Goal: Task Accomplishment & Management: Manage account settings

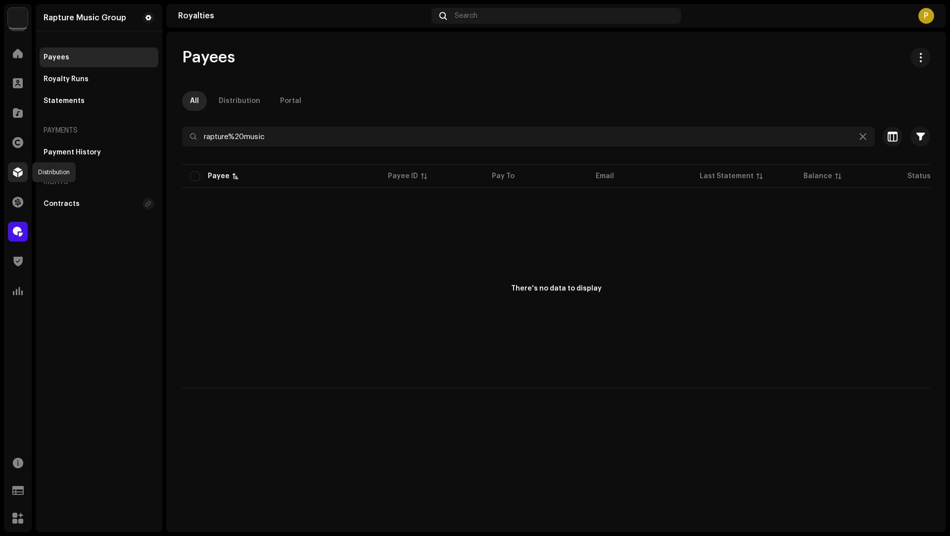
click at [14, 176] on span at bounding box center [18, 172] width 10 height 8
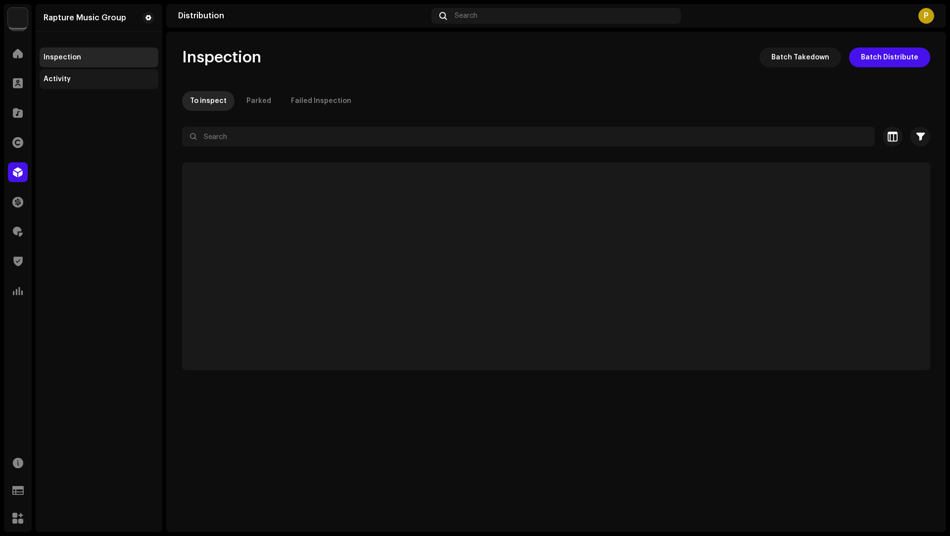
click at [75, 81] on div "Activity" at bounding box center [99, 79] width 111 height 8
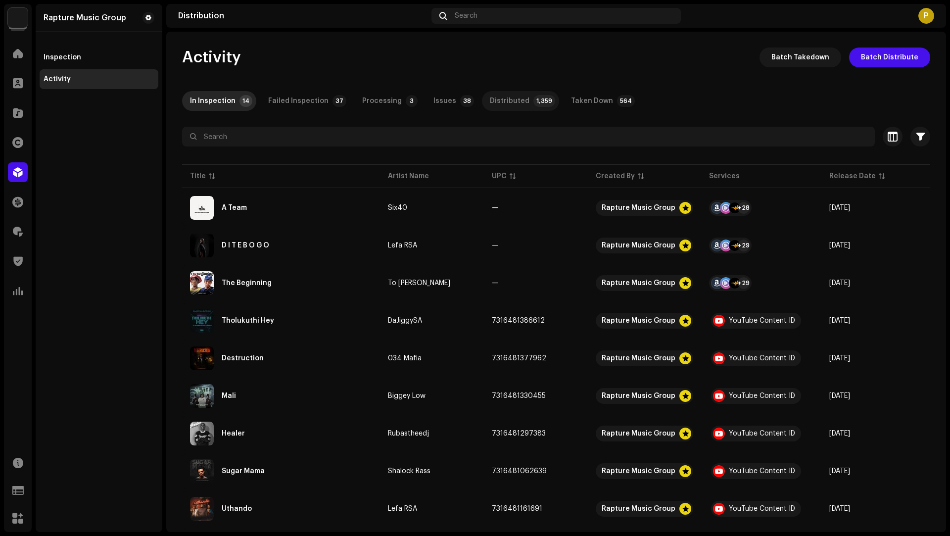
click at [514, 103] on p-tab "Distributed 1,359" at bounding box center [520, 101] width 77 height 20
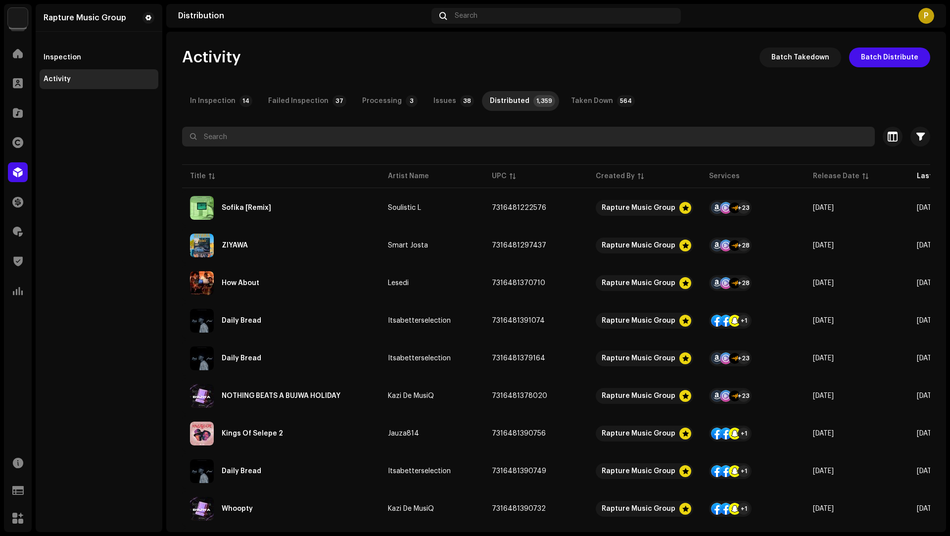
click at [273, 140] on input "text" at bounding box center [528, 137] width 693 height 20
paste input "7316479133938"
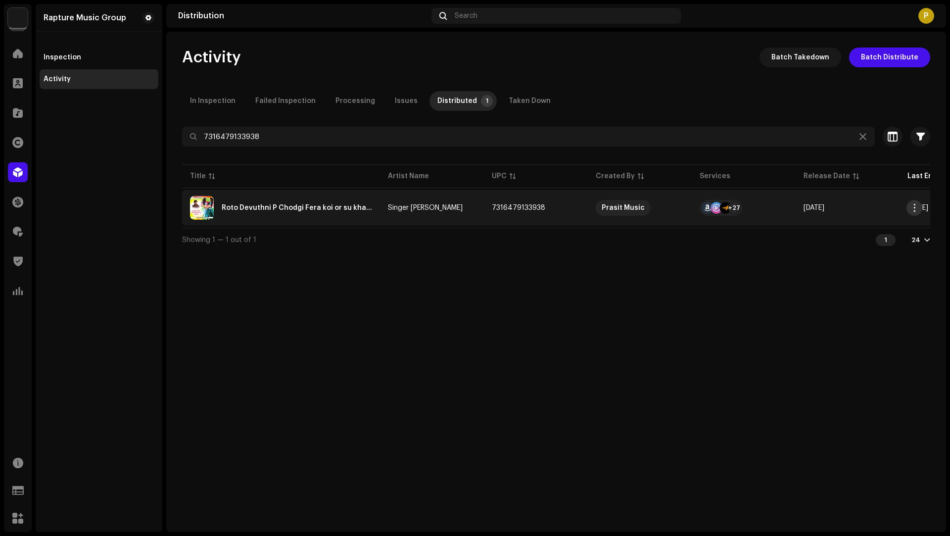
click at [912, 209] on span "button" at bounding box center [914, 208] width 7 height 8
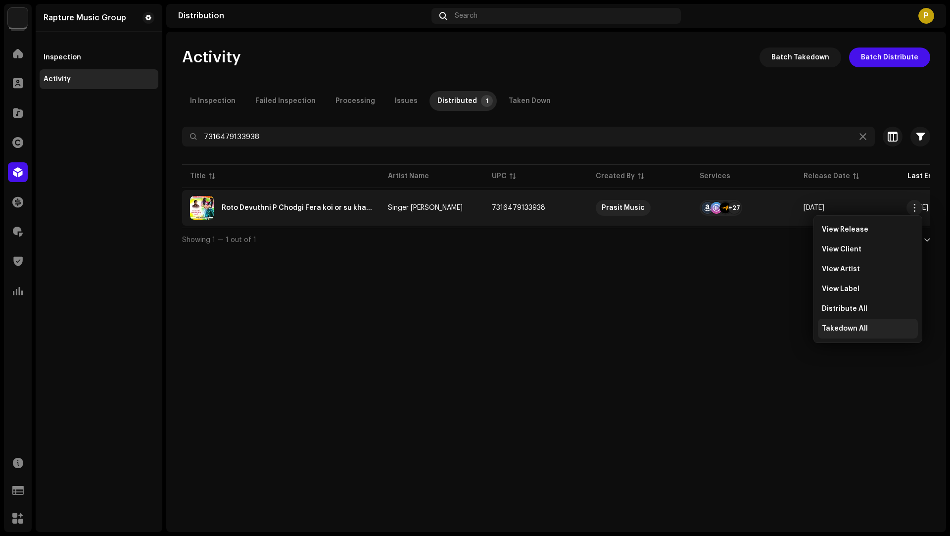
click at [854, 335] on div "Takedown All" at bounding box center [868, 329] width 100 height 20
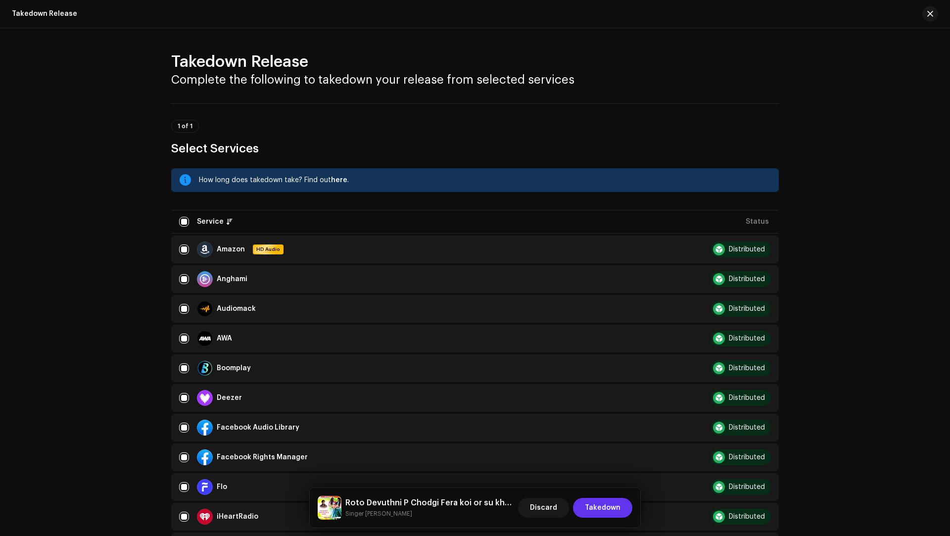
click at [605, 504] on span "Takedown" at bounding box center [603, 508] width 36 height 20
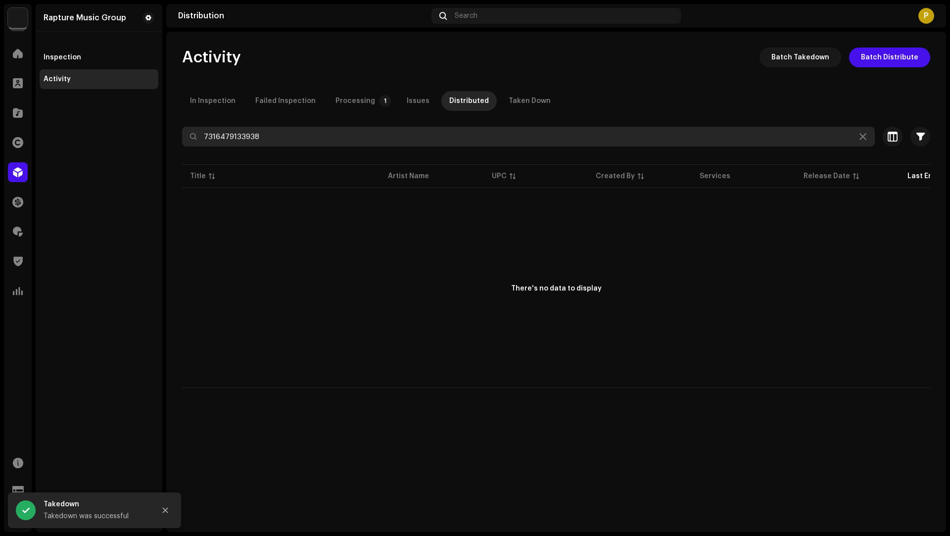
click at [251, 131] on input "7316479133938" at bounding box center [528, 137] width 693 height 20
click at [250, 133] on input "7316479133938" at bounding box center [528, 137] width 693 height 20
click at [248, 136] on input "7316479133938" at bounding box center [528, 137] width 693 height 20
paste input "24509"
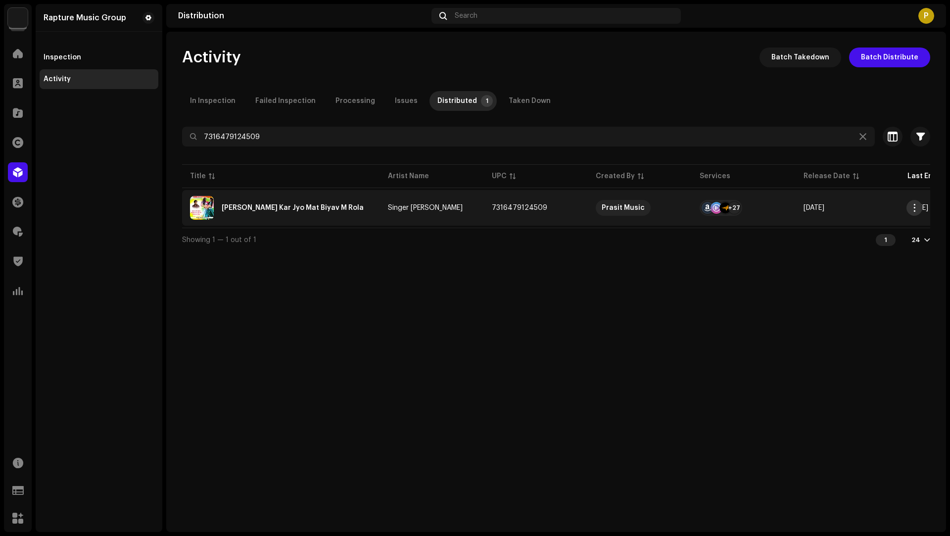
click at [914, 209] on span "button" at bounding box center [914, 208] width 7 height 8
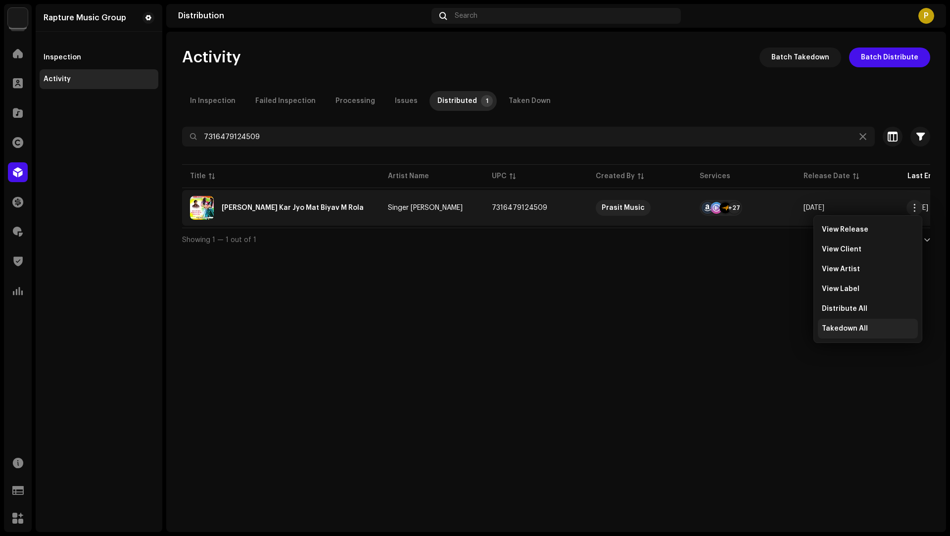
click at [826, 331] on span "Takedown All" at bounding box center [845, 328] width 46 height 8
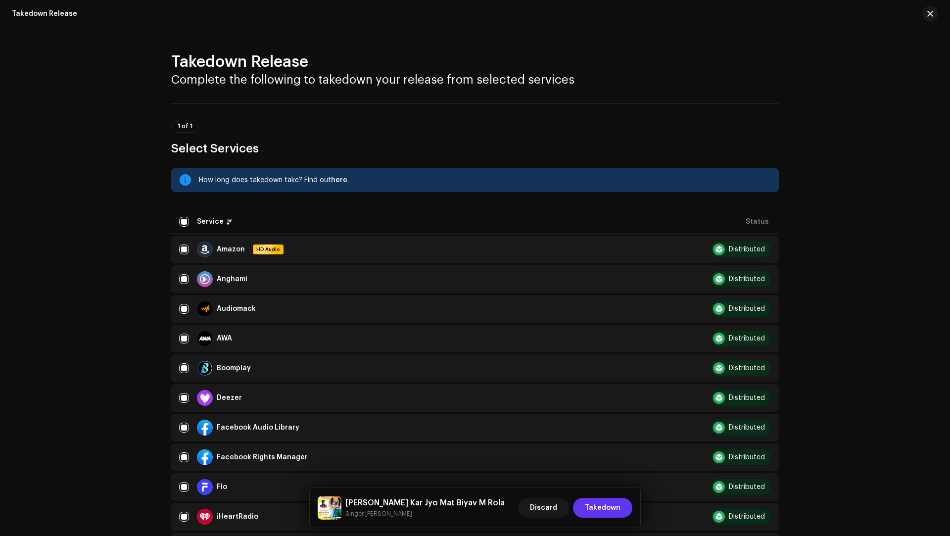
click at [607, 510] on span "Takedown" at bounding box center [603, 508] width 36 height 20
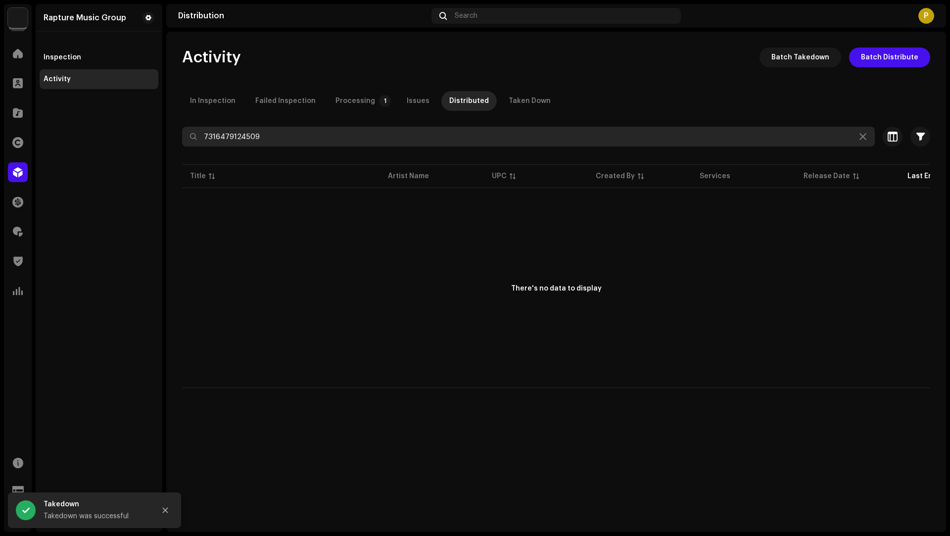
click at [242, 135] on input "7316479124509" at bounding box center [528, 137] width 693 height 20
paste input "493"
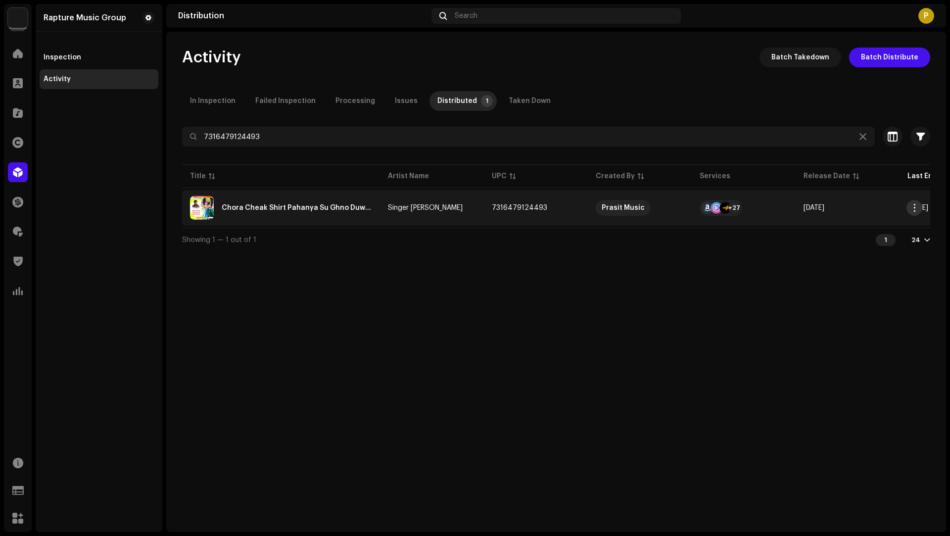
click at [916, 208] on span "button" at bounding box center [914, 208] width 7 height 8
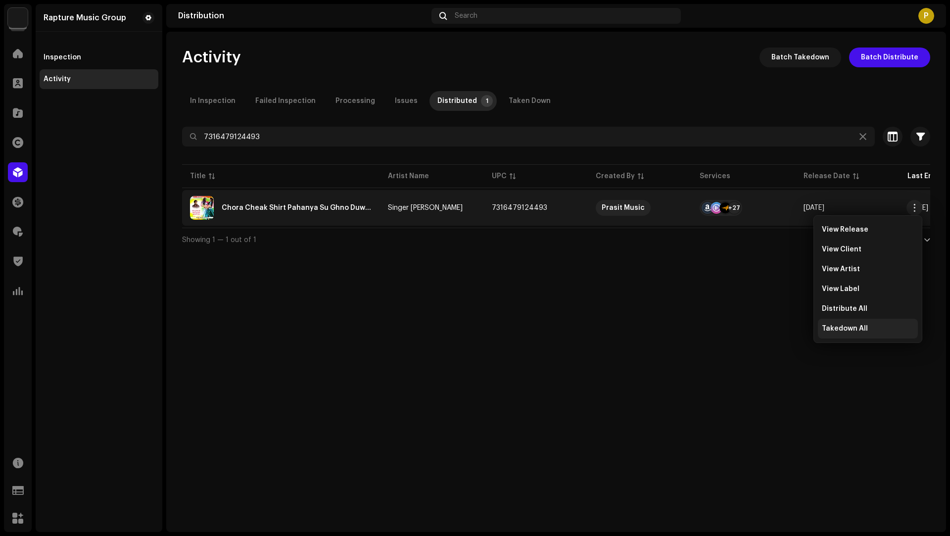
click at [837, 327] on span "Takedown All" at bounding box center [845, 328] width 46 height 8
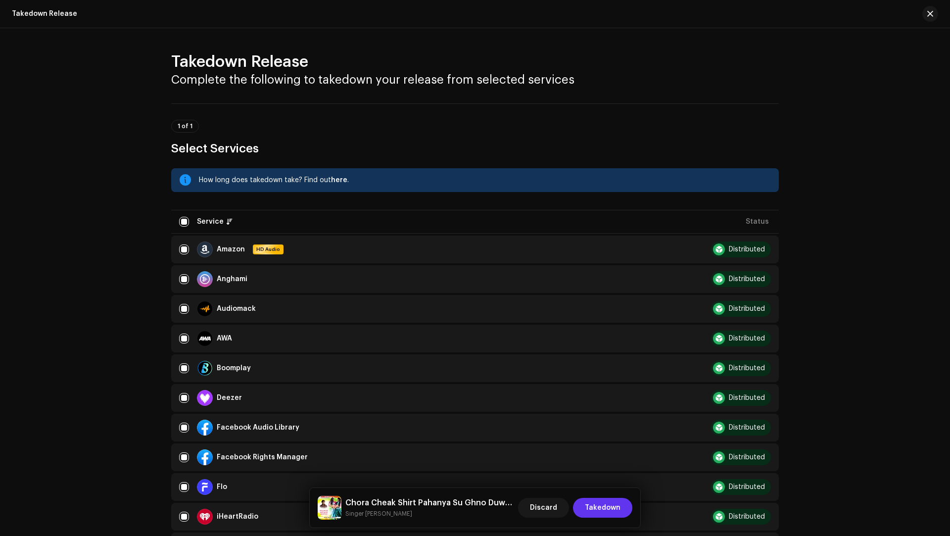
click at [608, 507] on span "Takedown" at bounding box center [603, 508] width 36 height 20
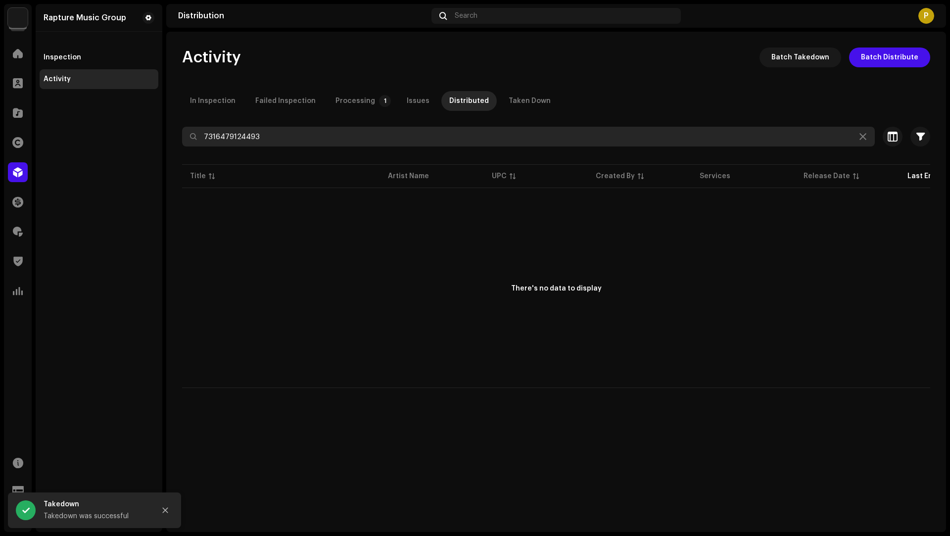
click at [229, 136] on input "7316479124493" at bounding box center [528, 137] width 693 height 20
paste input "3922"
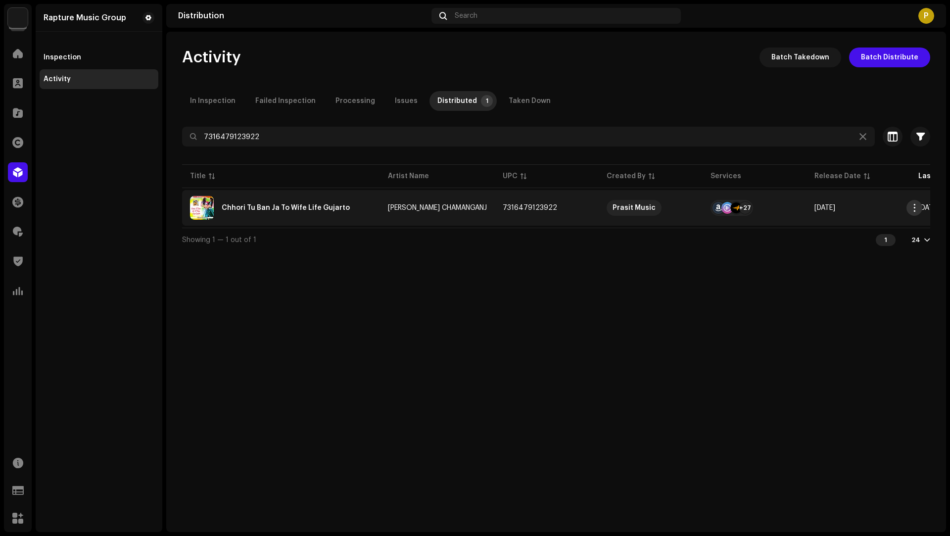
click at [915, 205] on span "button" at bounding box center [914, 208] width 7 height 8
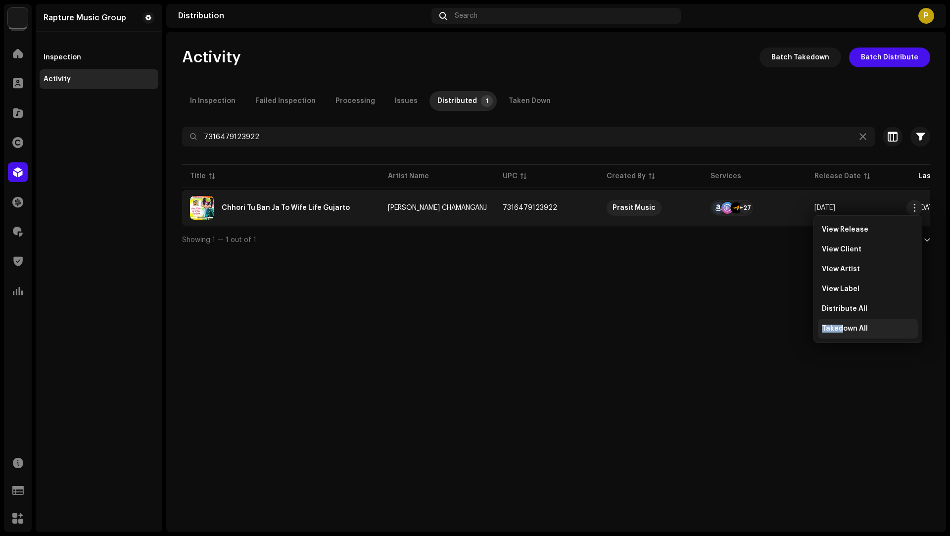
click at [842, 324] on span "Takedown All" at bounding box center [845, 328] width 46 height 8
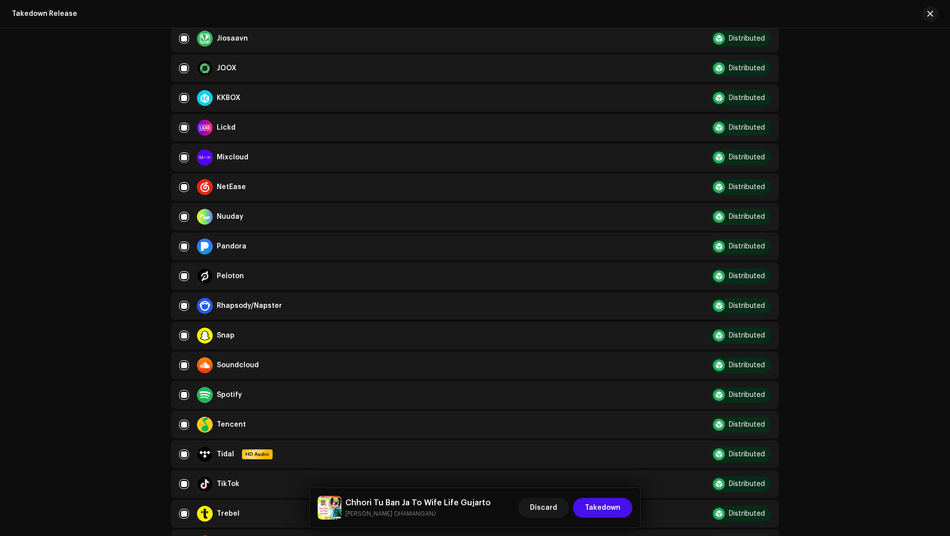
scroll to position [685, 0]
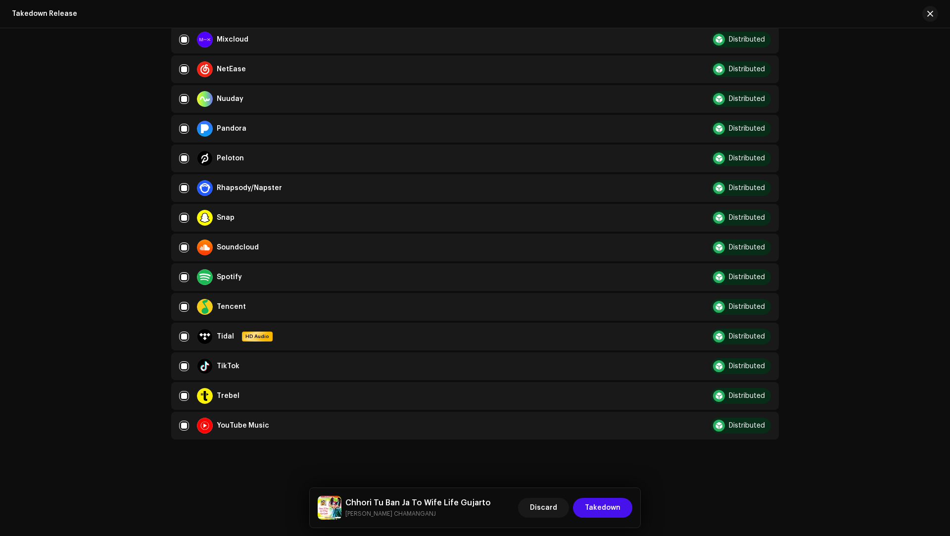
click at [602, 496] on div "Discard Takedown" at bounding box center [575, 508] width 114 height 24
click at [604, 502] on span "Takedown" at bounding box center [603, 508] width 36 height 20
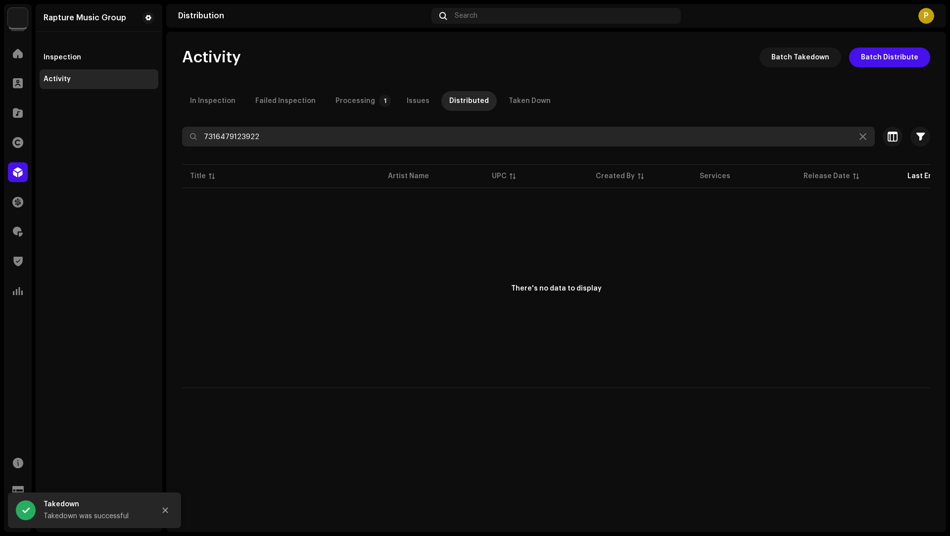
click at [256, 139] on input "7316479123922" at bounding box center [528, 137] width 693 height 20
paste input "15"
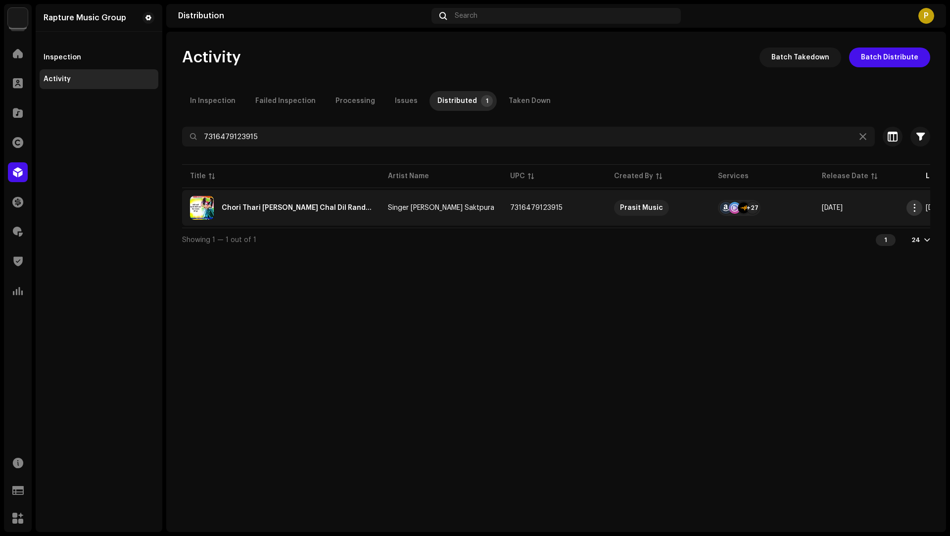
click at [917, 207] on span "button" at bounding box center [914, 208] width 7 height 8
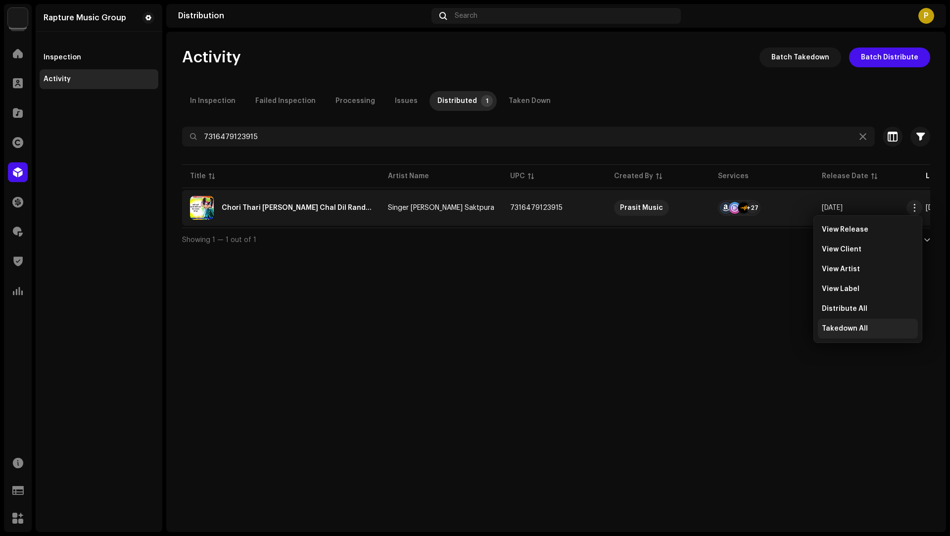
click at [837, 335] on div "Takedown All" at bounding box center [868, 329] width 100 height 20
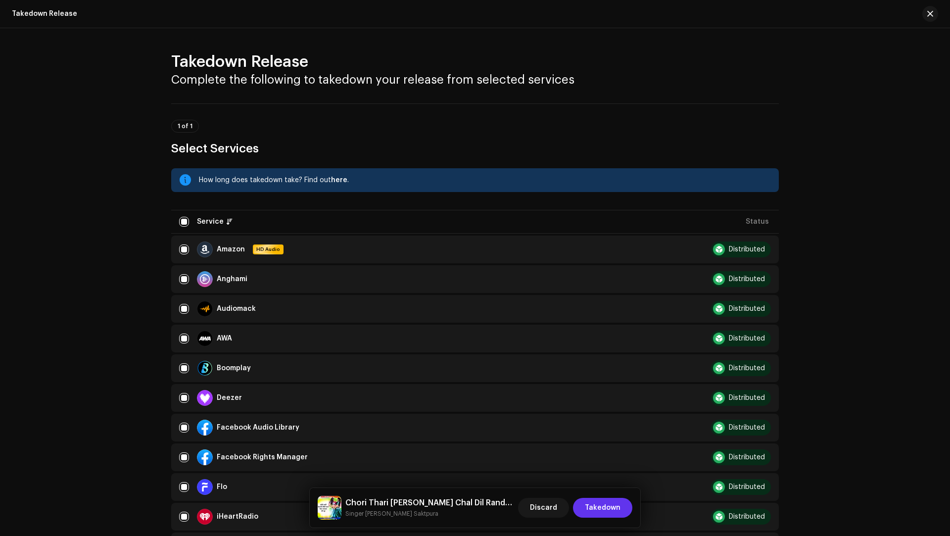
click at [595, 505] on span "Takedown" at bounding box center [603, 508] width 36 height 20
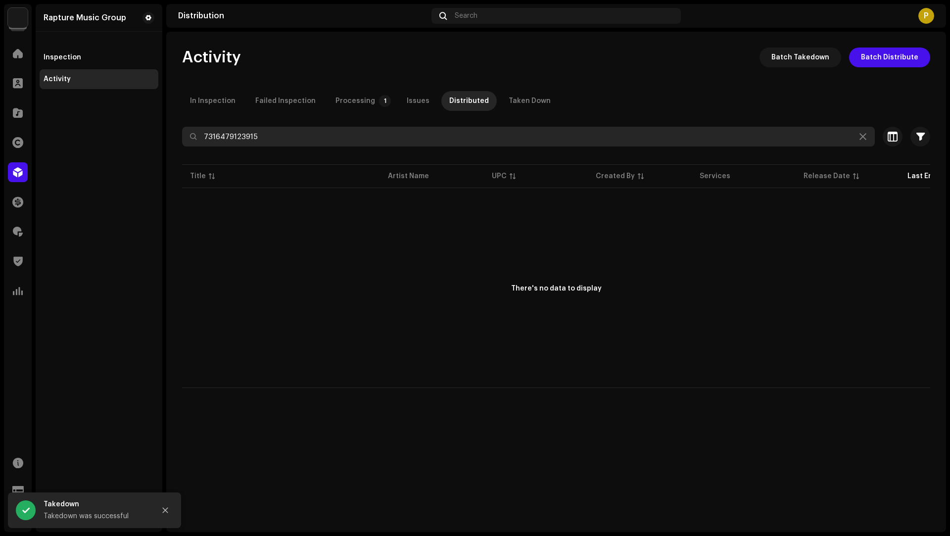
click at [240, 136] on input "7316479123915" at bounding box center [528, 137] width 693 height 20
click at [241, 139] on input "7316479123915" at bounding box center [528, 137] width 693 height 20
click at [220, 137] on input "7316479123915" at bounding box center [528, 137] width 693 height 20
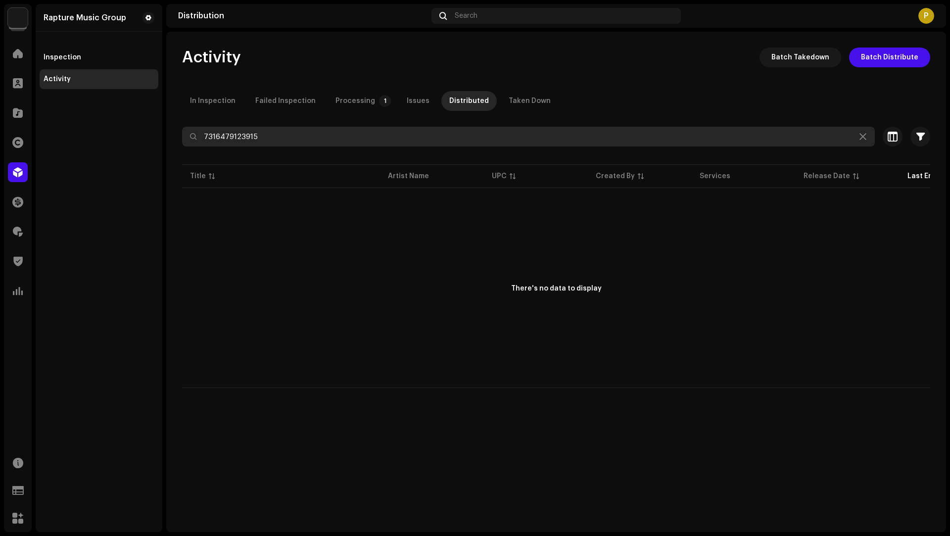
click at [220, 138] on input "7316479123915" at bounding box center [528, 137] width 693 height 20
paste input "892"
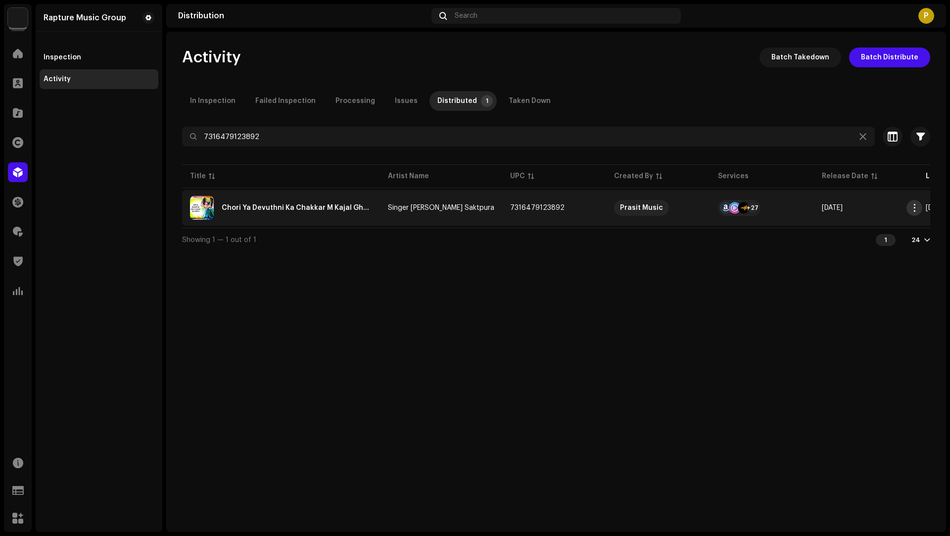
click at [917, 207] on span "button" at bounding box center [914, 208] width 7 height 8
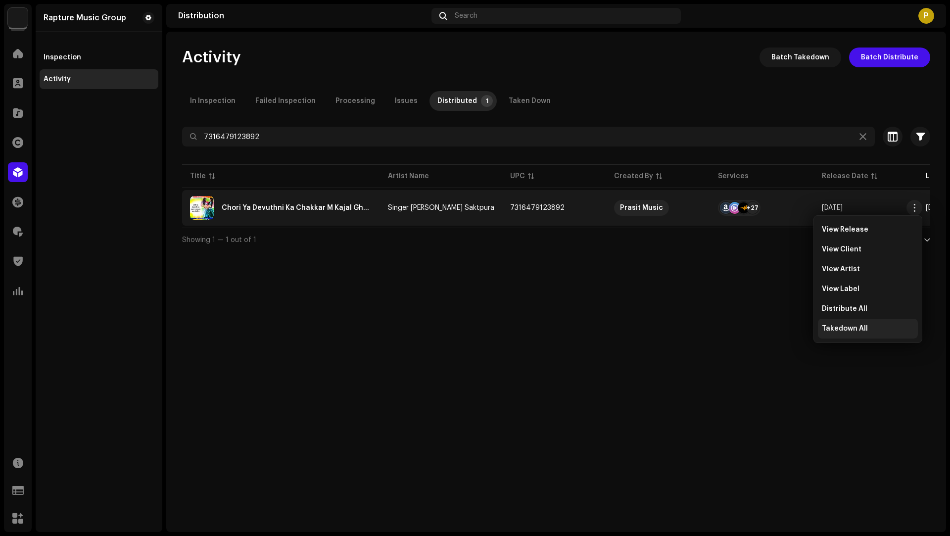
click at [838, 326] on span "Takedown All" at bounding box center [845, 328] width 46 height 8
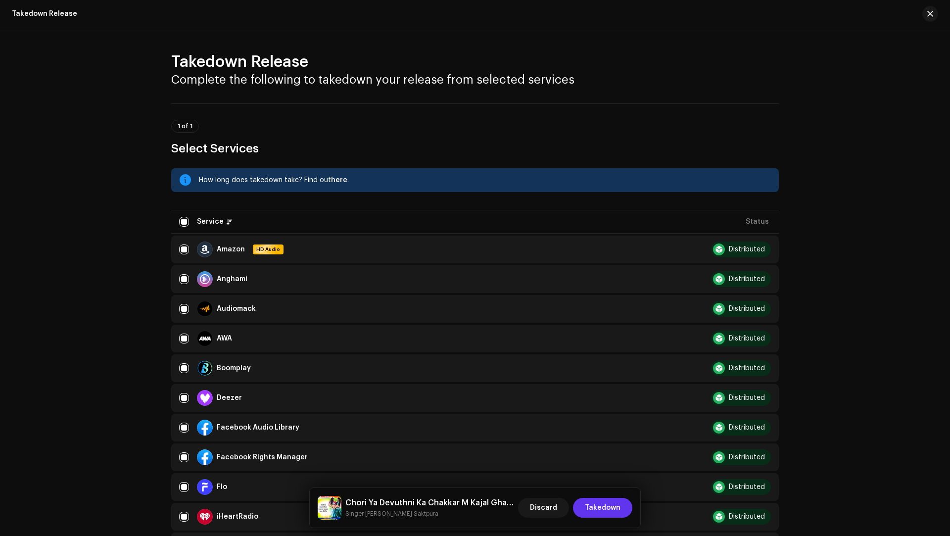
click at [617, 510] on span "Takedown" at bounding box center [603, 508] width 36 height 20
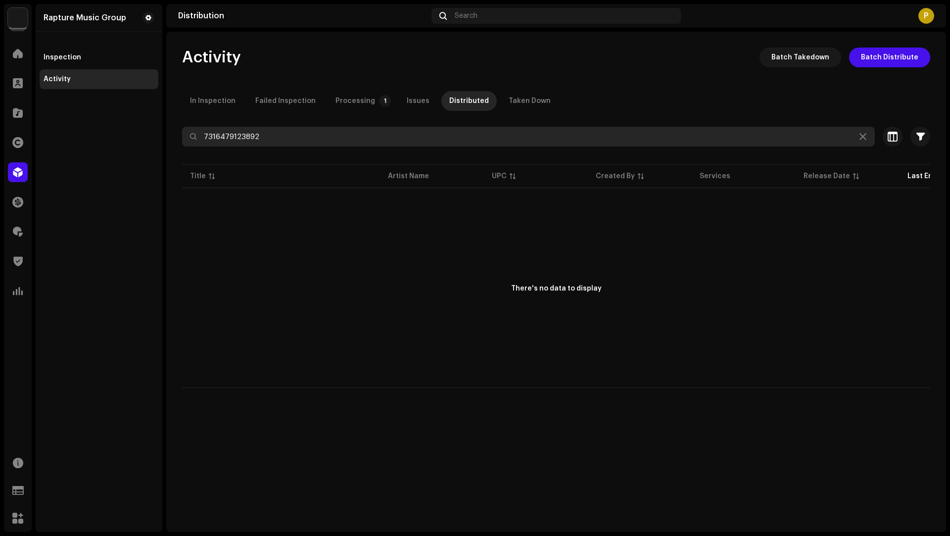
click at [222, 139] on input "7316479123892" at bounding box center [528, 137] width 693 height 20
paste input "724"
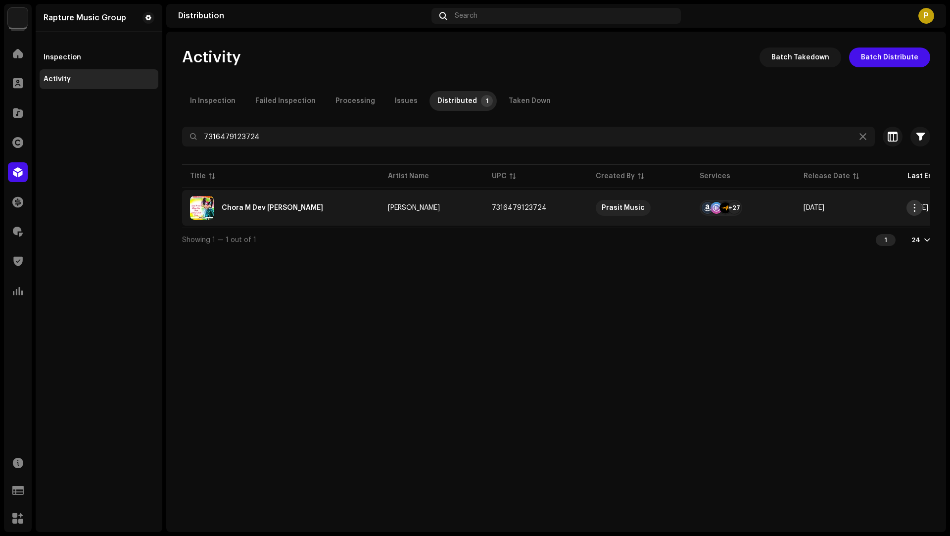
click at [915, 208] on span "button" at bounding box center [914, 208] width 7 height 8
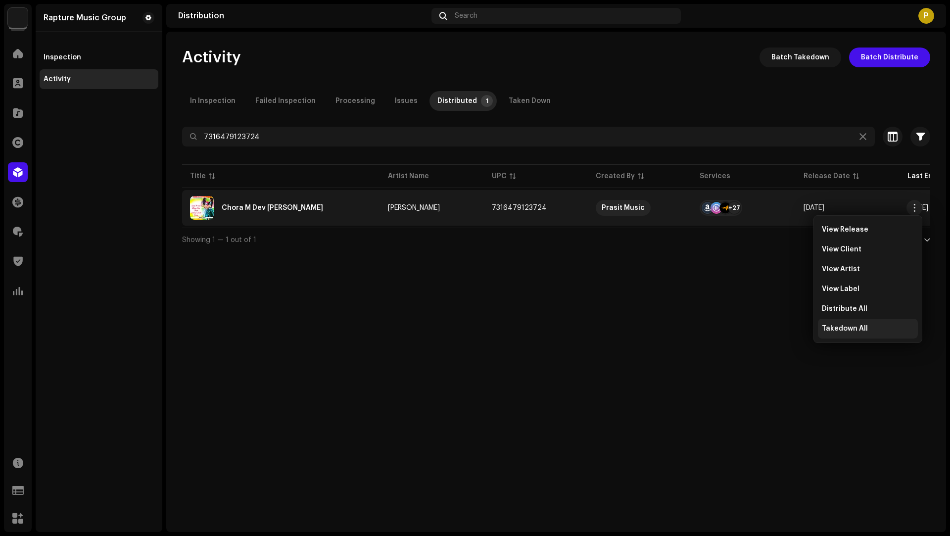
click at [867, 330] on div "Takedown All" at bounding box center [868, 328] width 92 height 8
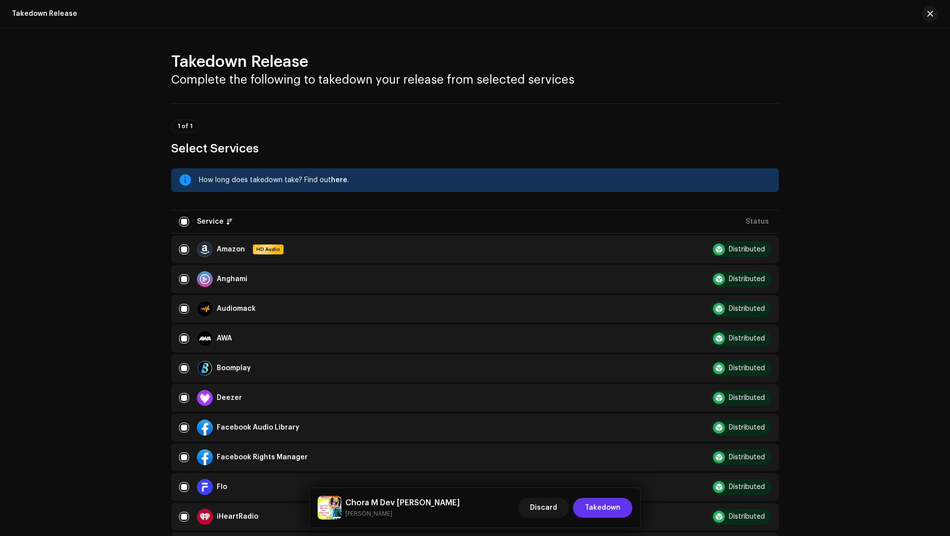
click at [614, 501] on span "Takedown" at bounding box center [603, 508] width 36 height 20
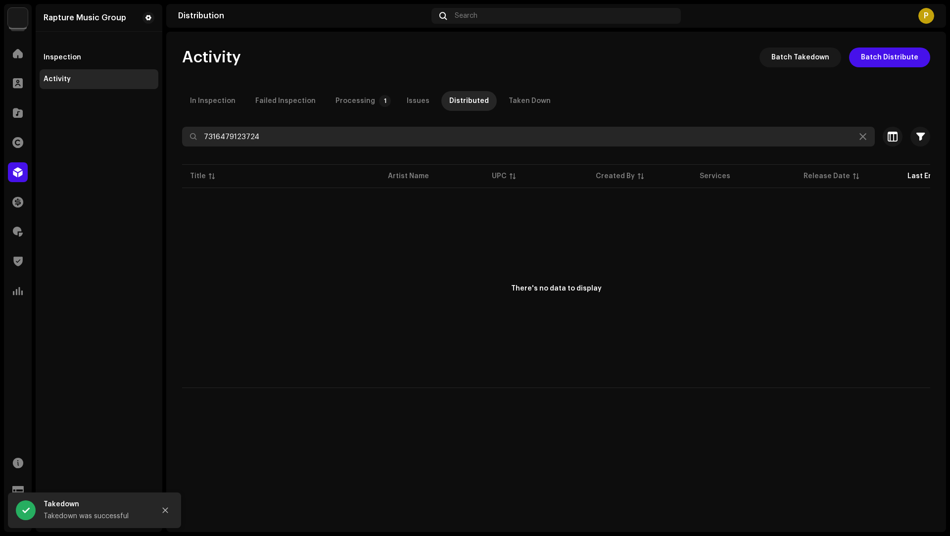
click at [239, 138] on input "7316479123724" at bounding box center [528, 137] width 693 height 20
paste input "17"
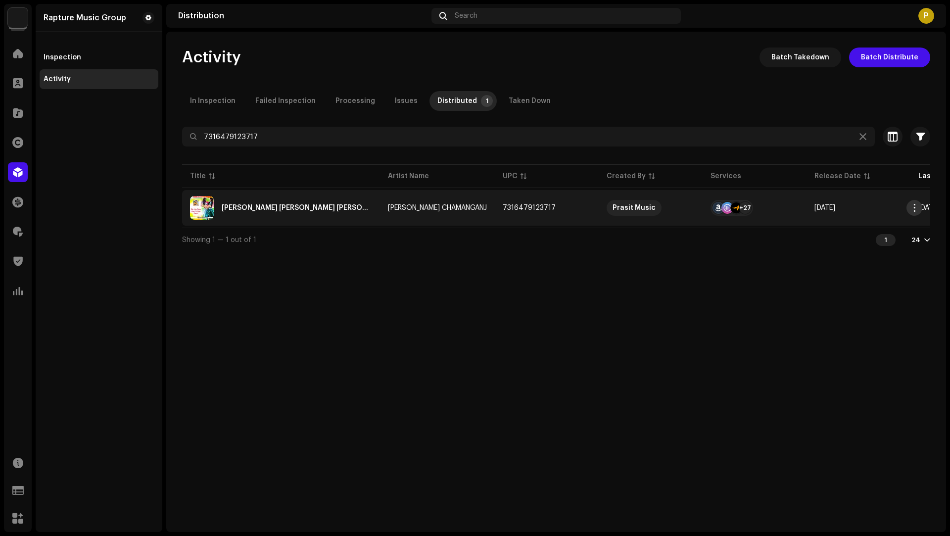
click at [915, 204] on span "button" at bounding box center [914, 208] width 7 height 8
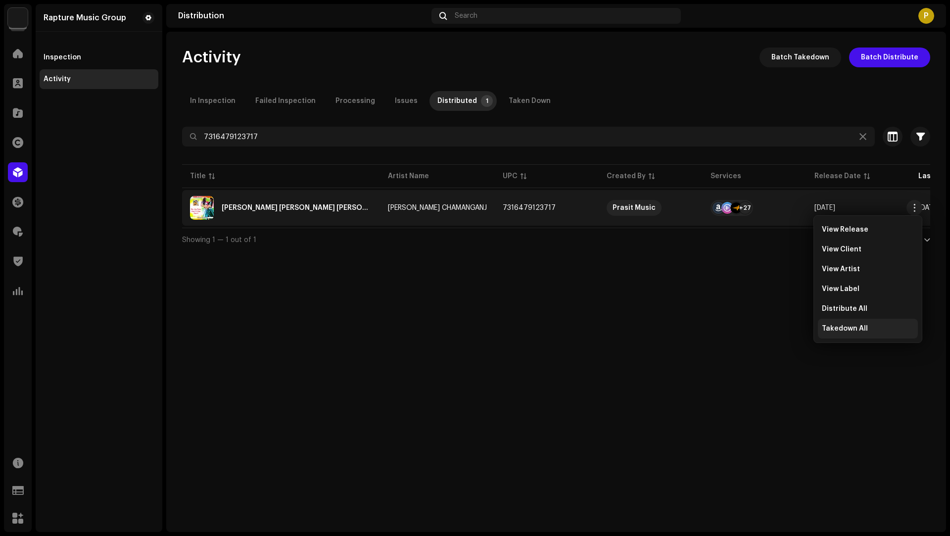
click at [859, 329] on span "Takedown All" at bounding box center [845, 328] width 46 height 8
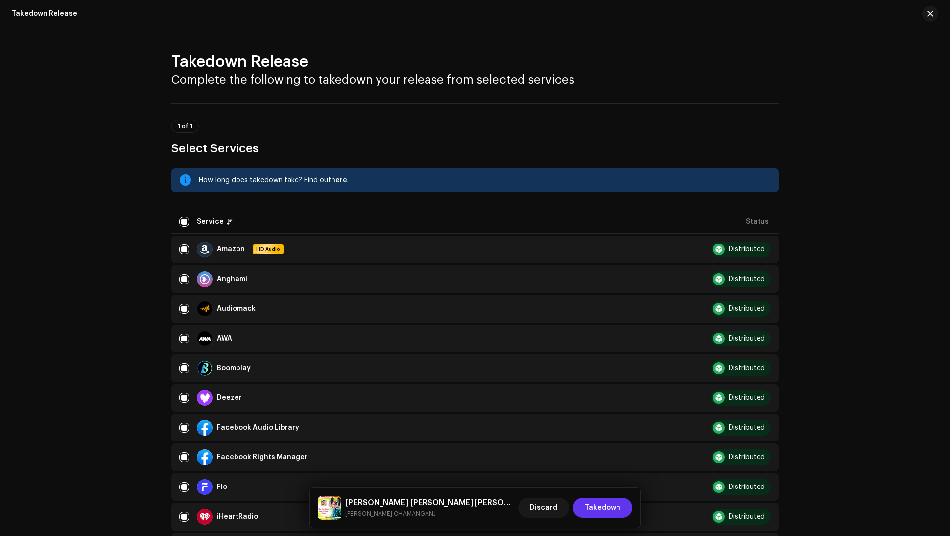
click at [601, 512] on span "Takedown" at bounding box center [603, 508] width 36 height 20
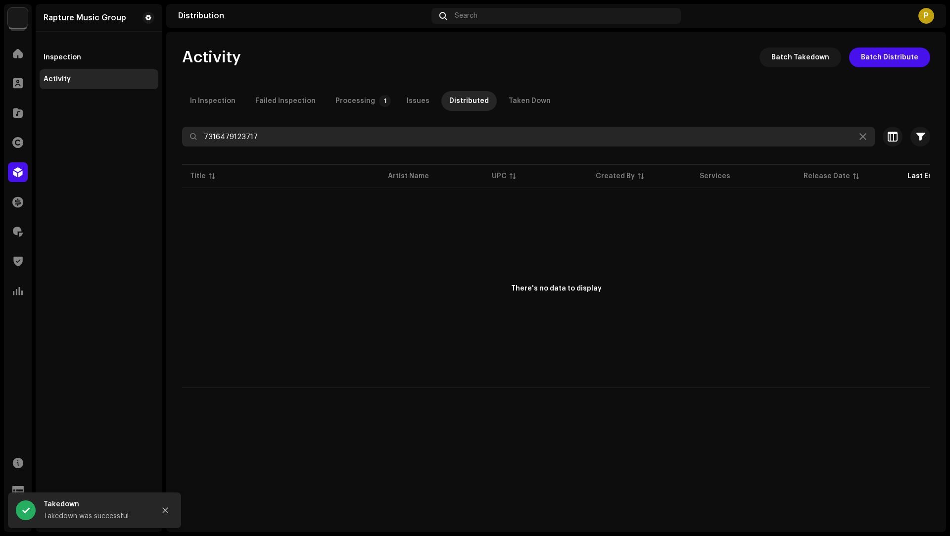
click at [239, 135] on input "7316479123717" at bounding box center [528, 137] width 693 height 20
paste input "099272"
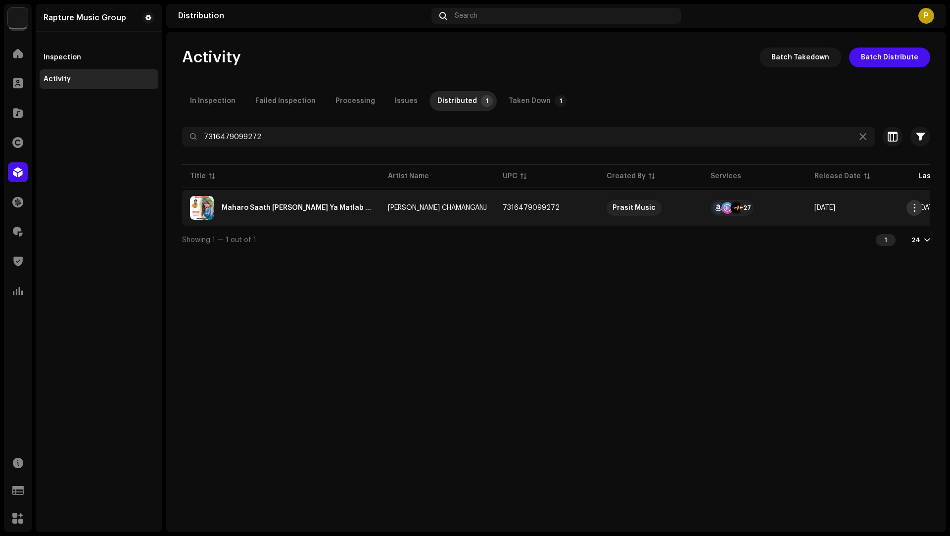
click at [917, 209] on span "button" at bounding box center [914, 208] width 7 height 8
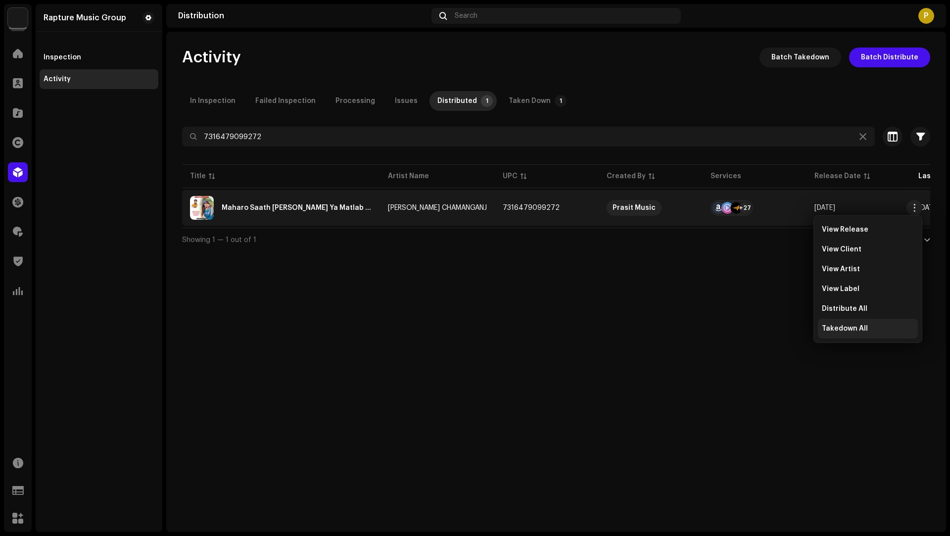
click at [854, 325] on span "Takedown All" at bounding box center [845, 328] width 46 height 8
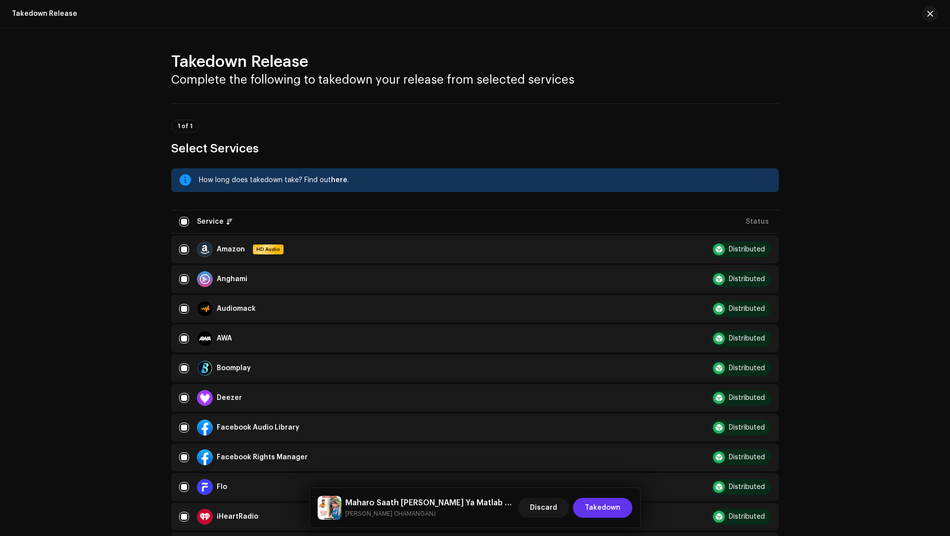
click at [601, 502] on span "Takedown" at bounding box center [603, 508] width 36 height 20
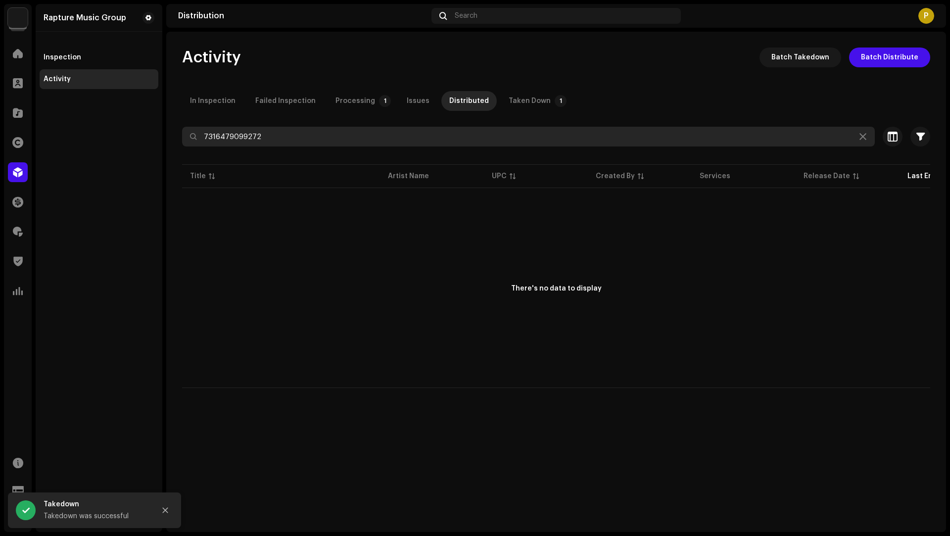
click at [227, 139] on input "7316479099272" at bounding box center [528, 137] width 693 height 20
paste input "58"
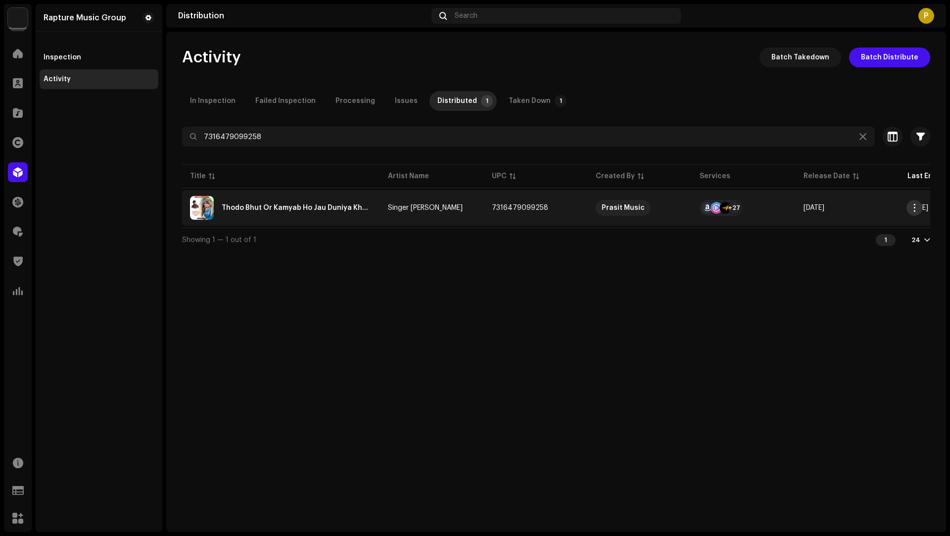
click at [916, 207] on span "button" at bounding box center [914, 208] width 7 height 8
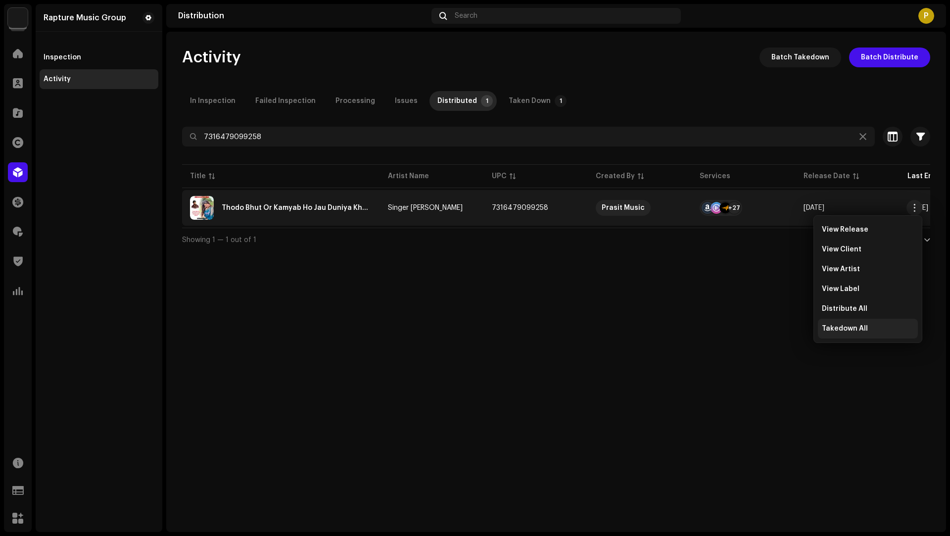
click at [847, 325] on span "Takedown All" at bounding box center [845, 328] width 46 height 8
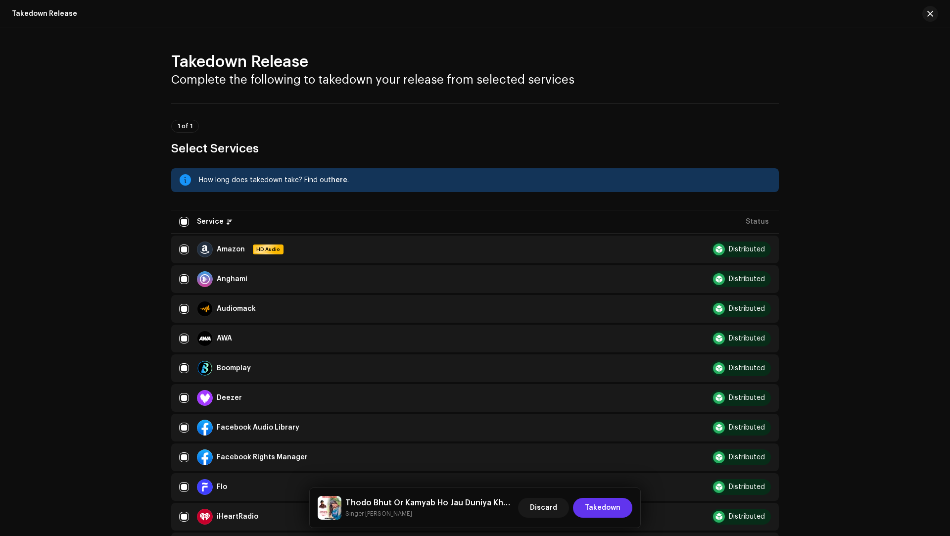
click at [594, 506] on span "Takedown" at bounding box center [603, 508] width 36 height 20
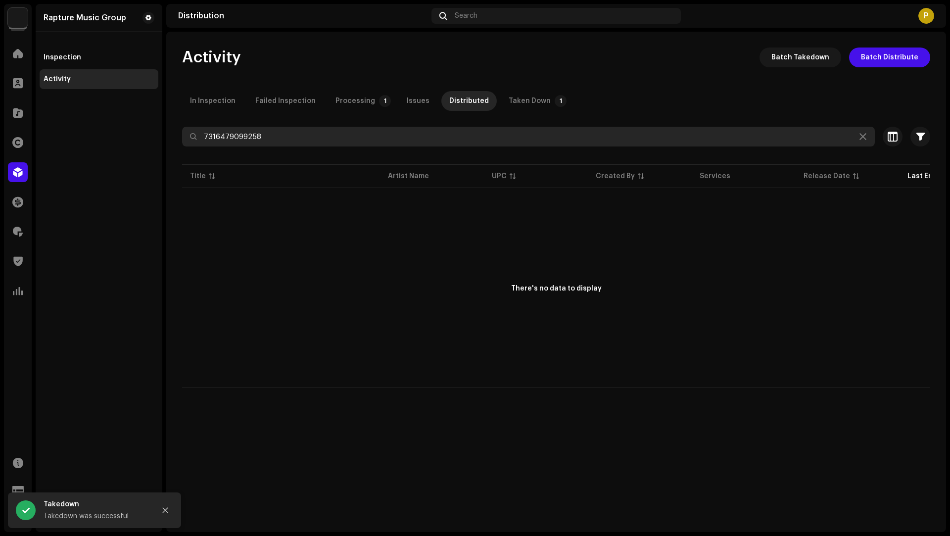
click at [248, 134] on input "7316479099258" at bounding box center [528, 137] width 693 height 20
paste input "41"
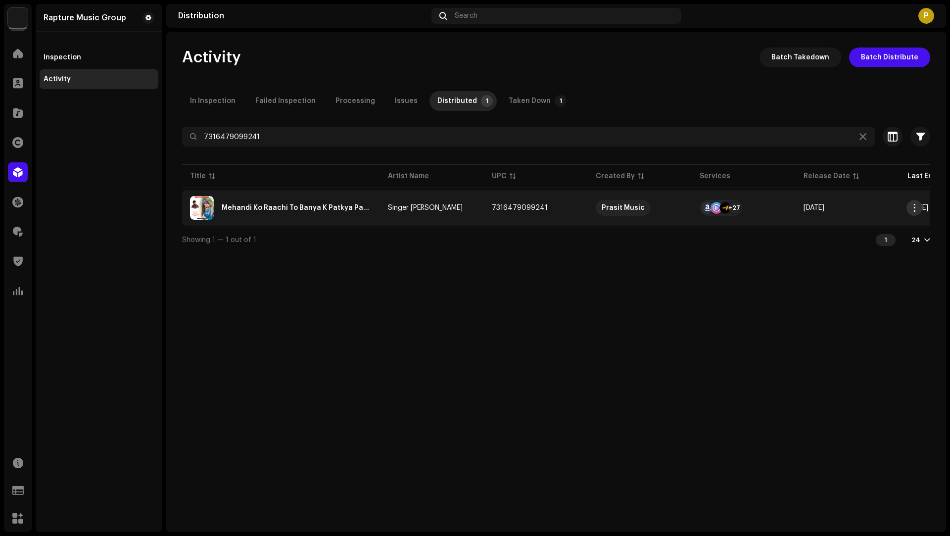
click at [917, 208] on span "button" at bounding box center [914, 208] width 7 height 8
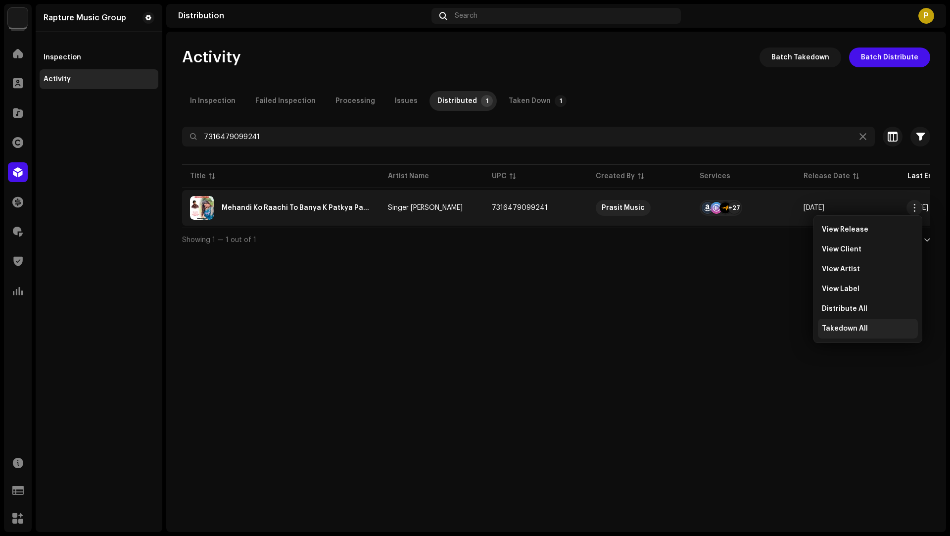
click at [857, 334] on div "Takedown All" at bounding box center [868, 329] width 100 height 20
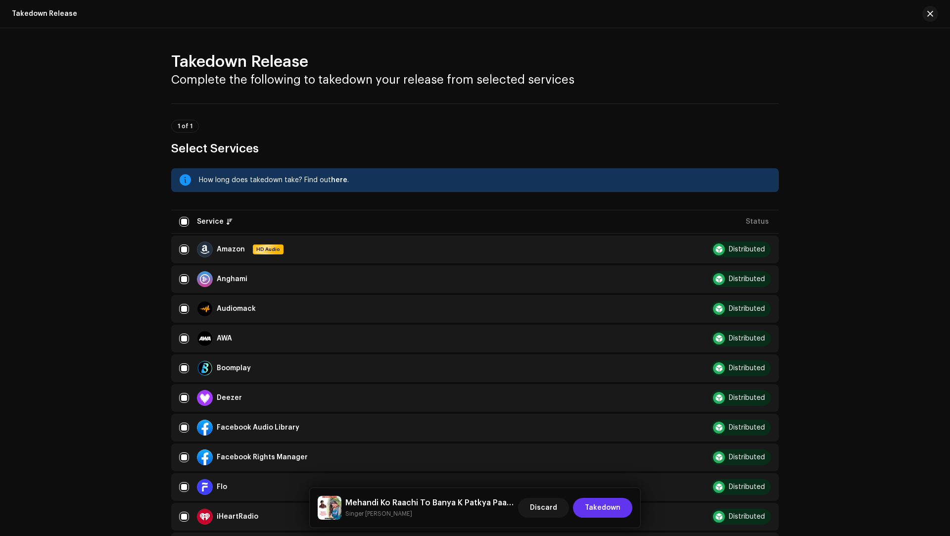
click at [591, 504] on span "Takedown" at bounding box center [603, 508] width 36 height 20
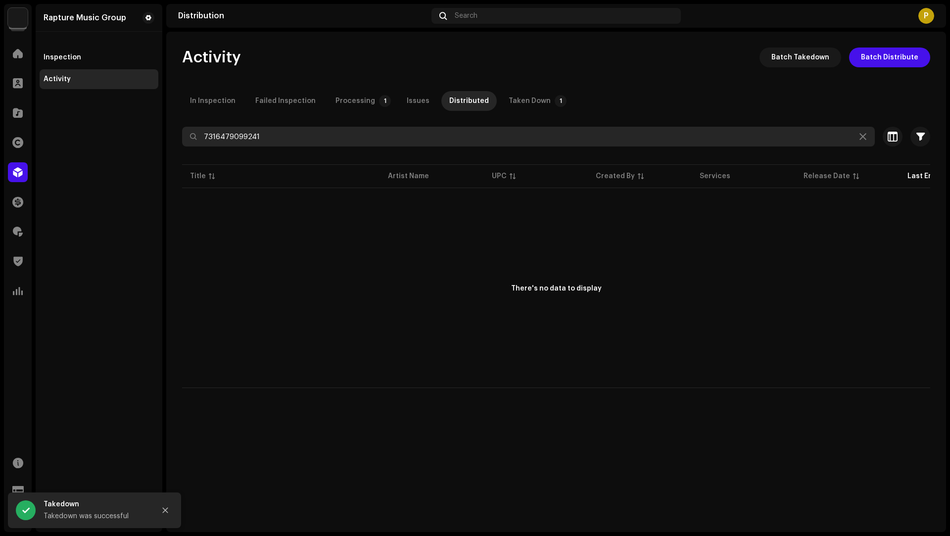
click at [240, 139] on input "7316479099241" at bounding box center [528, 137] width 693 height 20
click at [240, 138] on input "7316479099241" at bounding box center [528, 137] width 693 height 20
paste input "34"
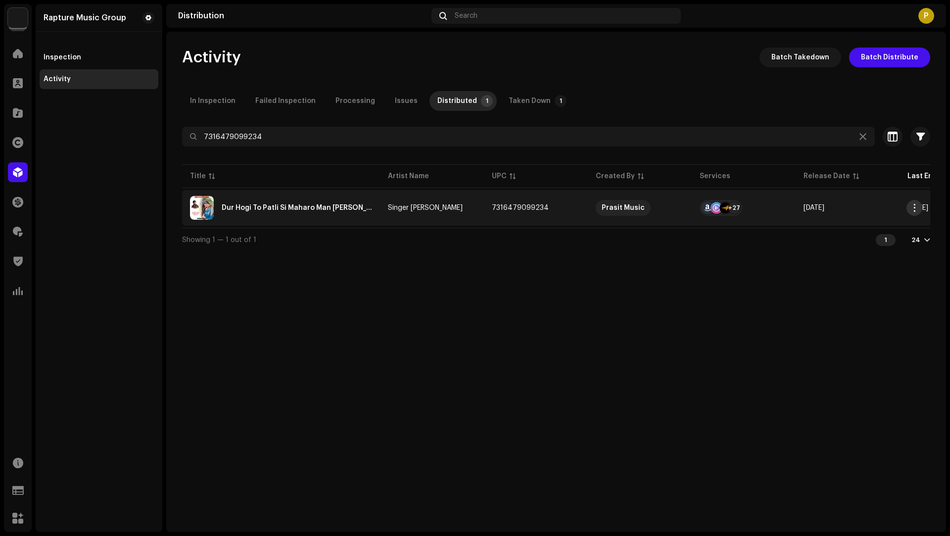
click at [915, 209] on span "button" at bounding box center [914, 208] width 7 height 8
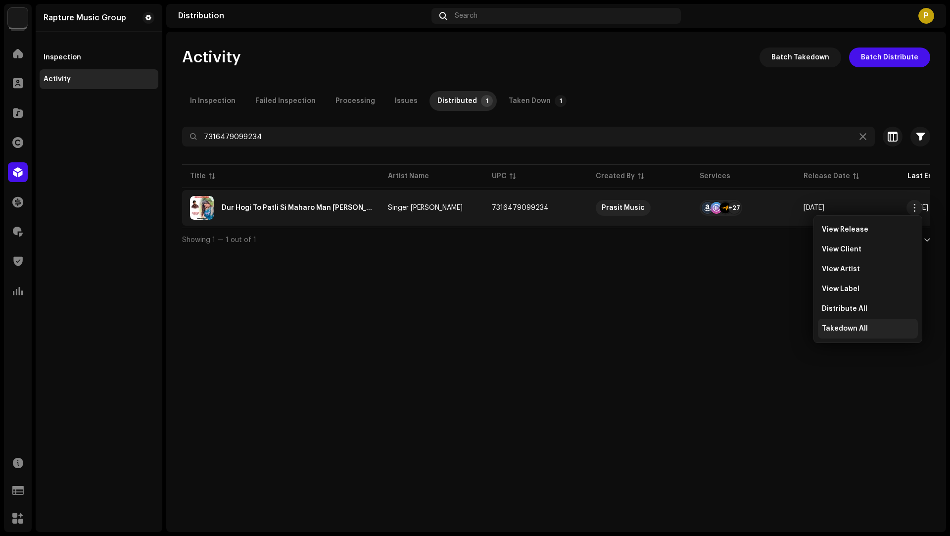
click at [823, 331] on span "Takedown All" at bounding box center [845, 328] width 46 height 8
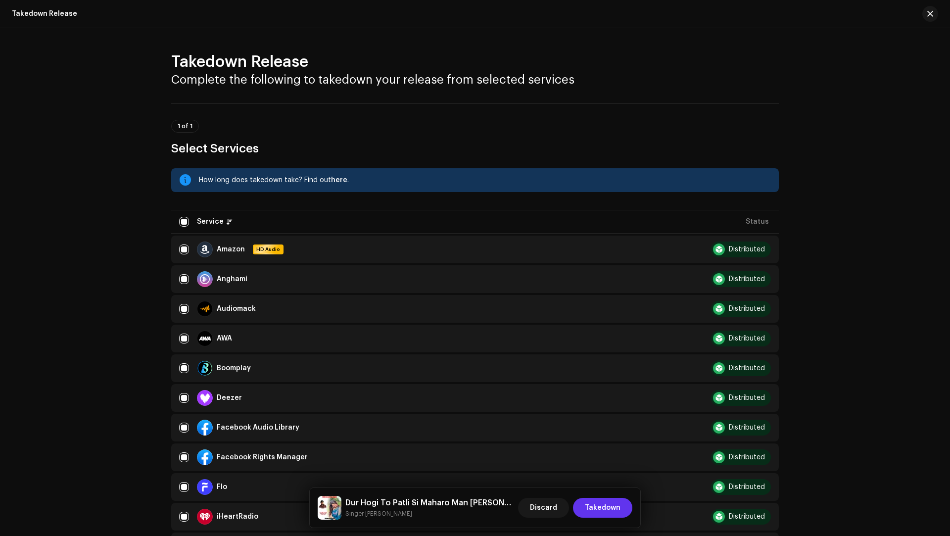
click at [610, 504] on span "Takedown" at bounding box center [603, 508] width 36 height 20
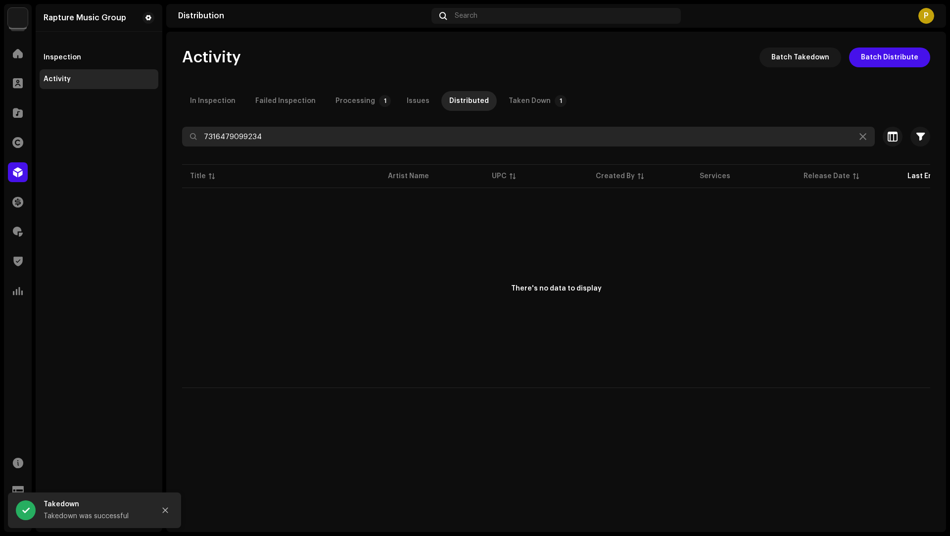
click at [224, 137] on input "7316479099234" at bounding box center [528, 137] width 693 height 20
paste input "27"
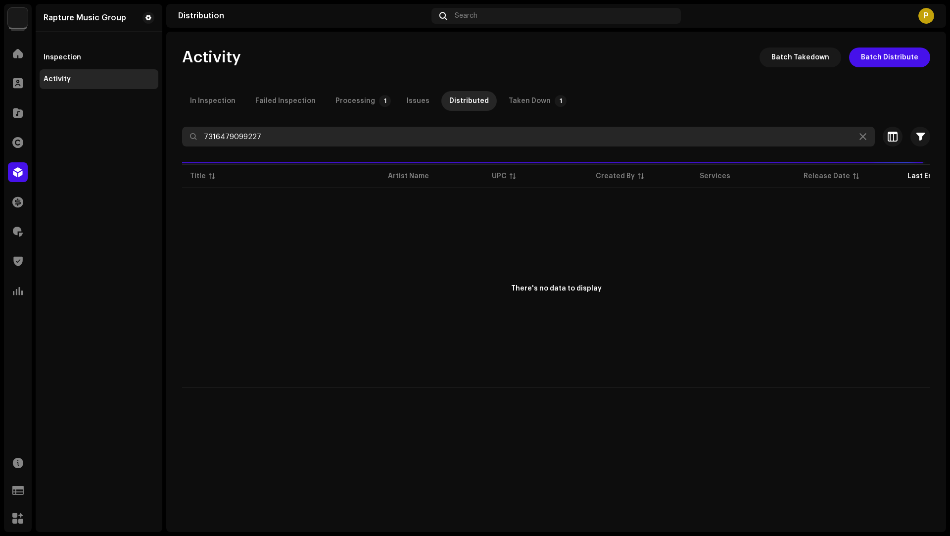
click at [307, 139] on input "7316479099227" at bounding box center [528, 137] width 693 height 20
paste input "7316479099210"
type input "7316479099227 7316479099210"
click at [296, 136] on input "7316479099227 7316479099210" at bounding box center [528, 137] width 693 height 20
drag, startPoint x: 296, startPoint y: 136, endPoint x: 256, endPoint y: 130, distance: 40.5
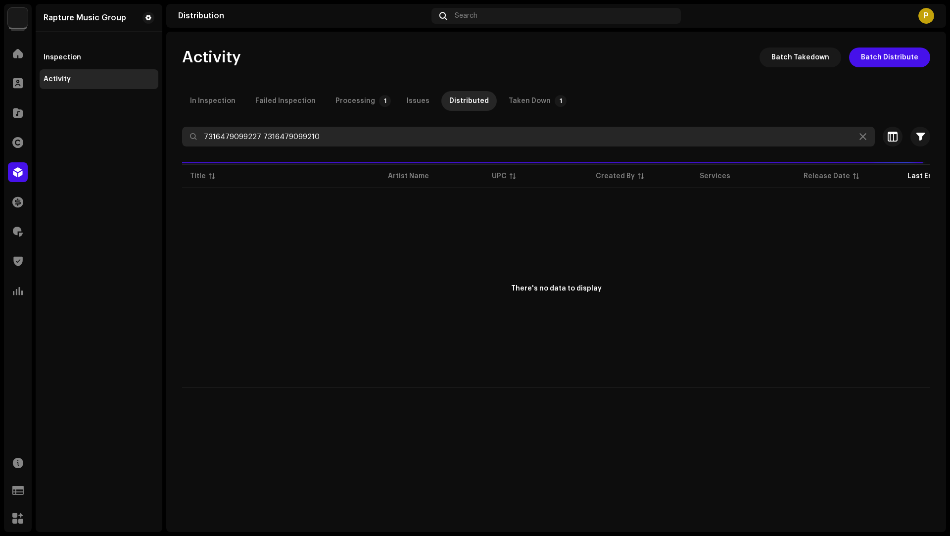
click at [256, 130] on input "7316479099227 7316479099210" at bounding box center [528, 137] width 693 height 20
click at [425, 134] on input "text" at bounding box center [528, 137] width 693 height 20
click at [299, 133] on input "7316479099227 7316479099210" at bounding box center [528, 137] width 693 height 20
type input "7316479099227 7316479099210"
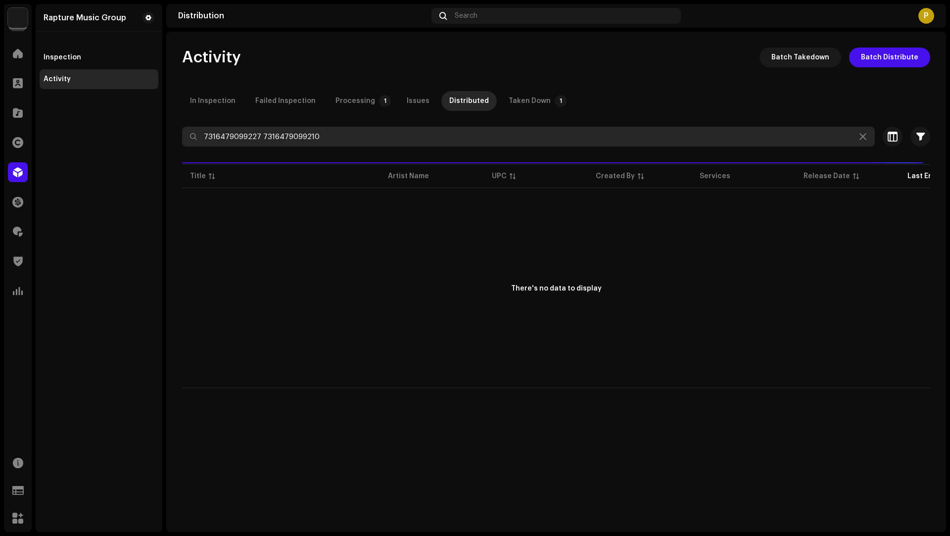
click at [305, 138] on input "7316479099227 7316479099210" at bounding box center [528, 137] width 693 height 20
drag, startPoint x: 305, startPoint y: 138, endPoint x: 255, endPoint y: 132, distance: 50.7
click at [255, 132] on input "7316479099227 7316479099210" at bounding box center [528, 137] width 693 height 20
type input "7316479099227 7316479099210"
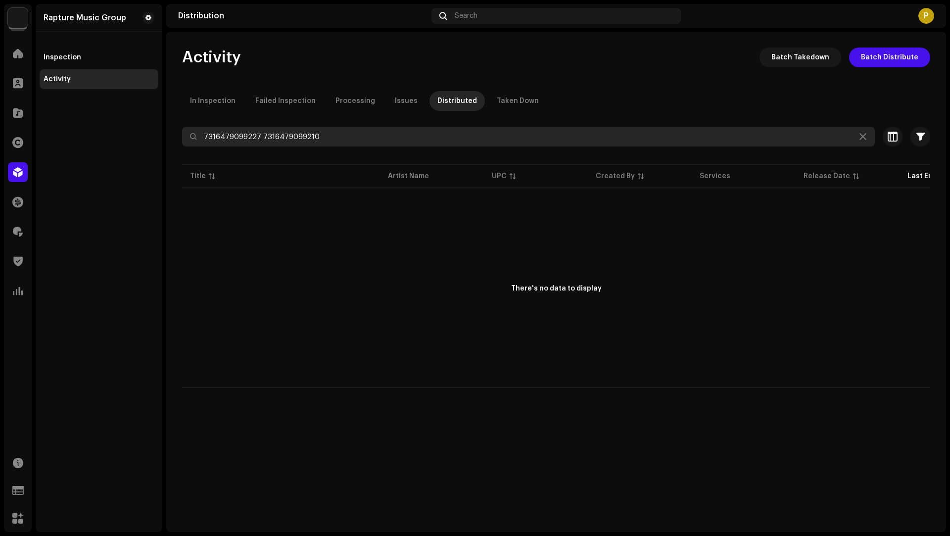
click at [285, 138] on input "7316479099227 7316479099210" at bounding box center [528, 137] width 693 height 20
click at [286, 136] on input "7316479099227 7316479099210" at bounding box center [528, 137] width 693 height 20
click at [287, 135] on input "7316479099227 7316479099210" at bounding box center [528, 137] width 693 height 20
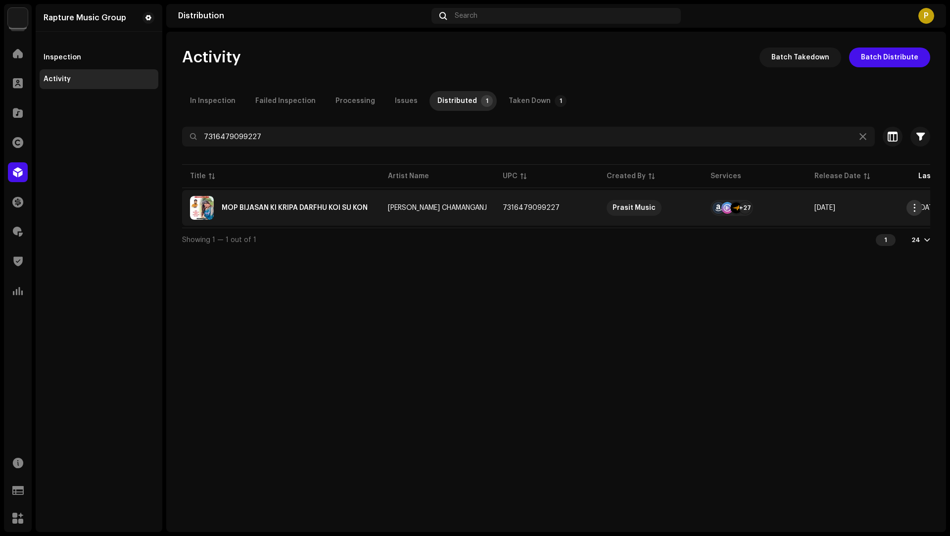
click at [915, 211] on span "button" at bounding box center [914, 208] width 7 height 8
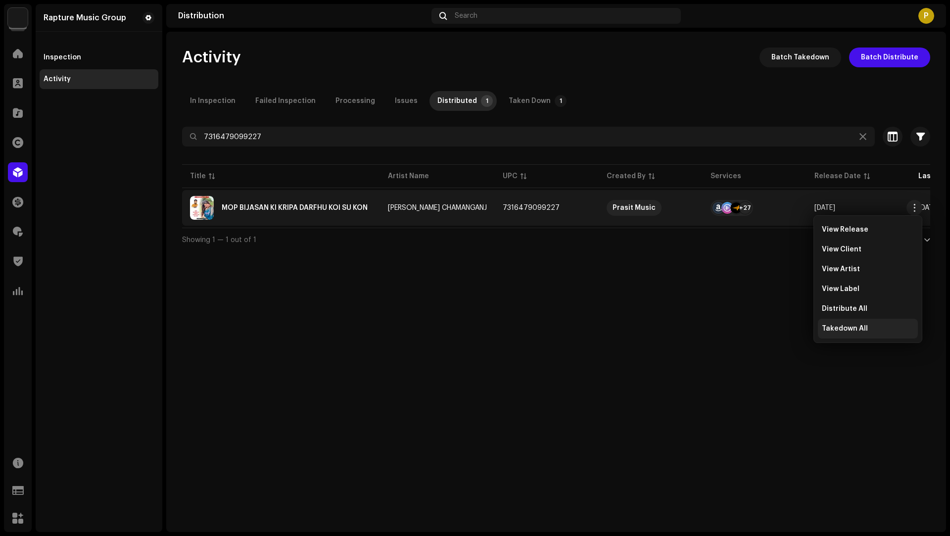
click at [852, 332] on span "Takedown All" at bounding box center [845, 328] width 46 height 8
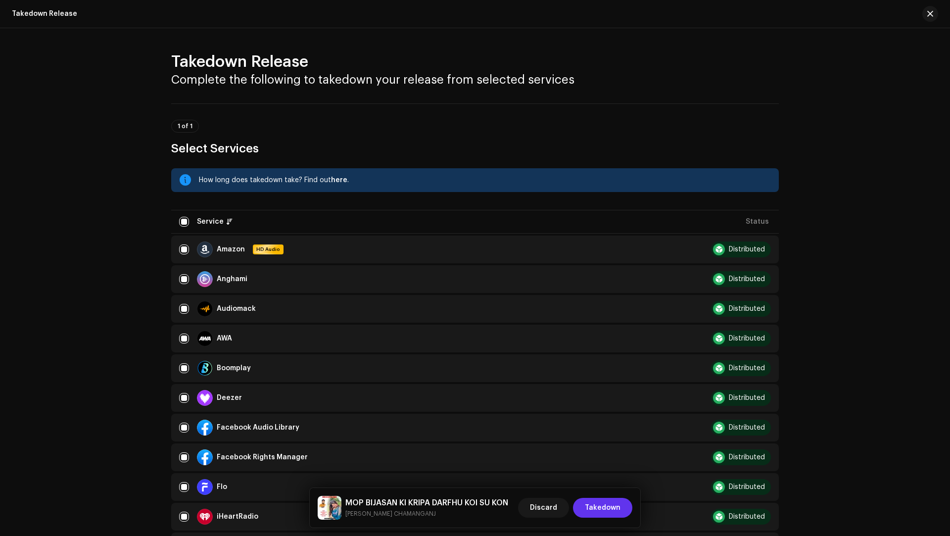
click at [608, 509] on span "Takedown" at bounding box center [603, 508] width 36 height 20
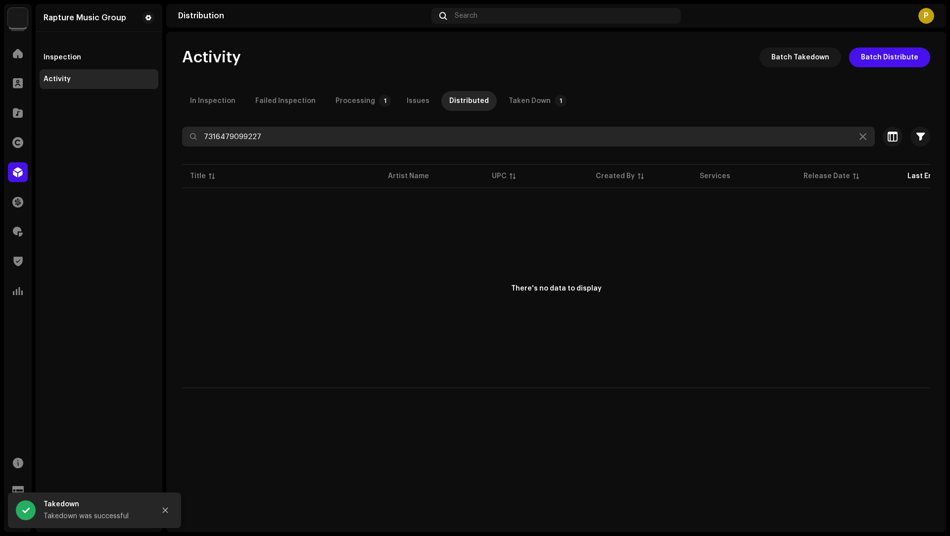
click at [221, 141] on input "7316479099227" at bounding box center [528, 137] width 693 height 20
paste input "10"
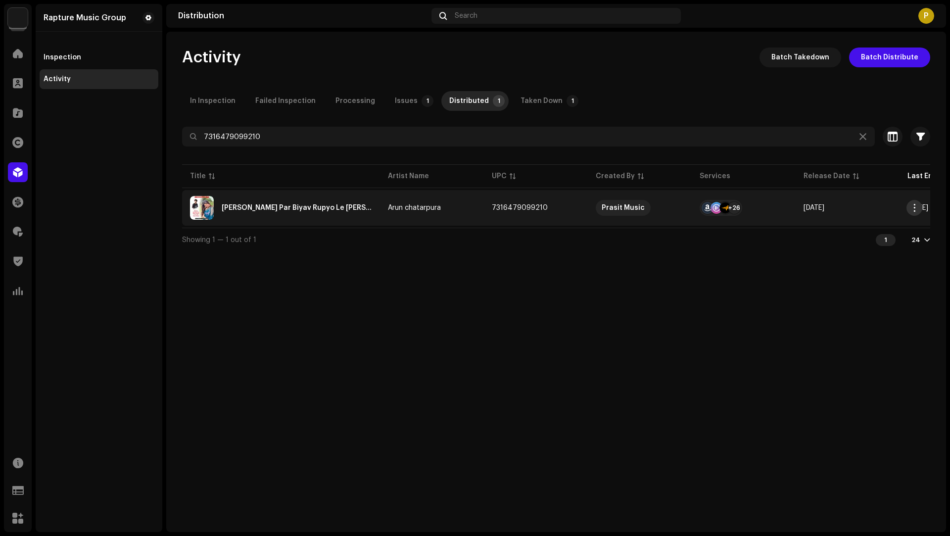
click at [916, 212] on button "button" at bounding box center [914, 208] width 16 height 16
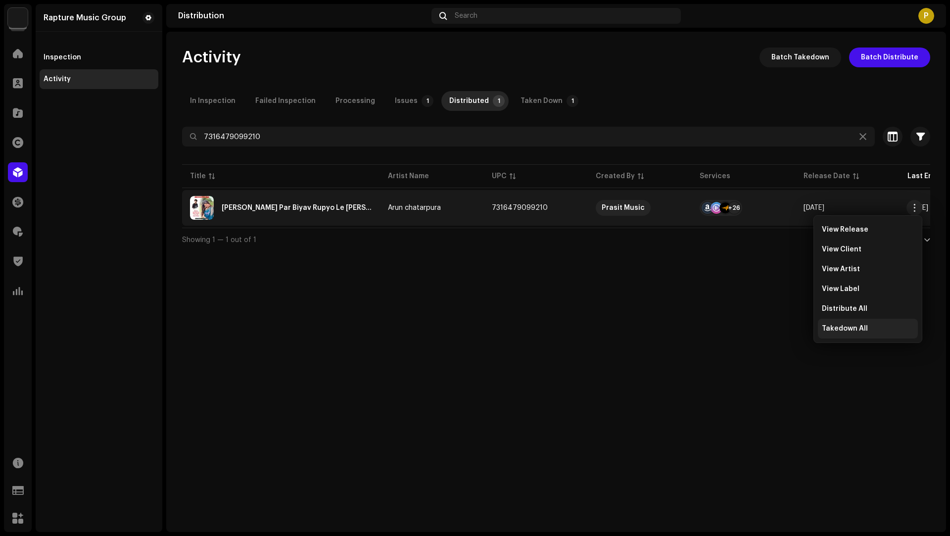
click at [846, 330] on span "Takedown All" at bounding box center [845, 328] width 46 height 8
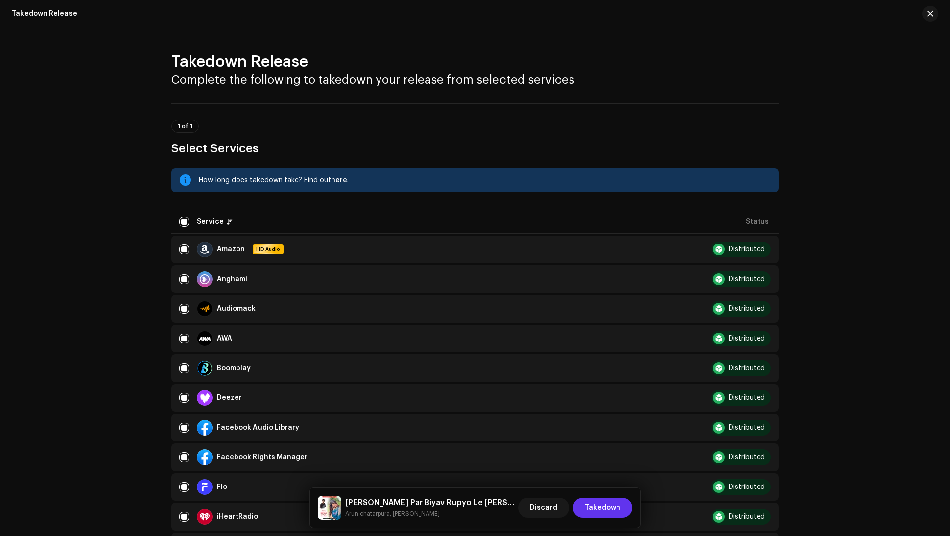
click at [602, 504] on span "Takedown" at bounding box center [603, 508] width 36 height 20
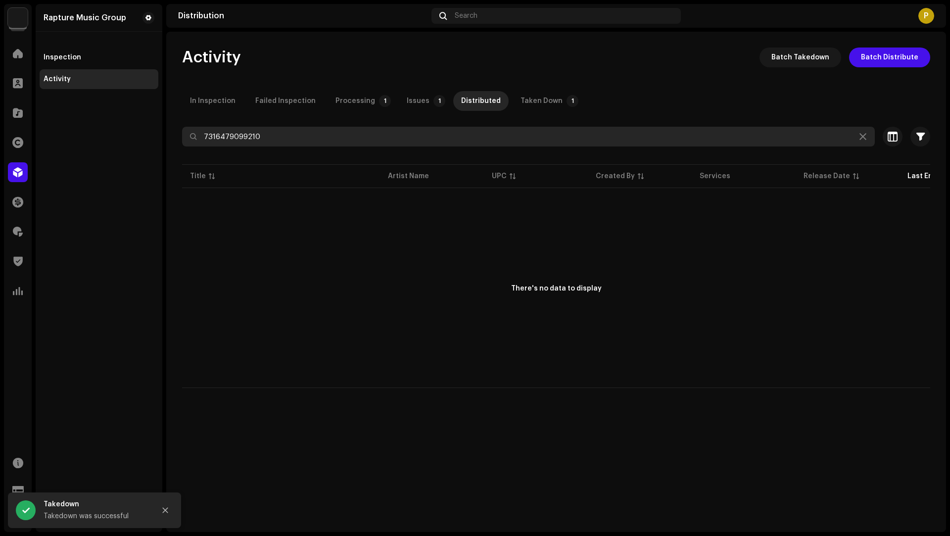
click at [245, 143] on input "7316479099210" at bounding box center [528, 137] width 693 height 20
paste input "03"
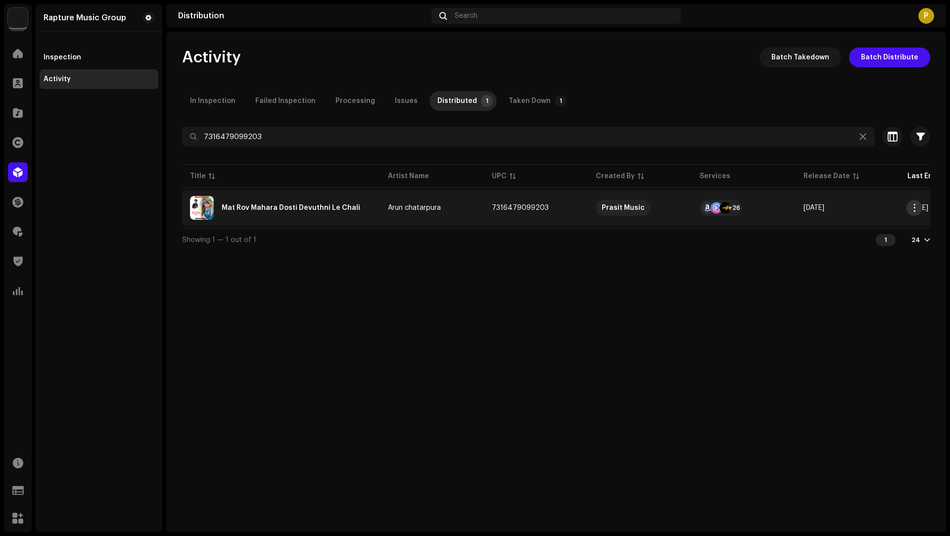
click at [911, 209] on span "button" at bounding box center [914, 208] width 7 height 8
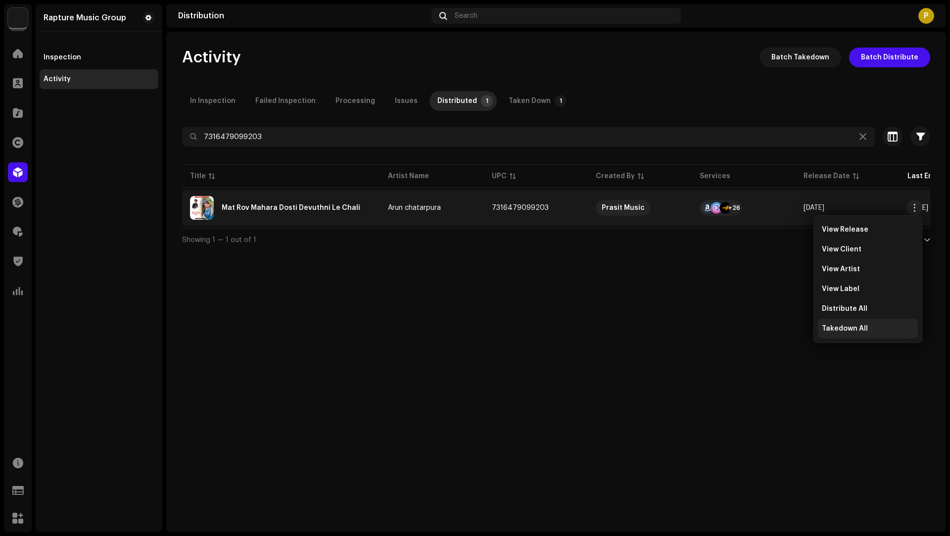
click at [861, 325] on span "Takedown All" at bounding box center [845, 328] width 46 height 8
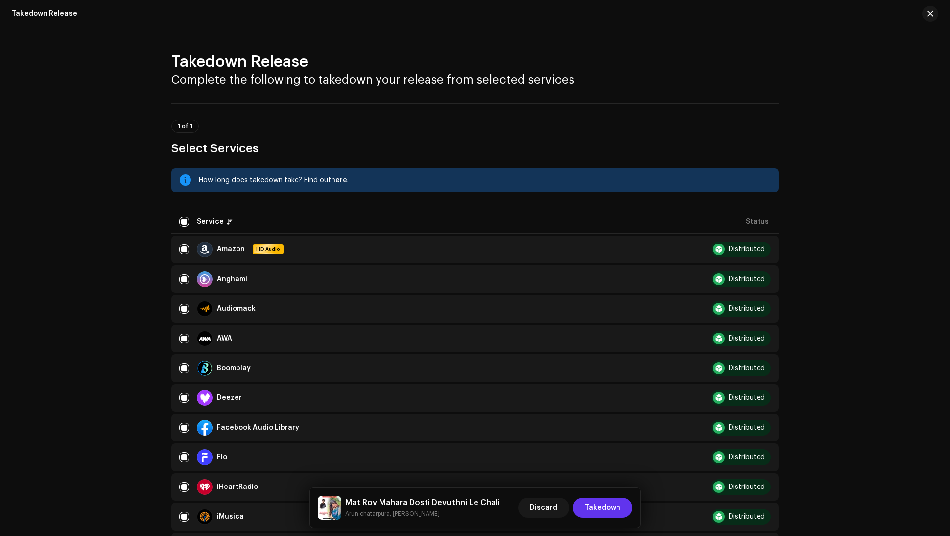
click at [599, 502] on span "Takedown" at bounding box center [603, 508] width 36 height 20
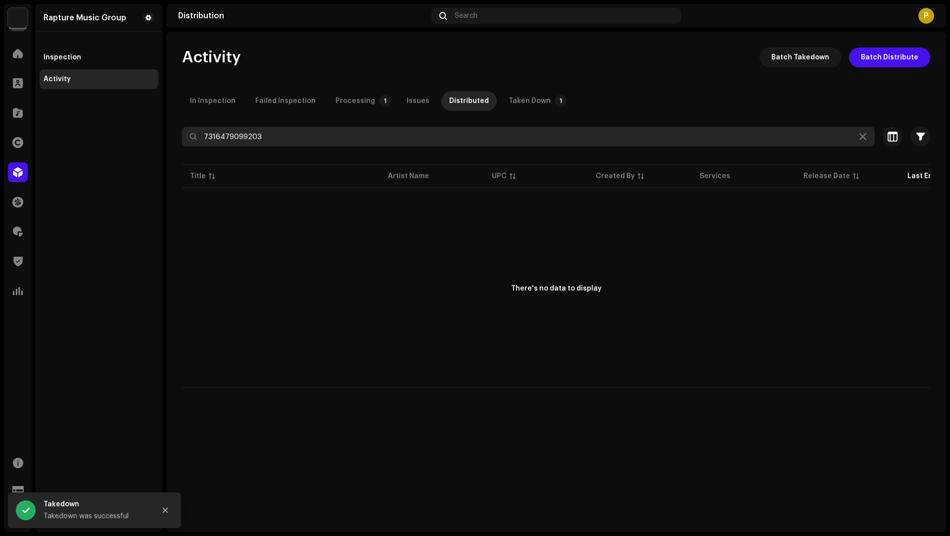
click at [234, 131] on input "7316479099203" at bounding box center [528, 137] width 693 height 20
click at [234, 132] on input "7316479099203" at bounding box center [528, 137] width 693 height 20
paste input "0019"
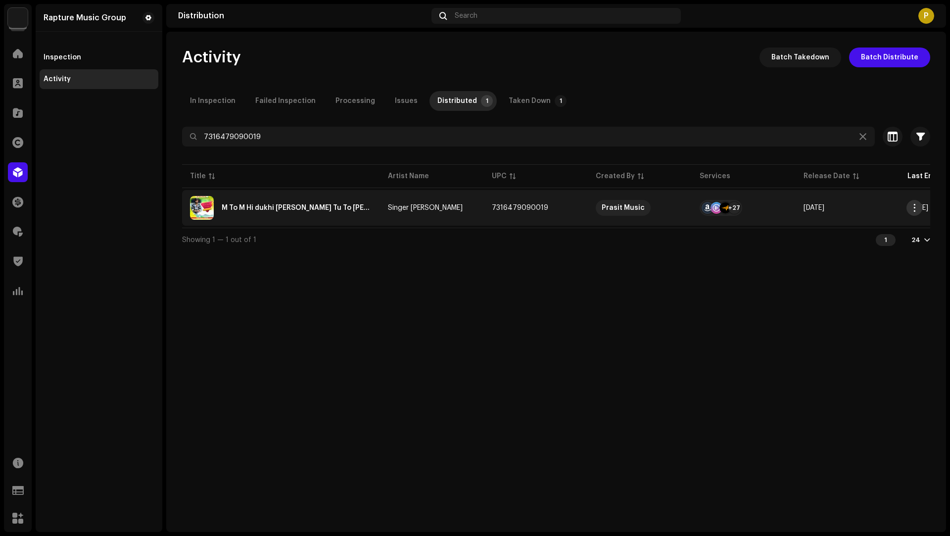
click at [914, 209] on span "button" at bounding box center [914, 208] width 7 height 8
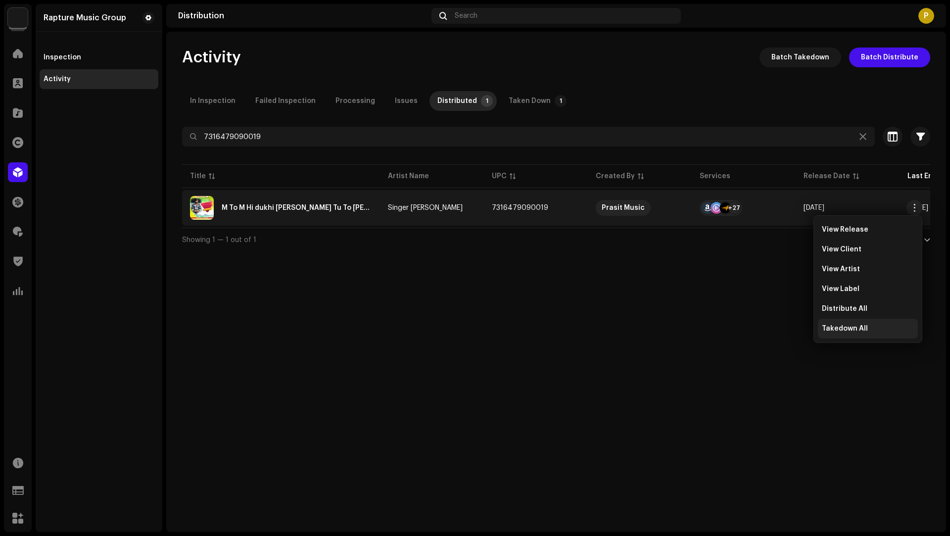
click at [859, 333] on div "Takedown All" at bounding box center [868, 329] width 100 height 20
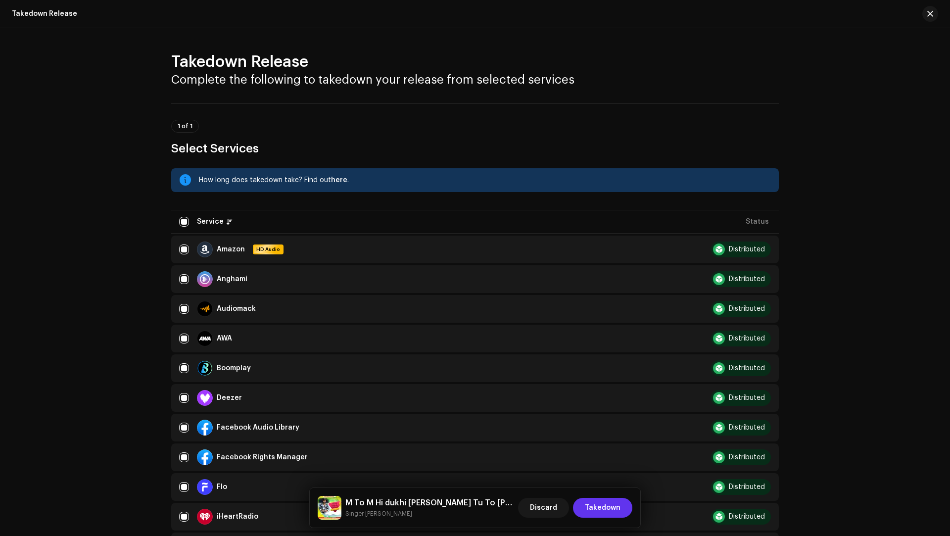
click at [602, 504] on span "Takedown" at bounding box center [603, 508] width 36 height 20
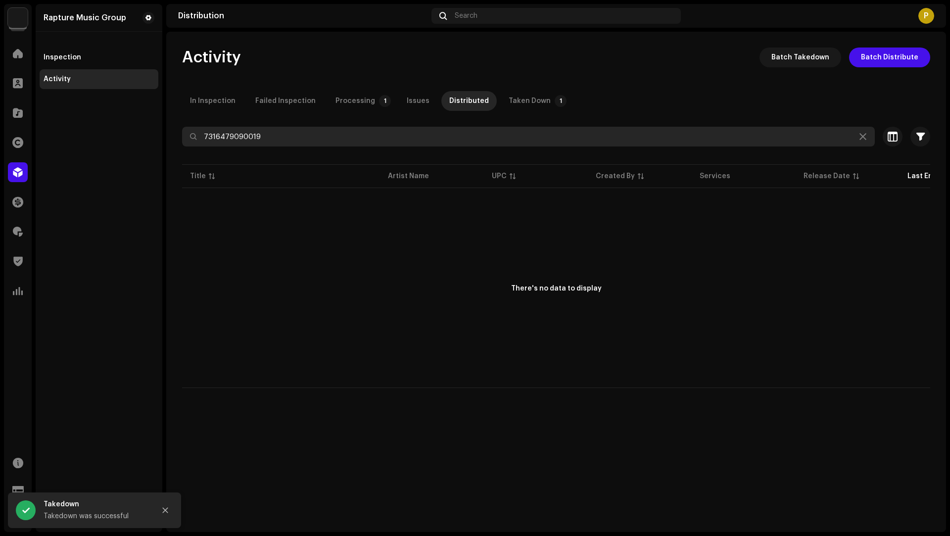
click at [243, 135] on input "7316479090019" at bounding box center [528, 137] width 693 height 20
paste input "89983"
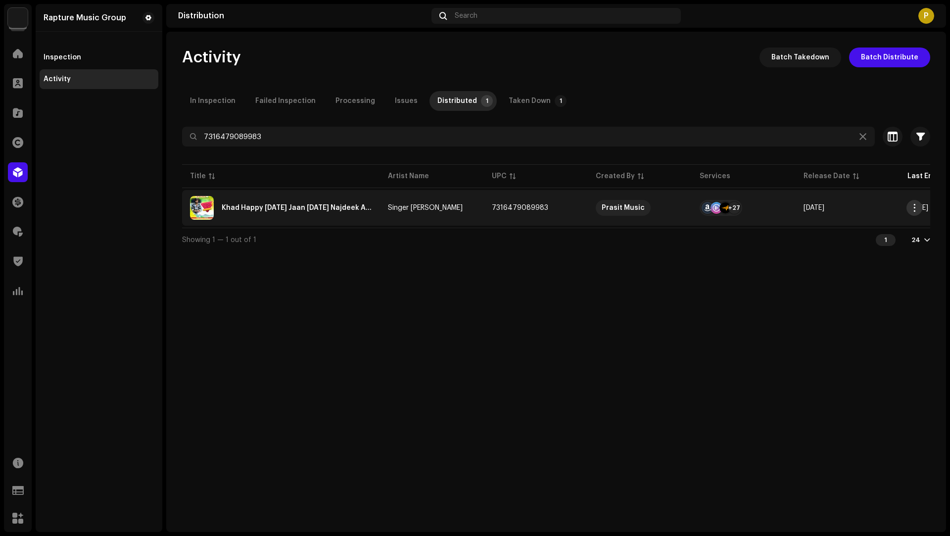
click at [913, 211] on span "button" at bounding box center [914, 208] width 7 height 8
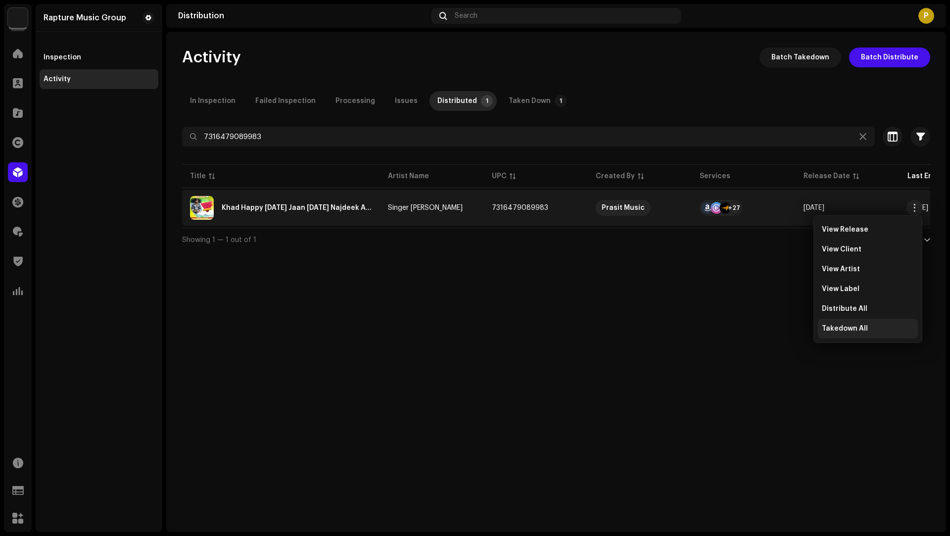
click at [843, 327] on span "Takedown All" at bounding box center [845, 328] width 46 height 8
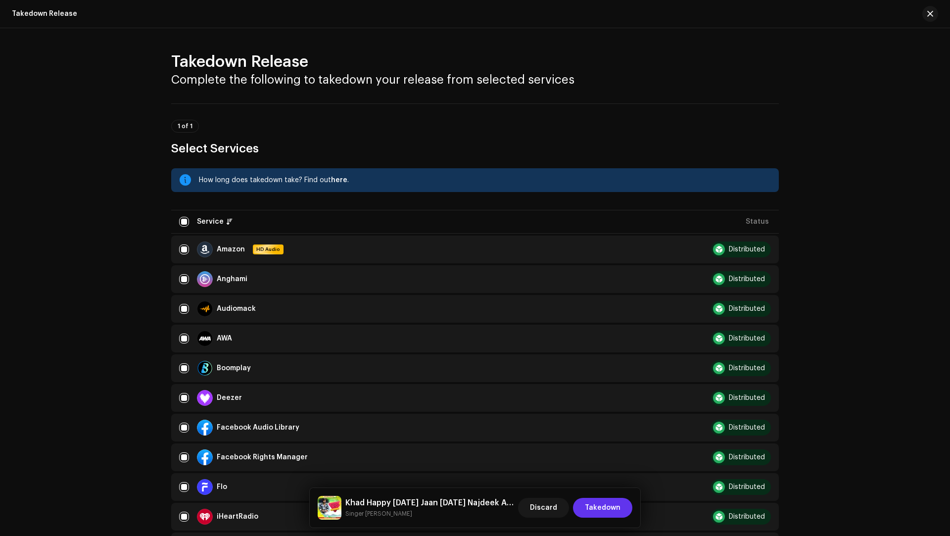
click at [606, 503] on span "Takedown" at bounding box center [603, 508] width 36 height 20
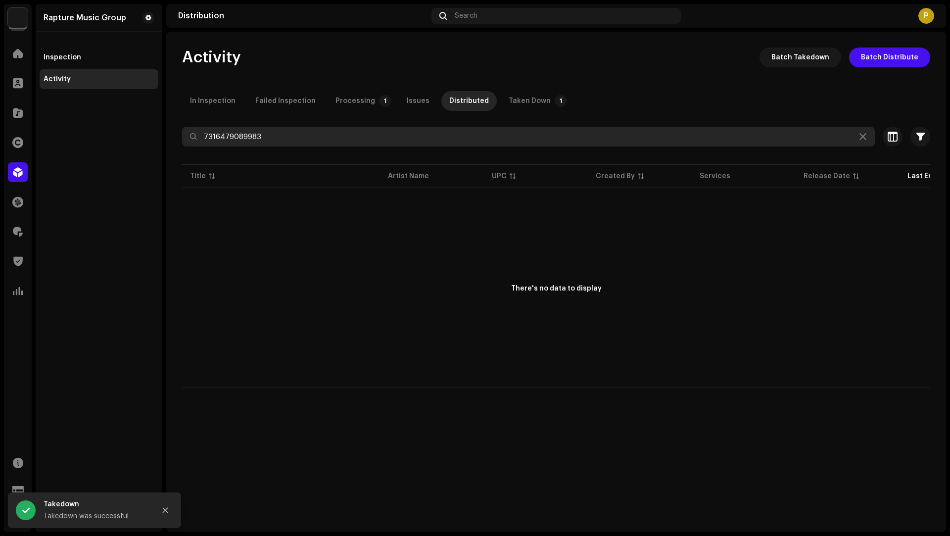
click at [232, 140] on input "7316479089983" at bounding box center [528, 137] width 693 height 20
paste input "76"
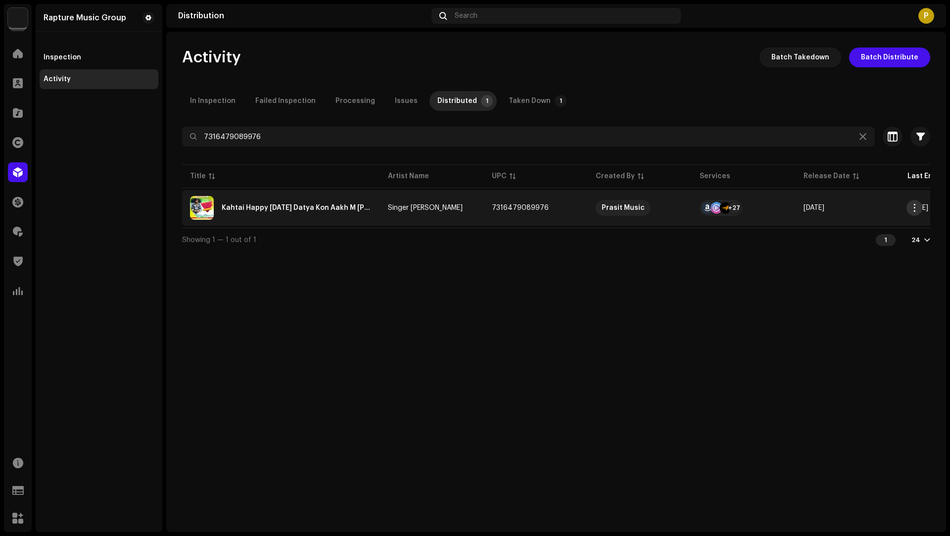
click at [914, 208] on span "button" at bounding box center [914, 208] width 7 height 8
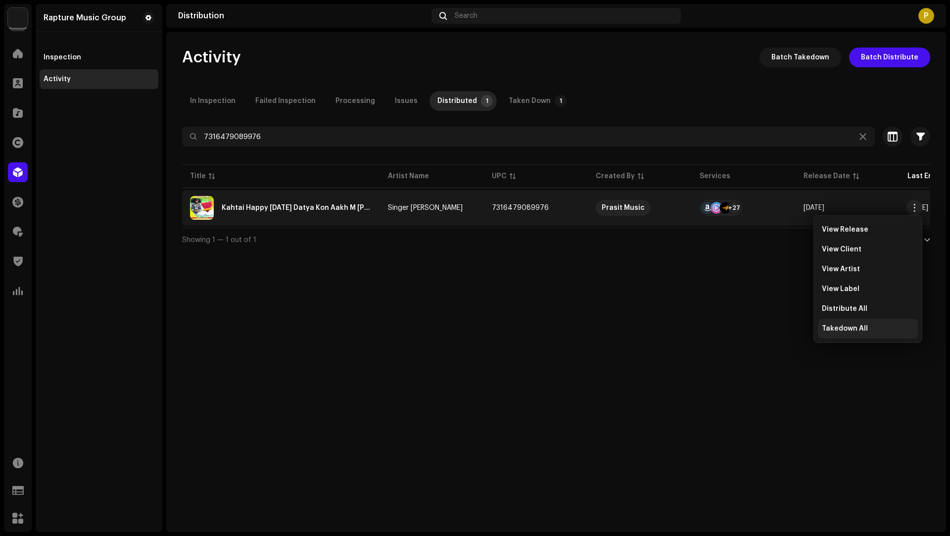
click at [840, 326] on span "Takedown All" at bounding box center [845, 328] width 46 height 8
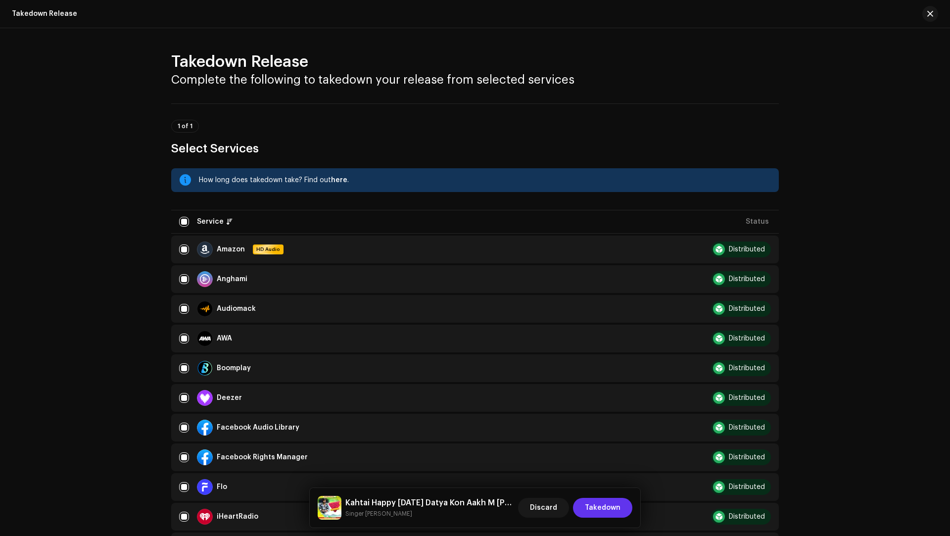
click at [604, 505] on span "Takedown" at bounding box center [603, 508] width 36 height 20
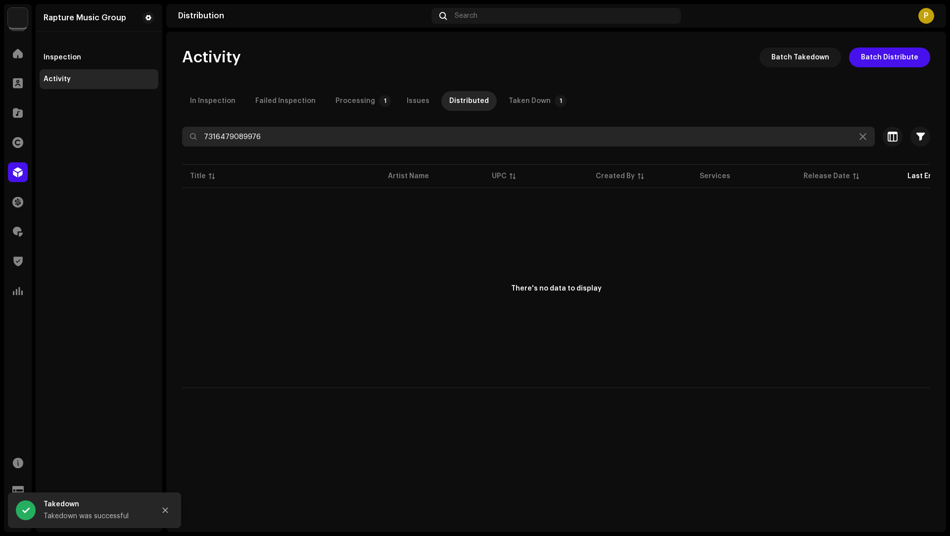
click at [235, 139] on input "7316479089976" at bounding box center [528, 137] width 693 height 20
paste input "59139"
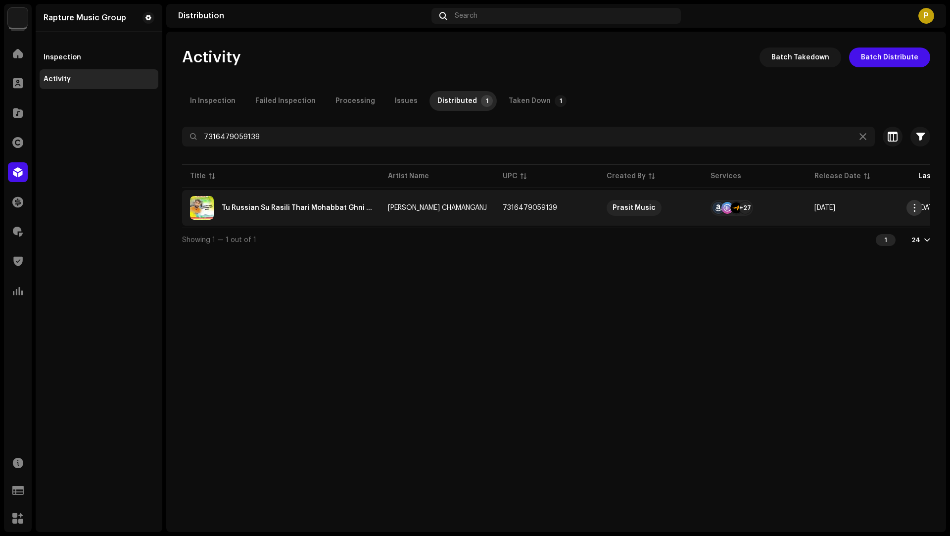
click at [913, 208] on span "button" at bounding box center [914, 208] width 7 height 8
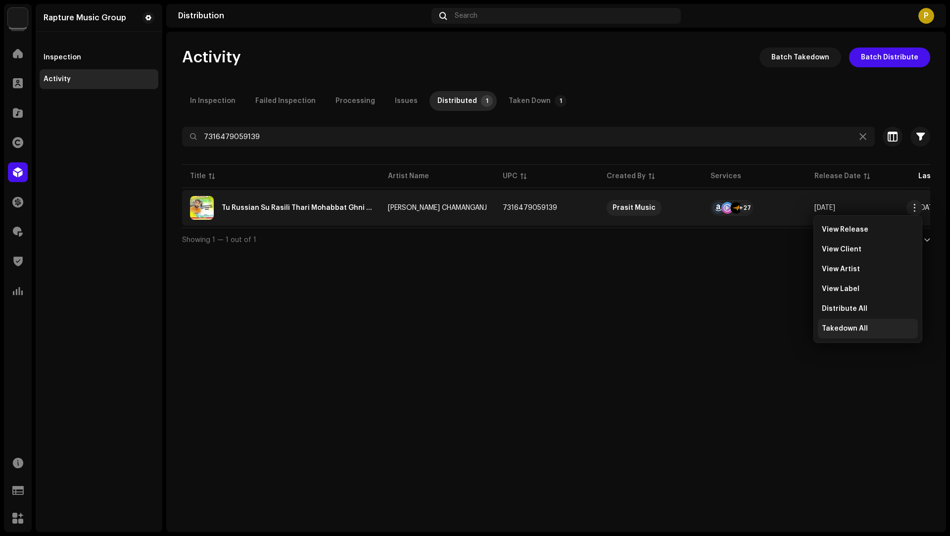
click at [845, 334] on div "Takedown All" at bounding box center [868, 329] width 100 height 20
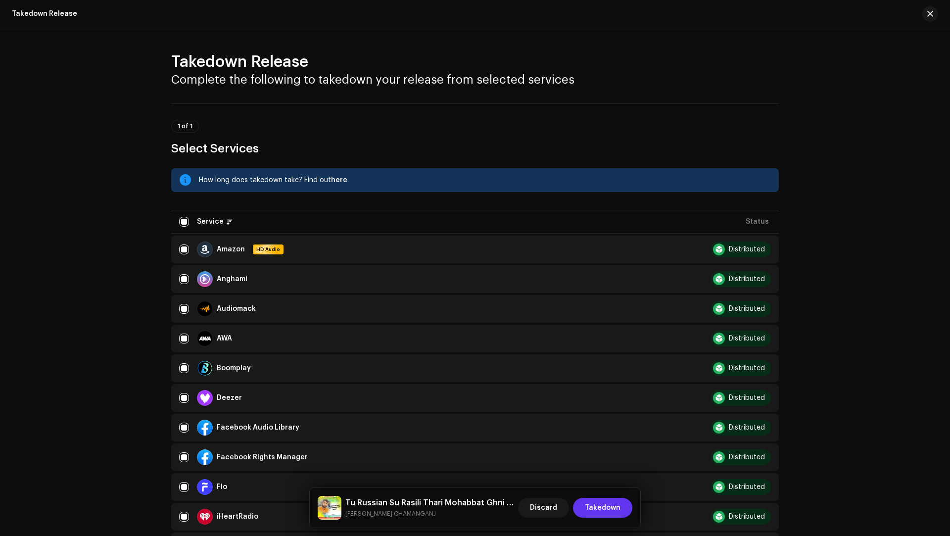
click at [606, 512] on span "Takedown" at bounding box center [603, 508] width 36 height 20
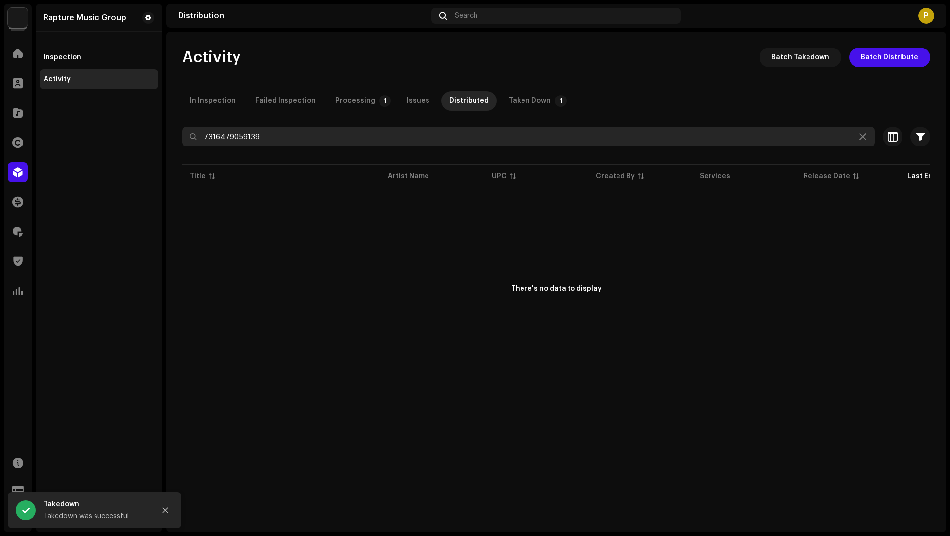
click at [241, 134] on input "7316479059139" at bounding box center [528, 137] width 693 height 20
paste input "22"
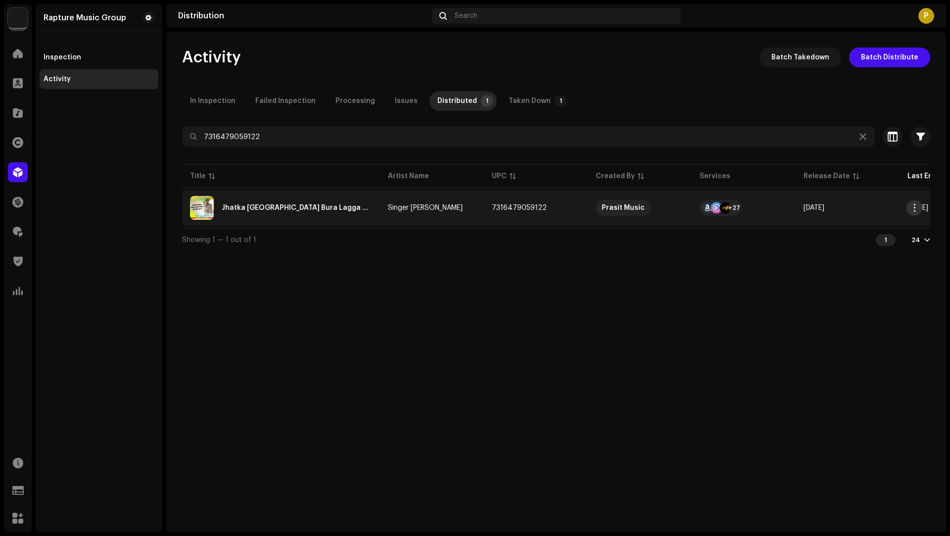
click at [913, 208] on span "button" at bounding box center [914, 208] width 7 height 8
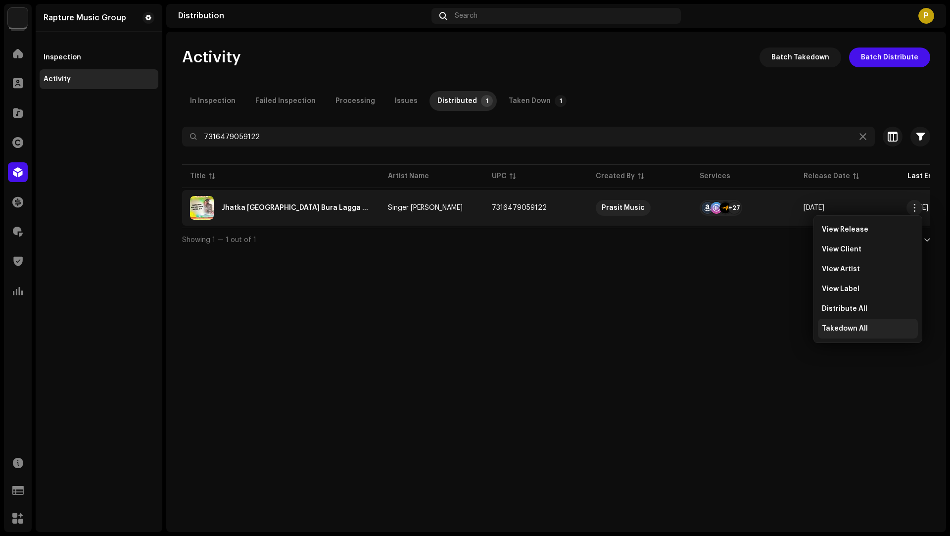
click at [861, 326] on span "Takedown All" at bounding box center [845, 328] width 46 height 8
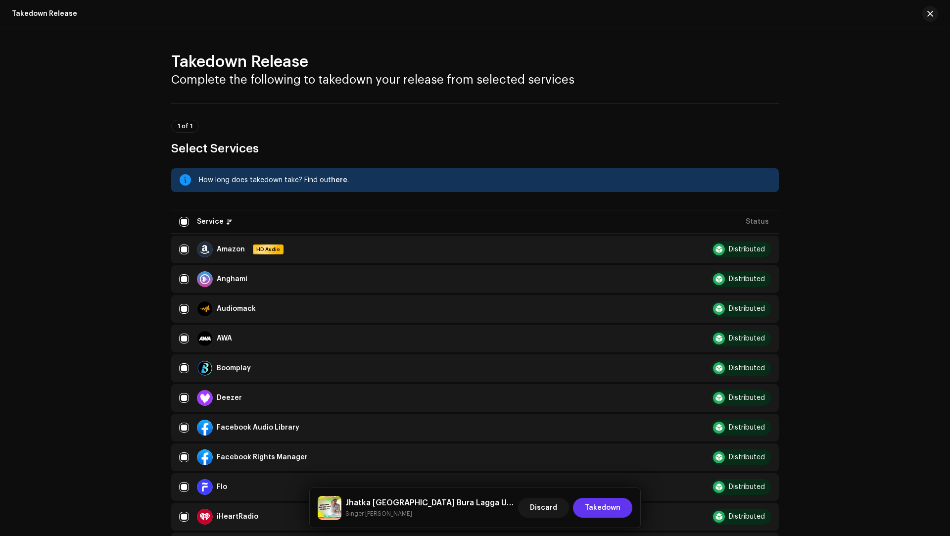
click at [603, 507] on span "Takedown" at bounding box center [603, 508] width 36 height 20
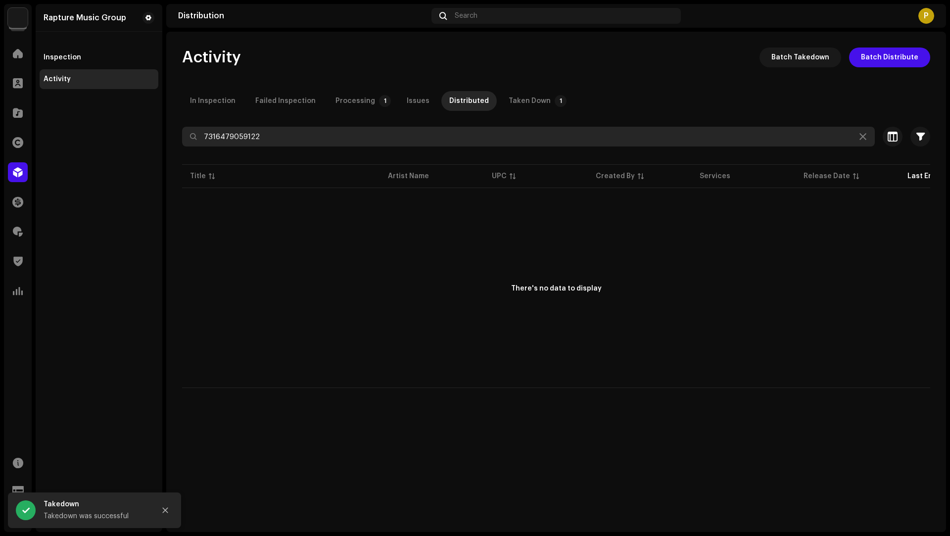
click at [263, 133] on input "7316479059122" at bounding box center [528, 137] width 693 height 20
paste input "08"
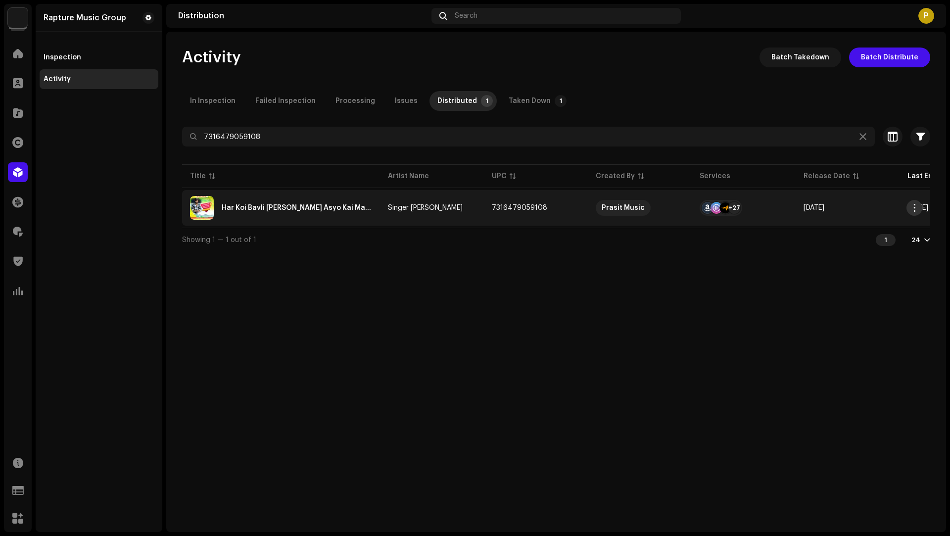
click at [915, 210] on span "button" at bounding box center [914, 208] width 7 height 8
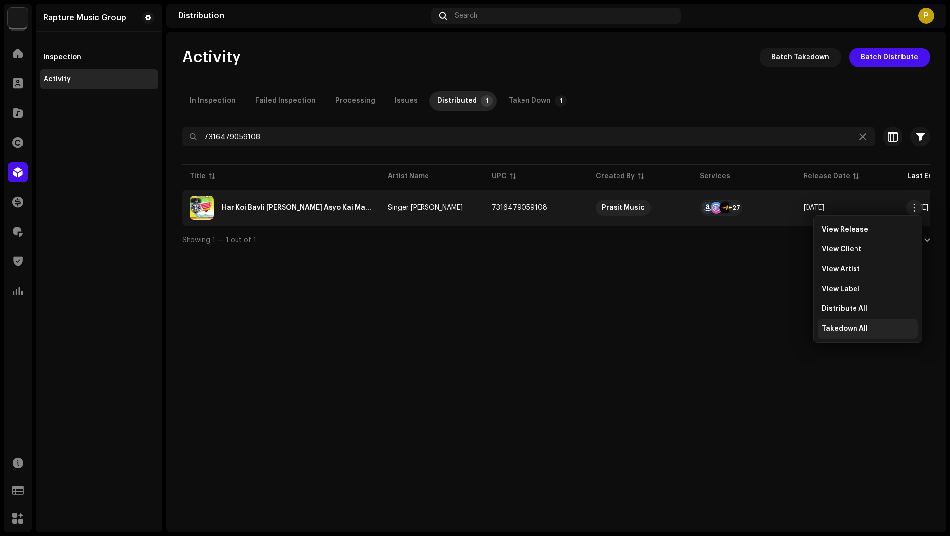
click at [854, 327] on span "Takedown All" at bounding box center [845, 328] width 46 height 8
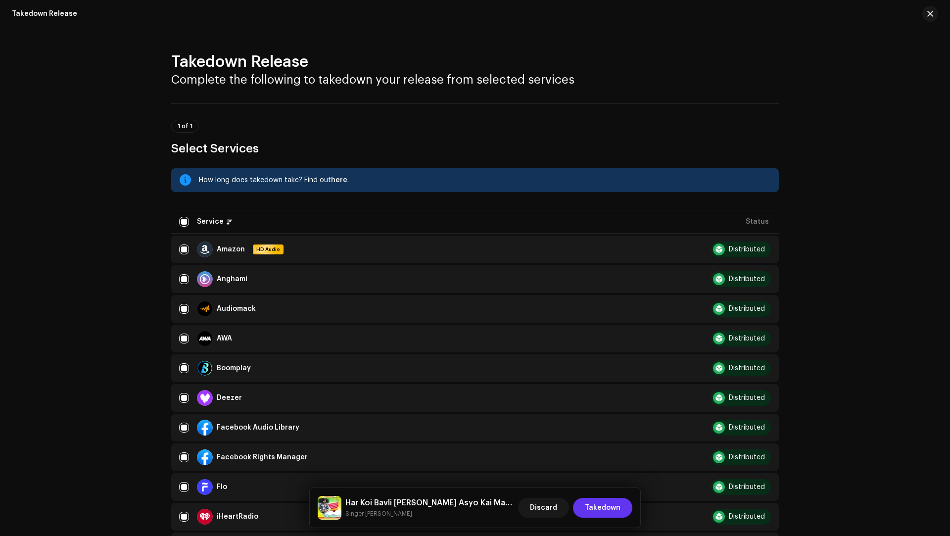
click at [601, 516] on span "Takedown" at bounding box center [603, 508] width 36 height 20
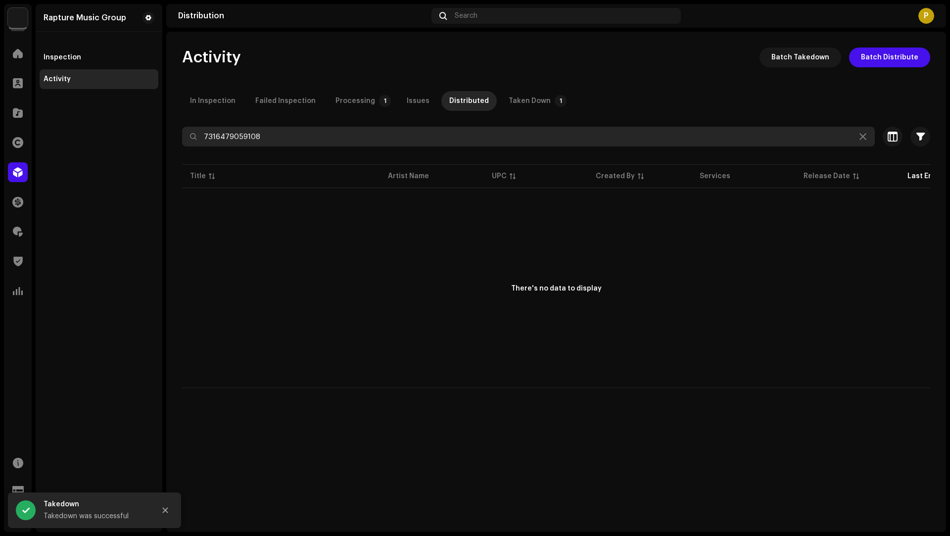
click at [248, 139] on input "7316479059108" at bounding box center [528, 137] width 693 height 20
paste input "092"
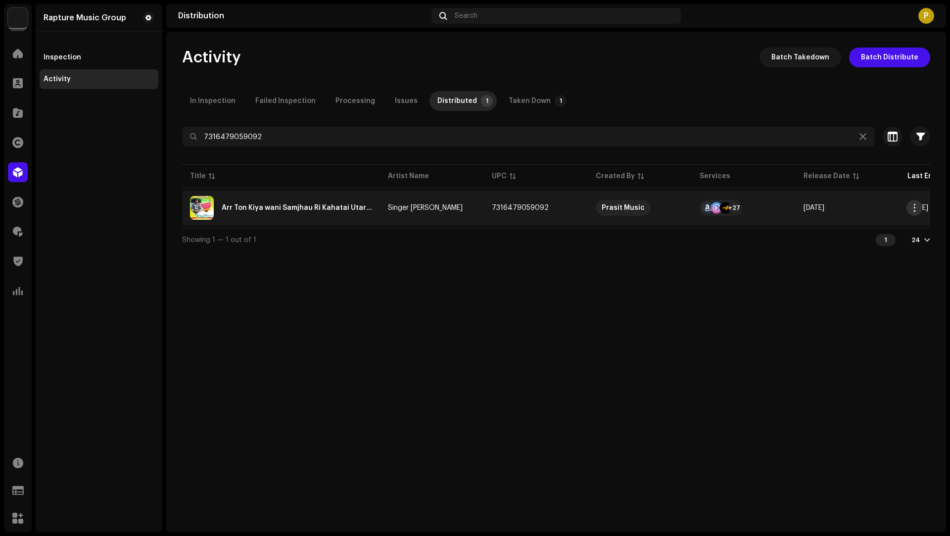
click at [914, 209] on span "button" at bounding box center [914, 208] width 7 height 8
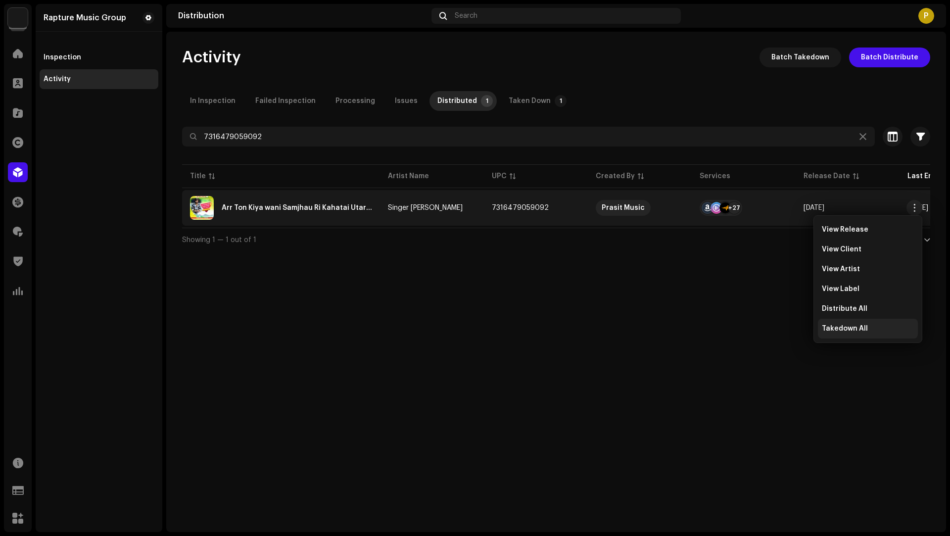
click at [854, 324] on span "Takedown All" at bounding box center [845, 328] width 46 height 8
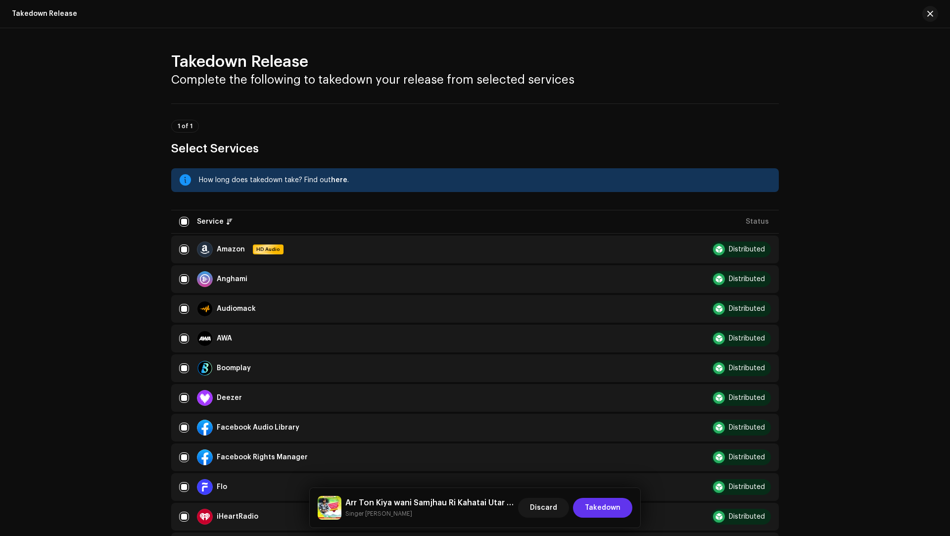
click at [602, 511] on span "Takedown" at bounding box center [603, 508] width 36 height 20
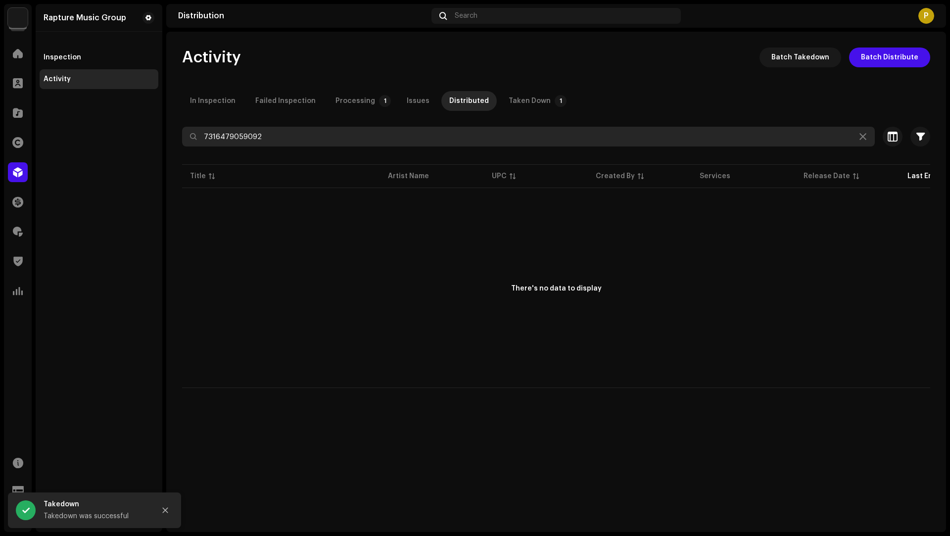
click at [230, 138] on input "7316479059092" at bounding box center [528, 137] width 693 height 20
paste input "85"
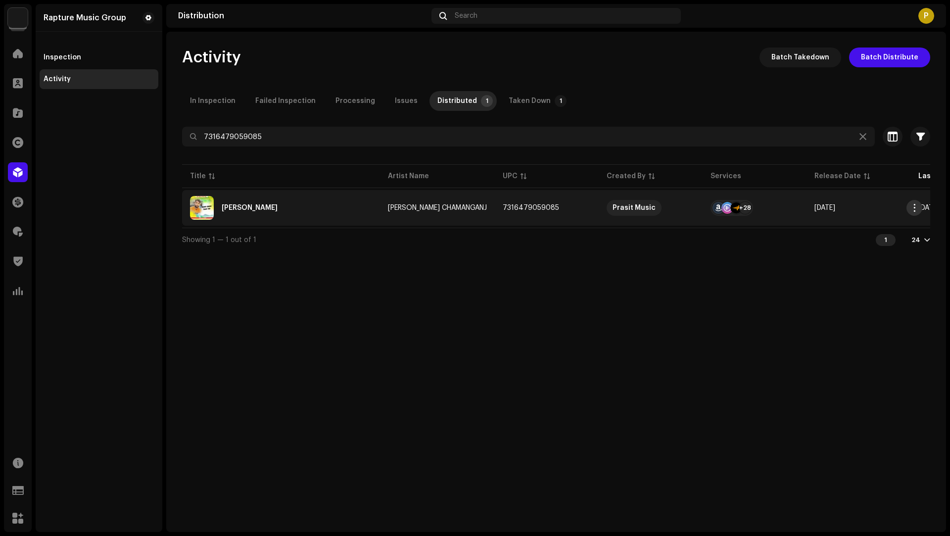
click at [916, 207] on span "button" at bounding box center [914, 208] width 7 height 8
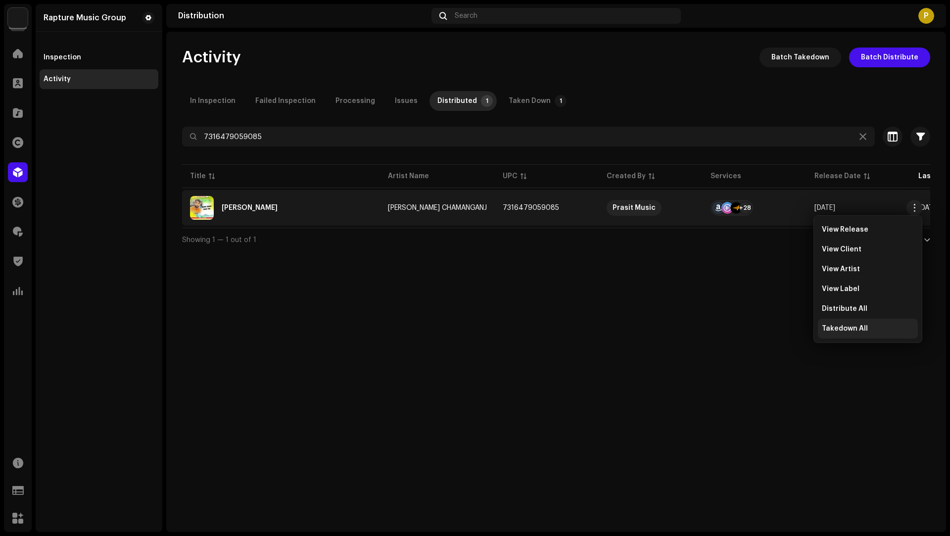
click at [837, 331] on span "Takedown All" at bounding box center [845, 328] width 46 height 8
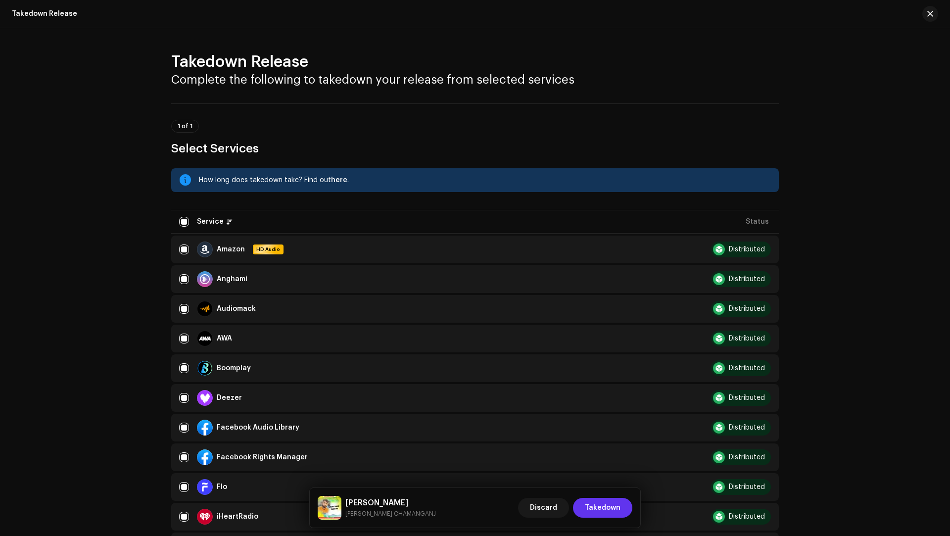
click at [591, 507] on span "Takedown" at bounding box center [603, 508] width 36 height 20
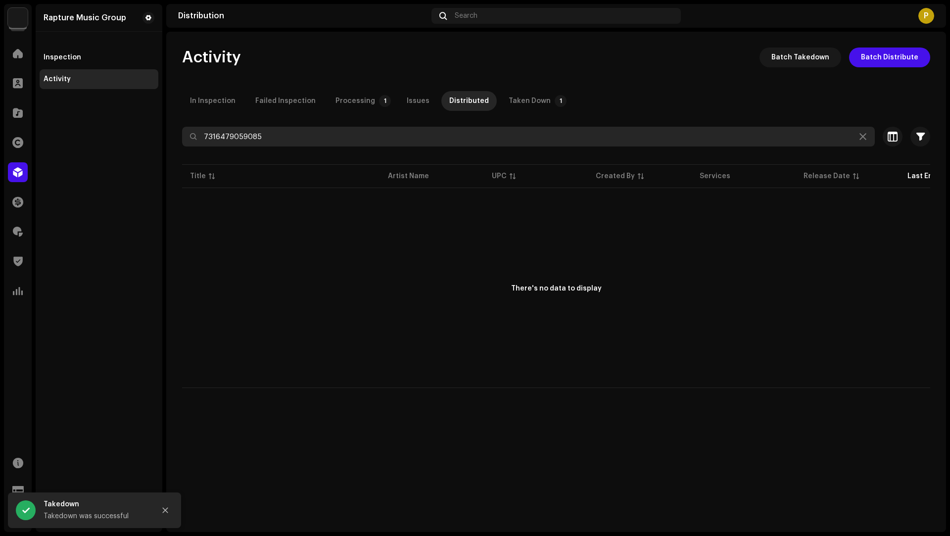
click at [236, 134] on input "7316479059085" at bounding box center [528, 137] width 693 height 20
paste input "78"
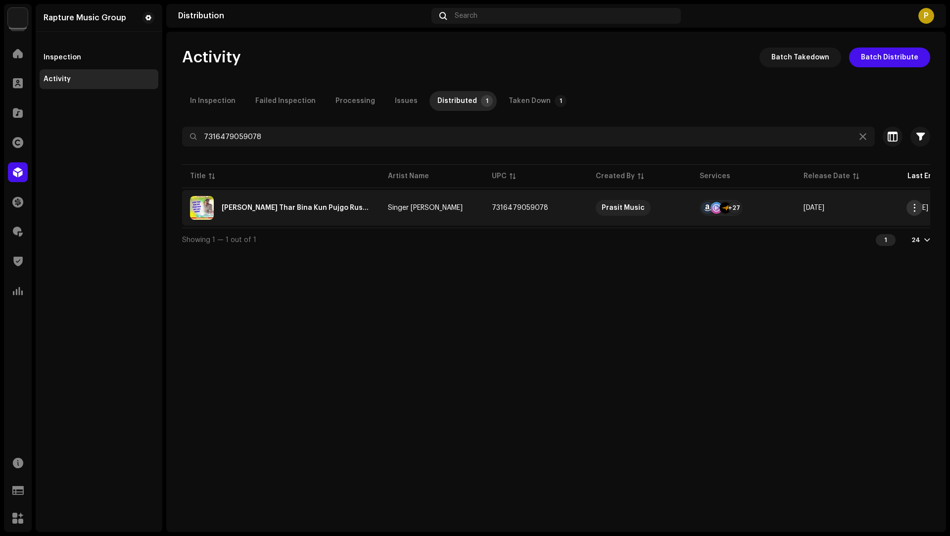
click at [911, 208] on span "button" at bounding box center [914, 208] width 7 height 8
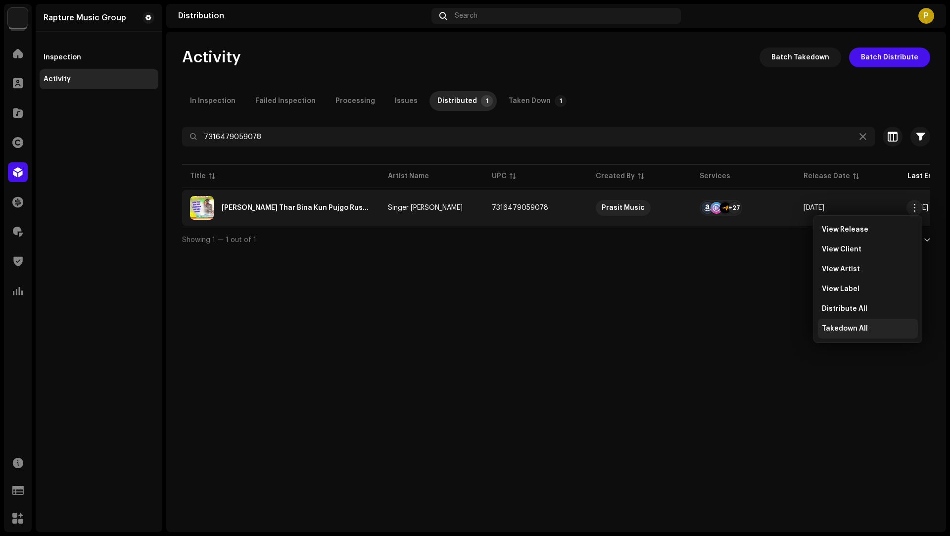
click at [859, 330] on span "Takedown All" at bounding box center [845, 328] width 46 height 8
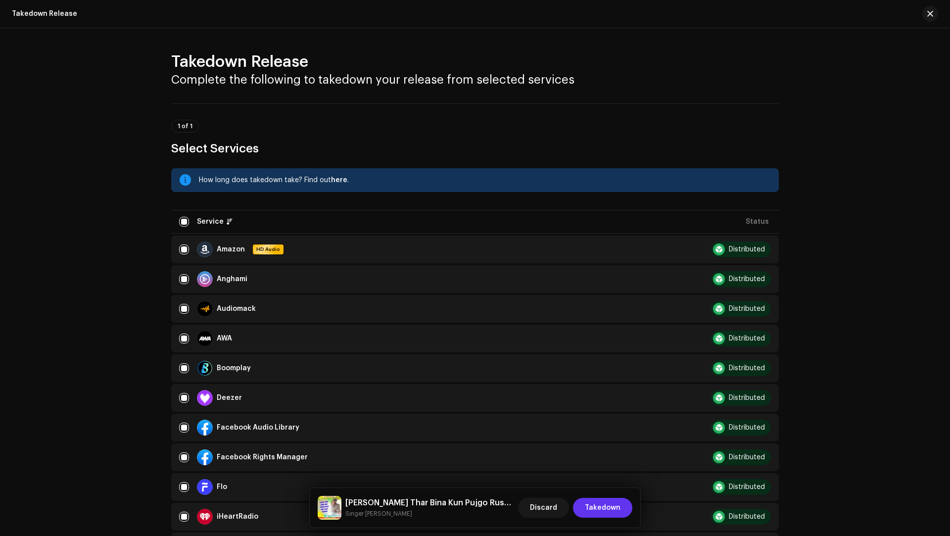
click at [593, 510] on span "Takedown" at bounding box center [603, 508] width 36 height 20
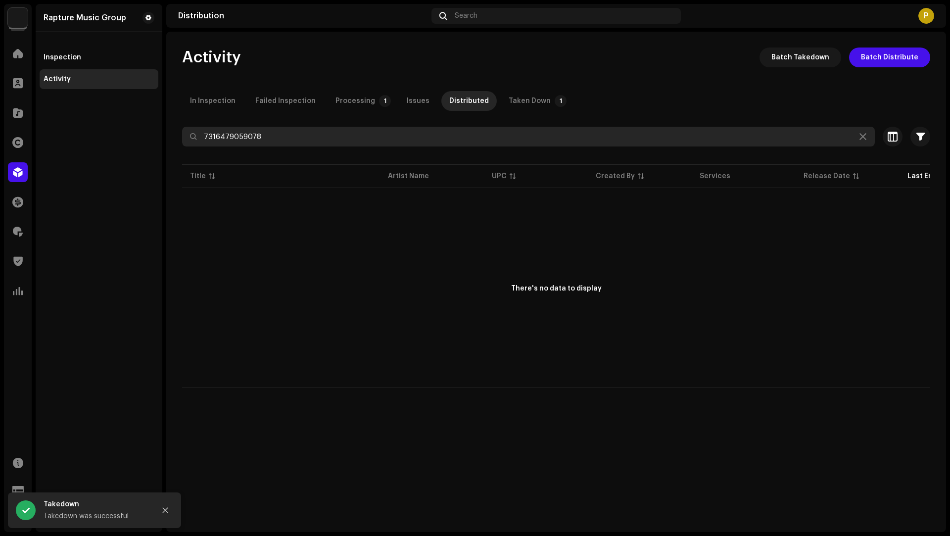
click at [240, 134] on input "7316479059078" at bounding box center [528, 137] width 693 height 20
paste input "61"
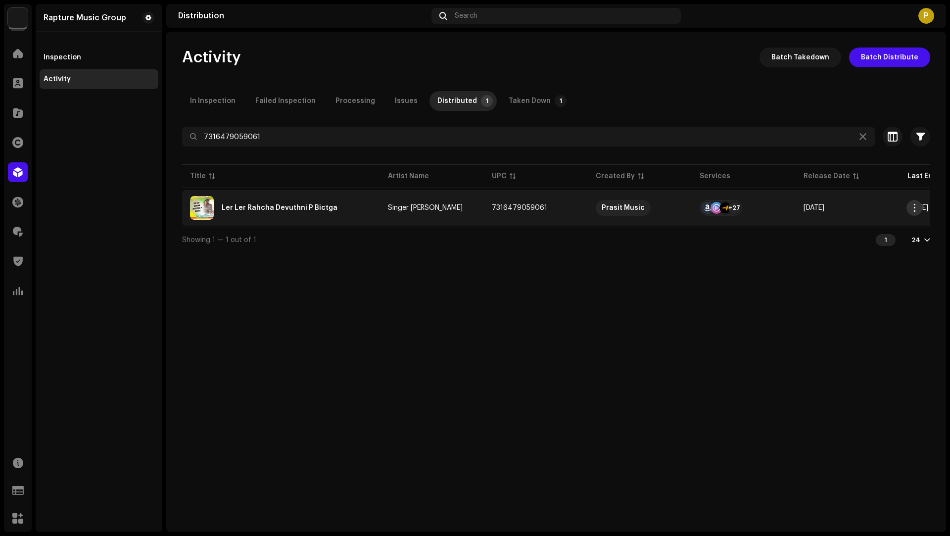
click at [915, 207] on span "button" at bounding box center [914, 208] width 7 height 8
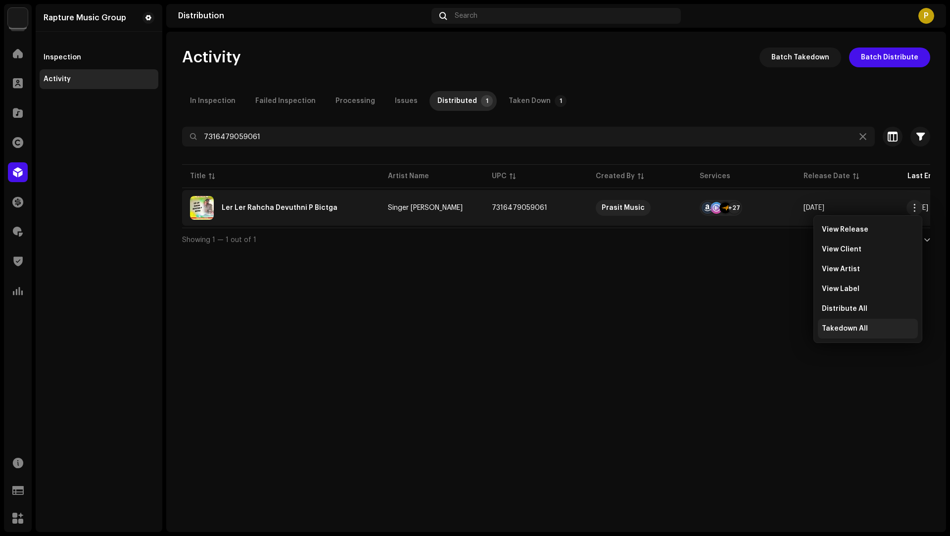
click at [864, 326] on span "Takedown All" at bounding box center [845, 328] width 46 height 8
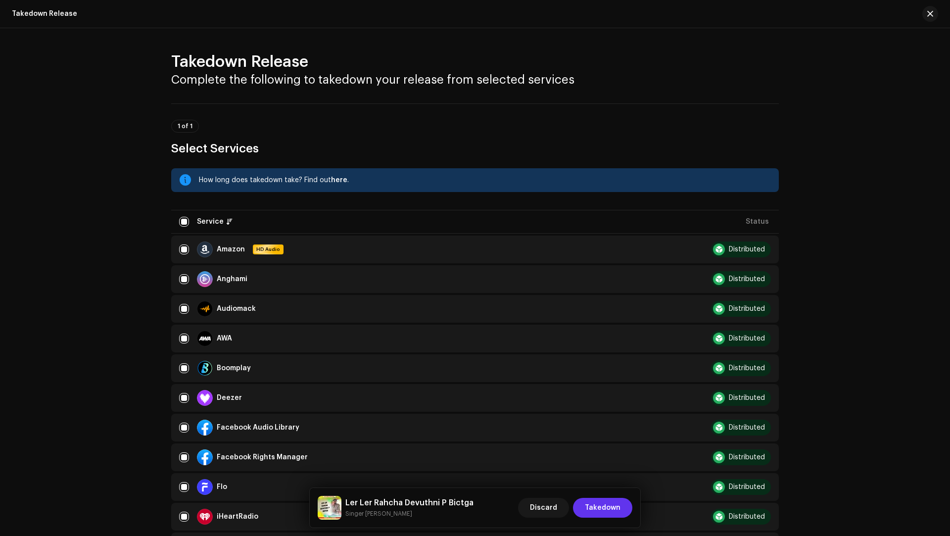
click at [599, 510] on span "Takedown" at bounding box center [603, 508] width 36 height 20
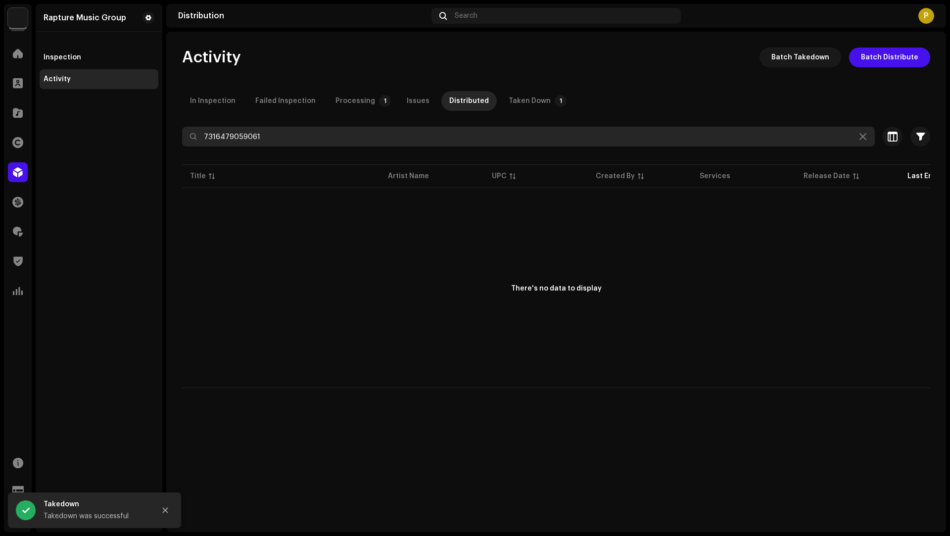
click at [230, 129] on input "7316479059061" at bounding box center [528, 137] width 693 height 20
paste input "54"
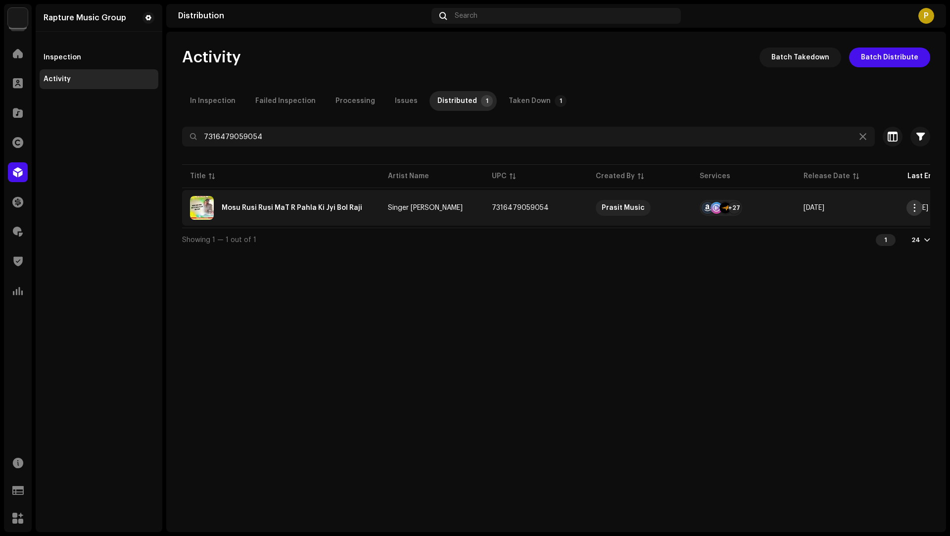
click at [914, 209] on span "button" at bounding box center [914, 208] width 7 height 8
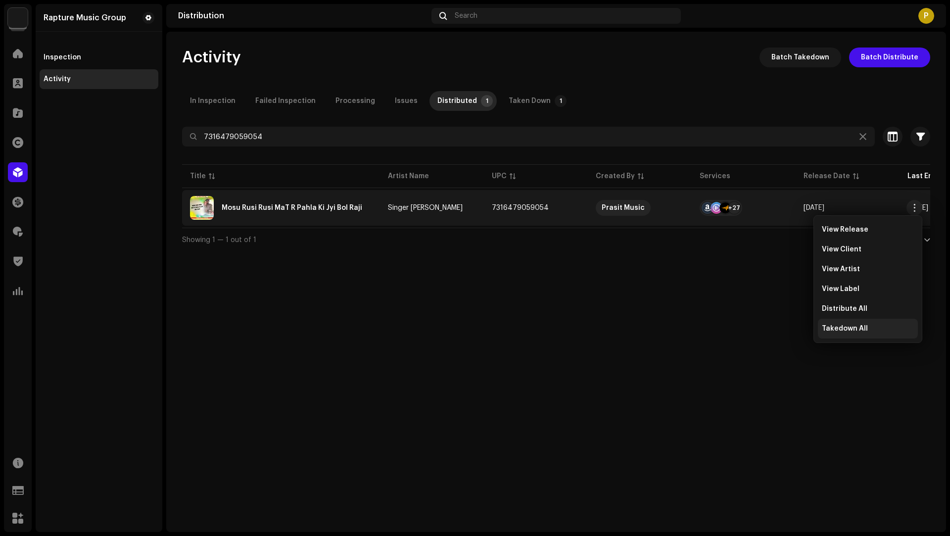
click at [856, 327] on span "Takedown All" at bounding box center [845, 328] width 46 height 8
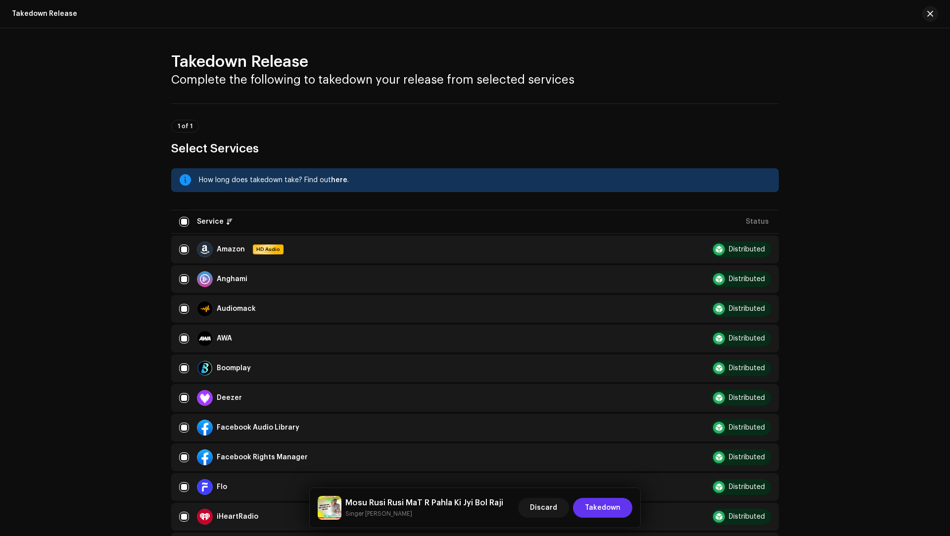
click at [603, 504] on span "Takedown" at bounding box center [603, 508] width 36 height 20
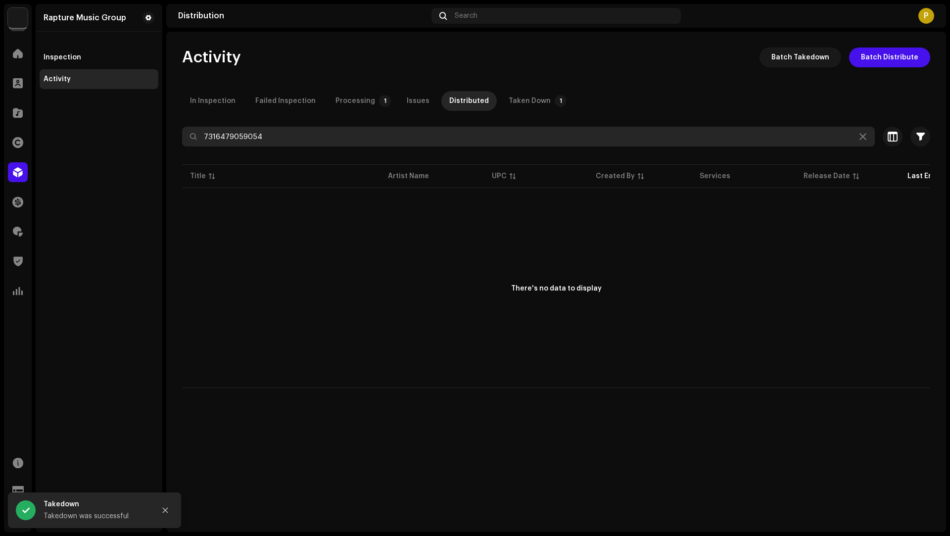
click at [223, 137] on input "7316479059054" at bounding box center [528, 137] width 693 height 20
paste input "47"
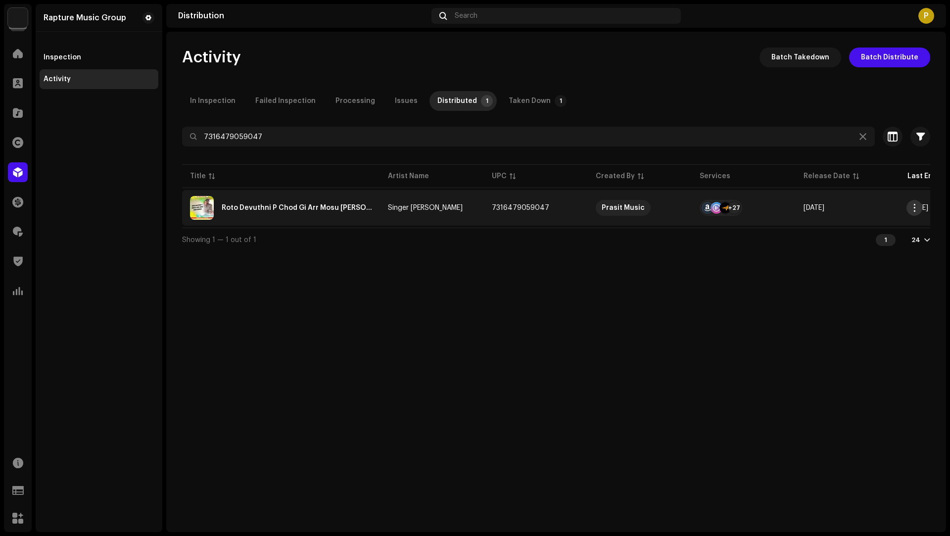
click at [917, 205] on span "button" at bounding box center [914, 208] width 7 height 8
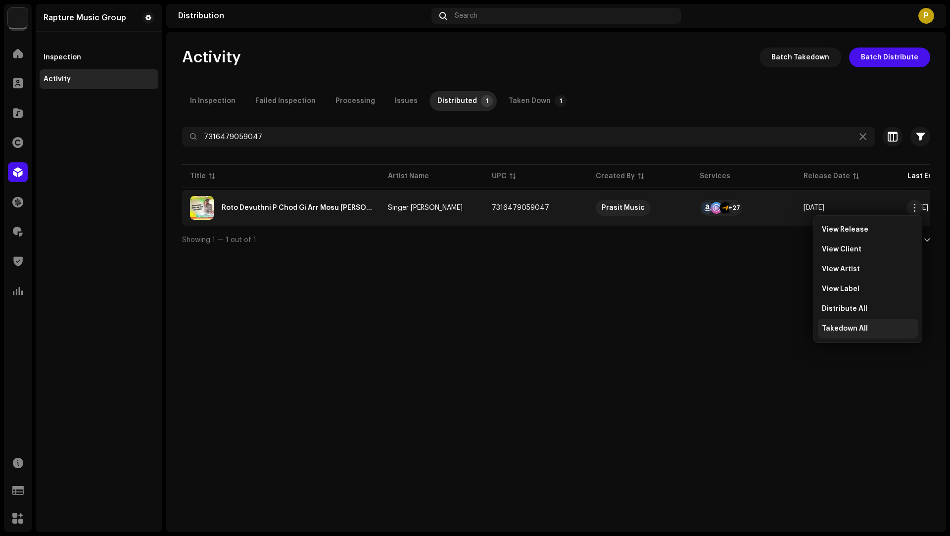
click at [834, 326] on span "Takedown All" at bounding box center [845, 328] width 46 height 8
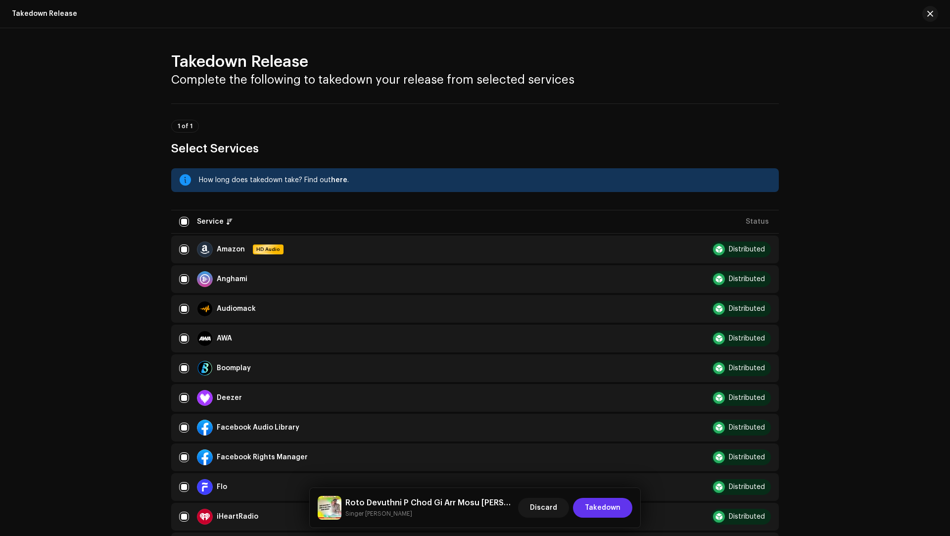
click at [607, 505] on span "Takedown" at bounding box center [603, 508] width 36 height 20
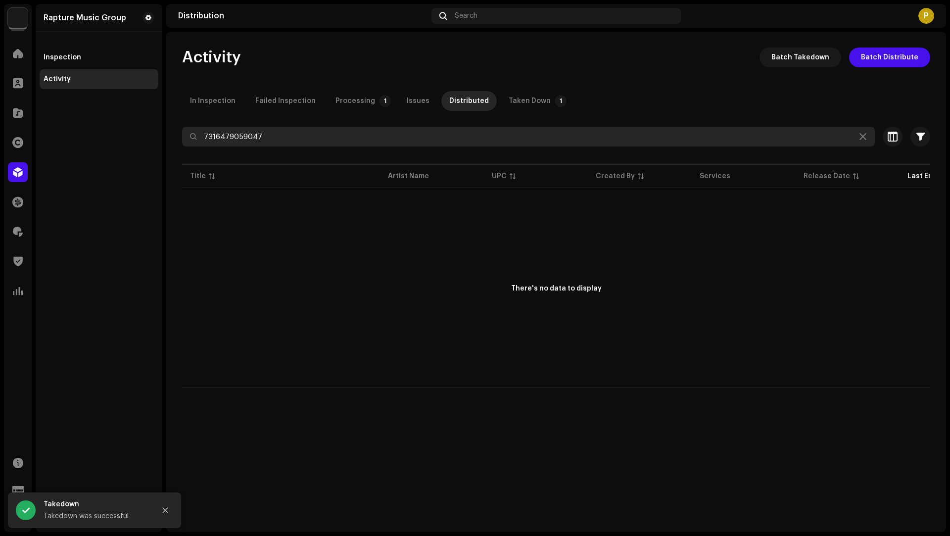
click at [236, 145] on input "7316479059047" at bounding box center [528, 137] width 693 height 20
paste input "16"
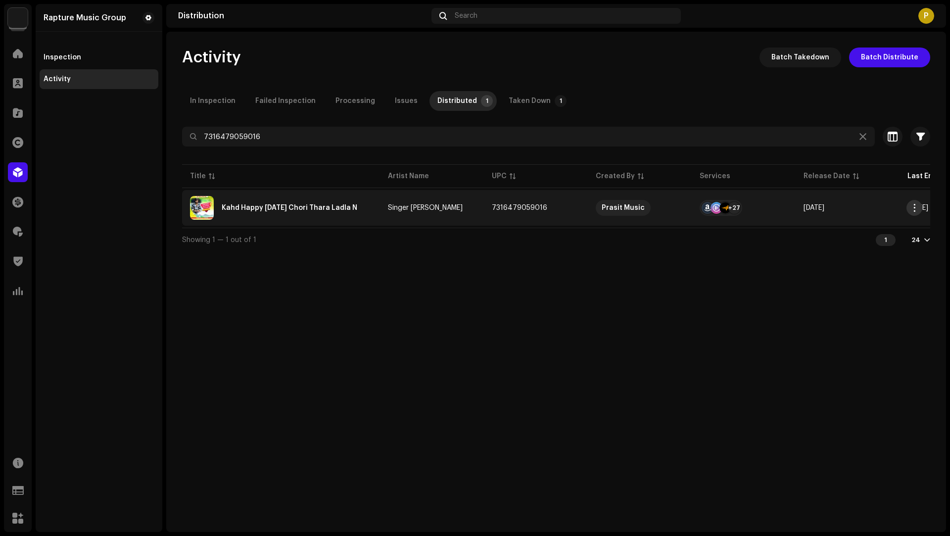
click at [914, 209] on span "button" at bounding box center [914, 208] width 7 height 8
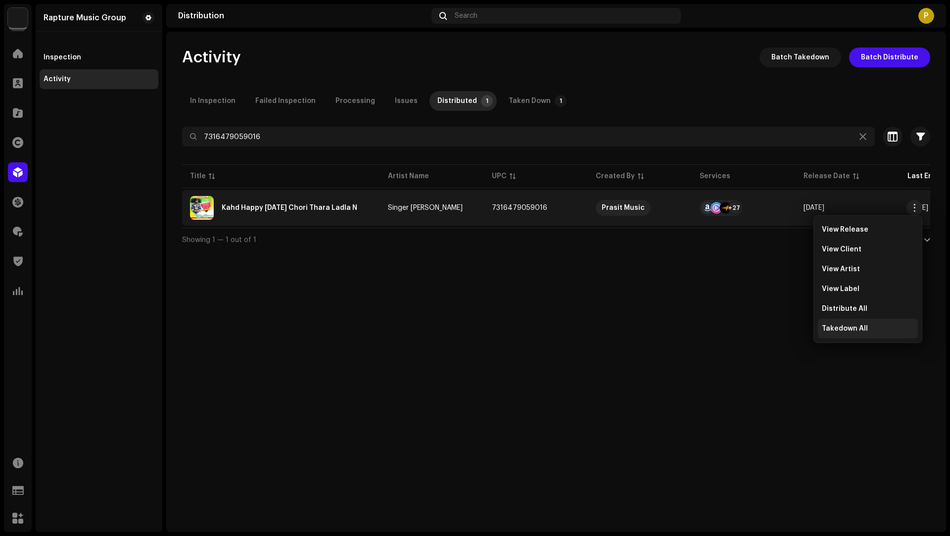
click at [853, 324] on span "Takedown All" at bounding box center [845, 328] width 46 height 8
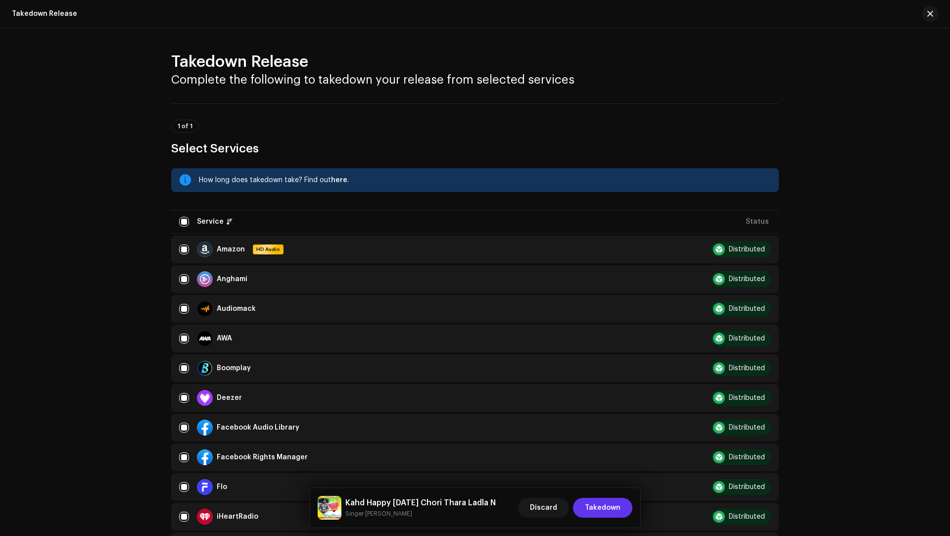
click at [618, 506] on span "Takedown" at bounding box center [603, 508] width 36 height 20
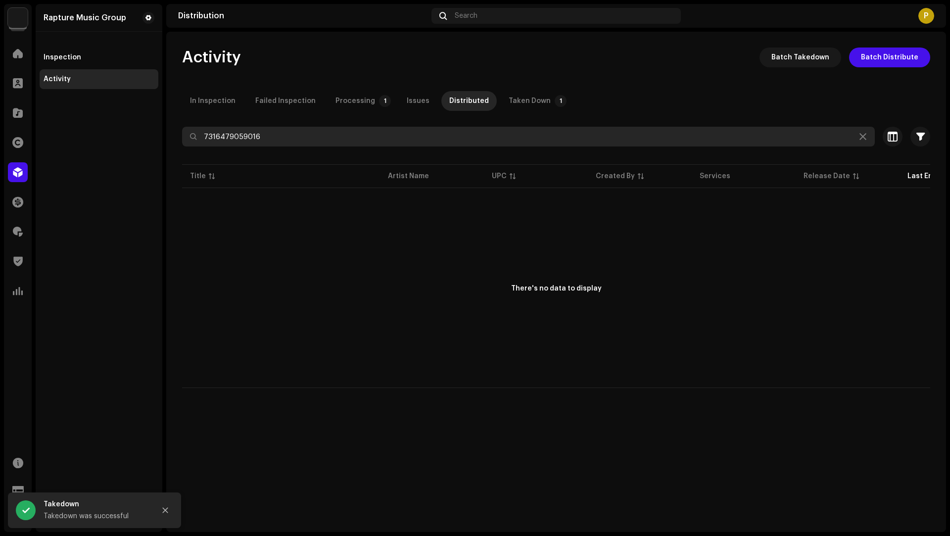
click at [230, 136] on input "7316479059016" at bounding box center [528, 137] width 693 height 20
paste input "899"
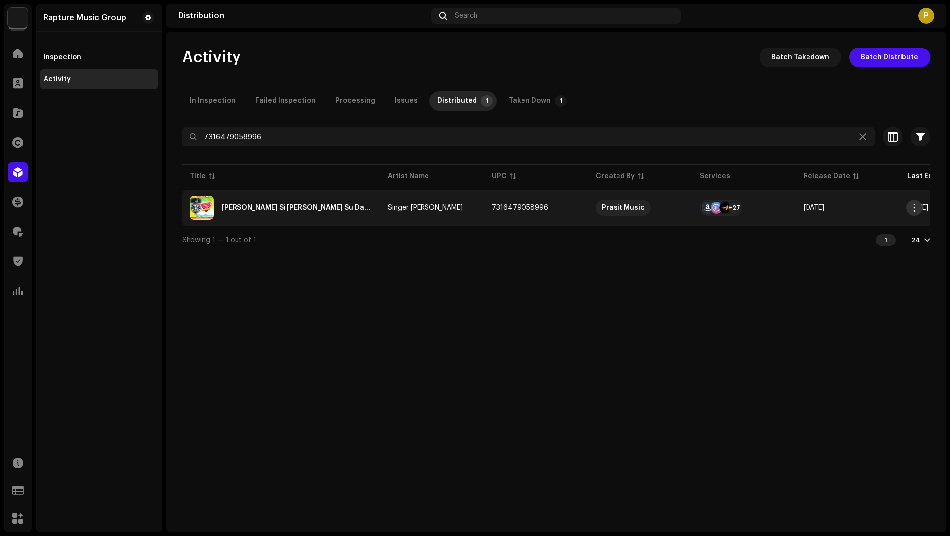
click at [917, 211] on span "button" at bounding box center [914, 208] width 7 height 8
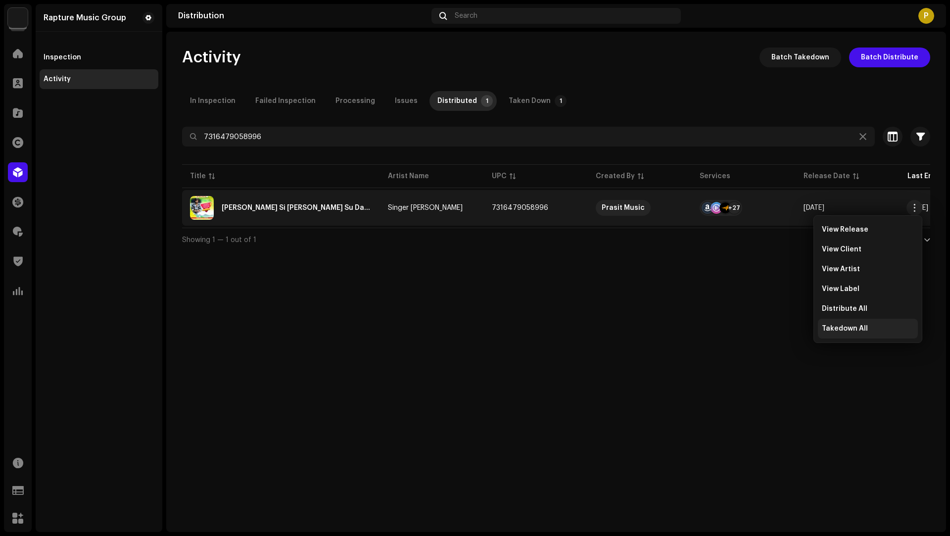
click at [859, 337] on div "Takedown All" at bounding box center [868, 329] width 100 height 20
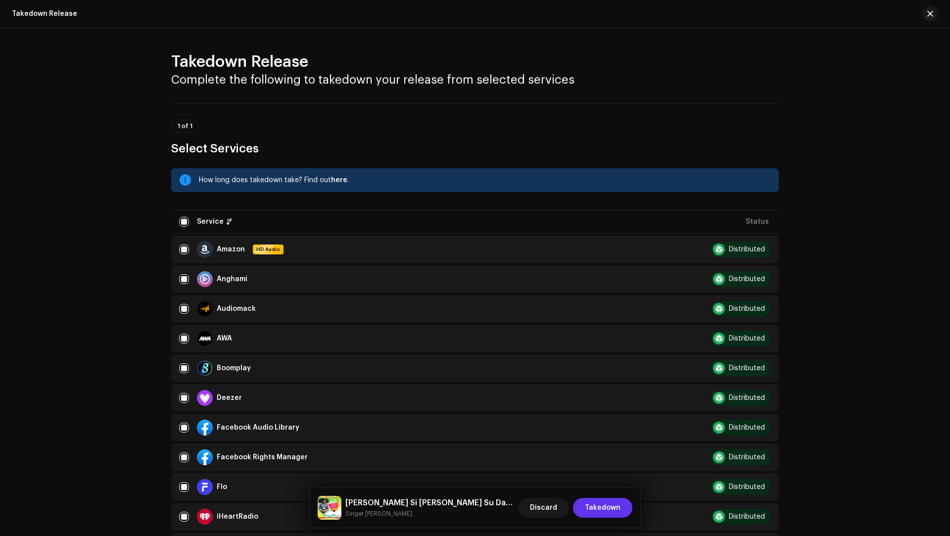
click at [615, 510] on span "Takedown" at bounding box center [603, 508] width 36 height 20
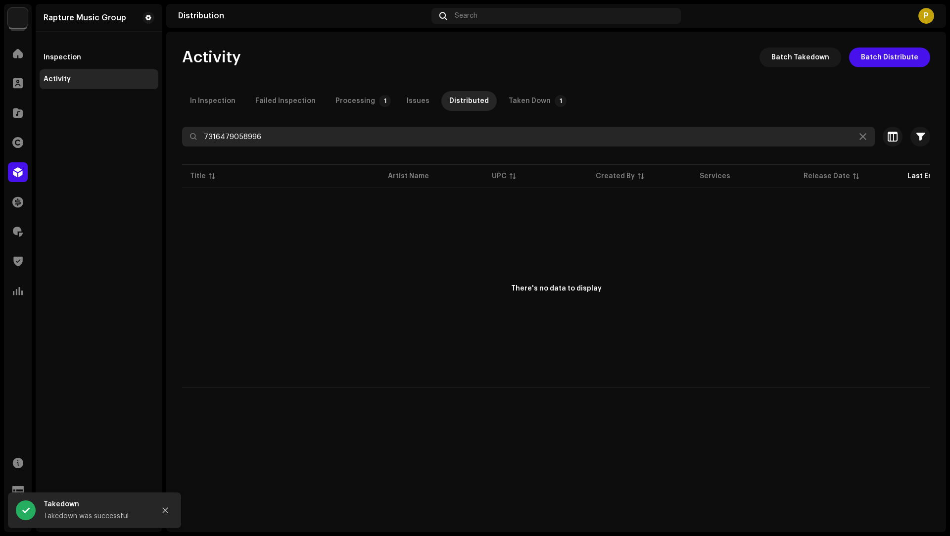
click at [238, 136] on input "7316479058996" at bounding box center [528, 137] width 693 height 20
paste input "89"
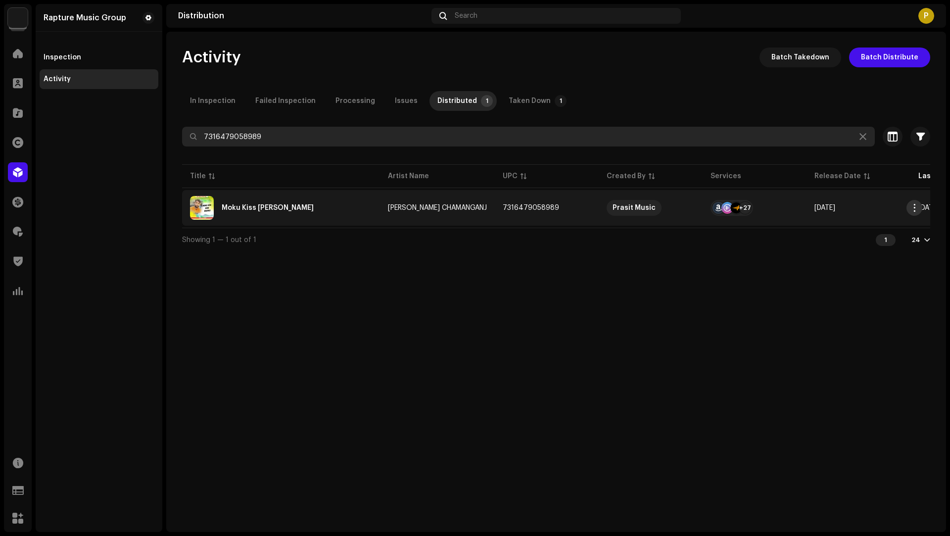
type input "7316479058989"
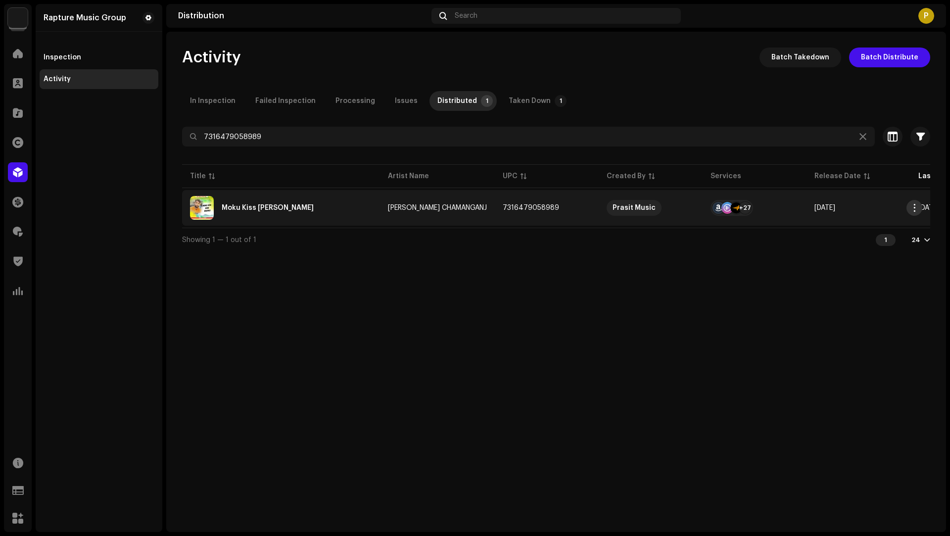
click at [913, 206] on span "button" at bounding box center [914, 208] width 7 height 8
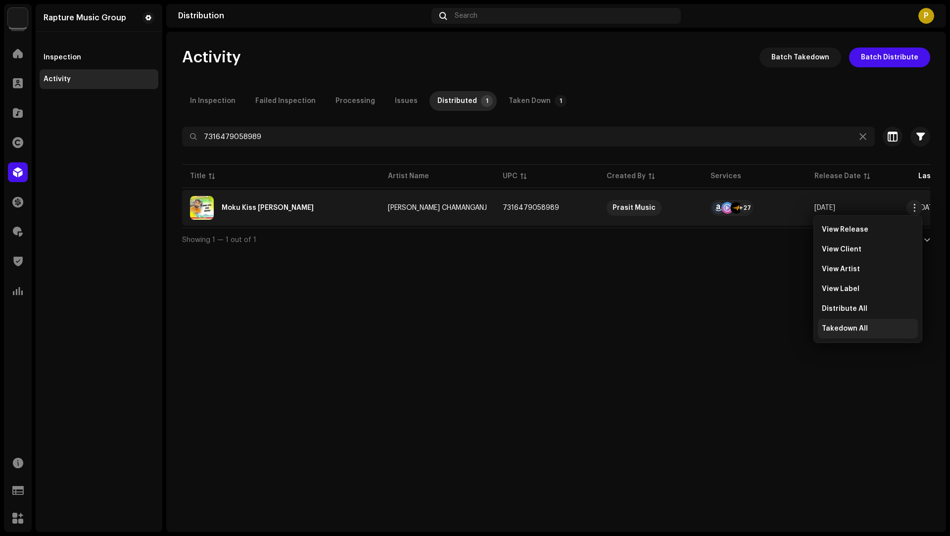
click at [856, 328] on span "Takedown All" at bounding box center [845, 328] width 46 height 8
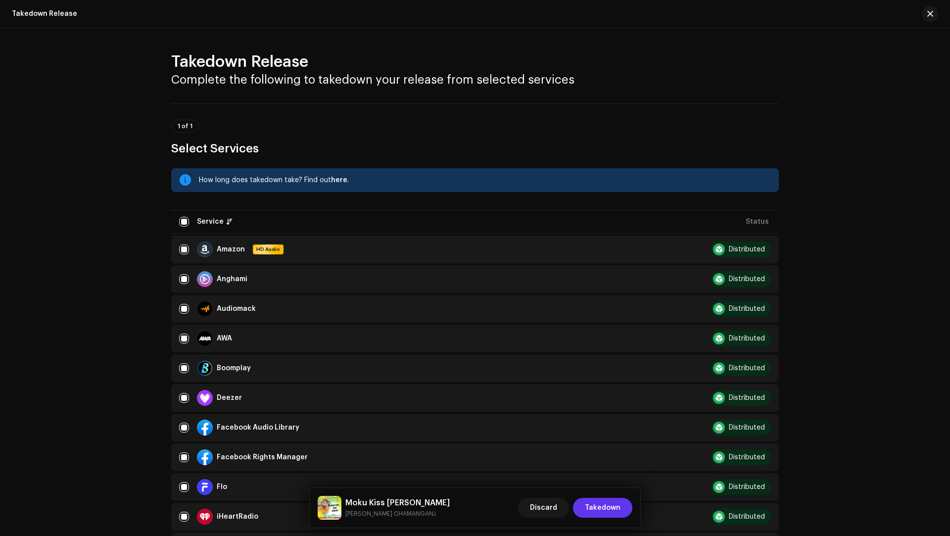
click at [613, 506] on span "Takedown" at bounding box center [603, 508] width 36 height 20
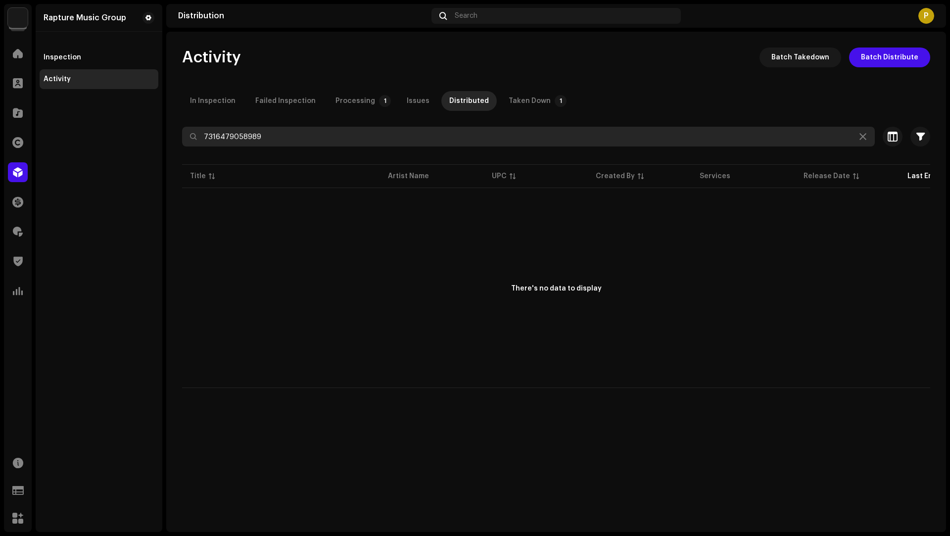
click at [260, 137] on input "7316479058989" at bounding box center [528, 137] width 693 height 20
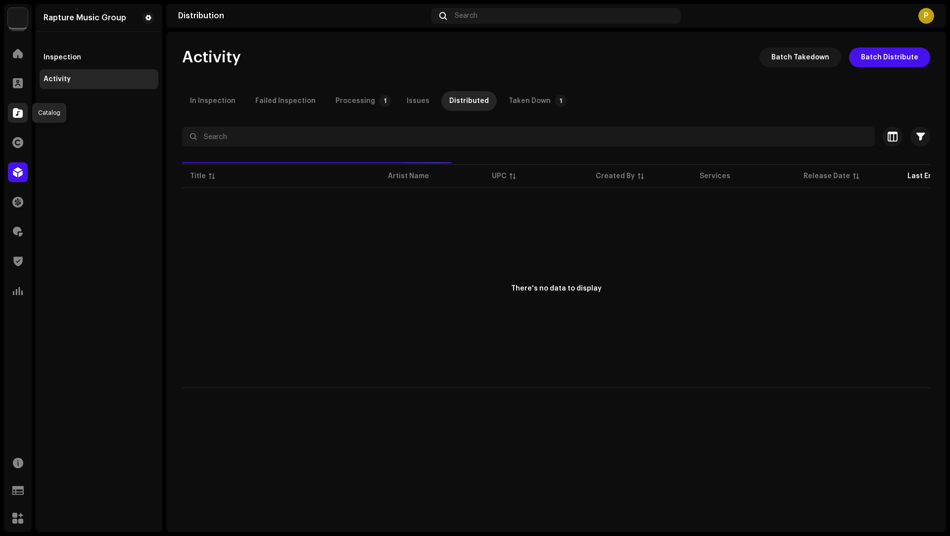
click at [10, 116] on div at bounding box center [18, 113] width 20 height 20
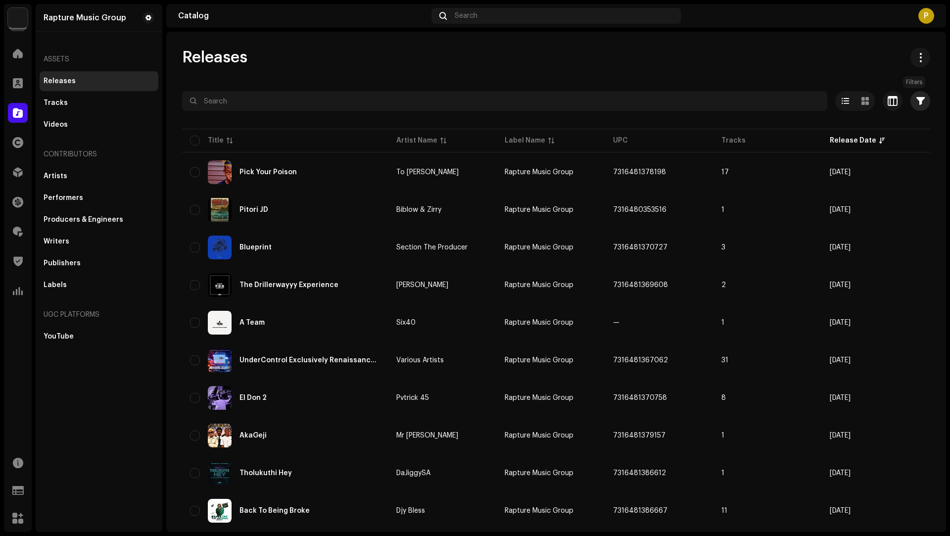
click at [916, 99] on span "button" at bounding box center [920, 101] width 8 height 8
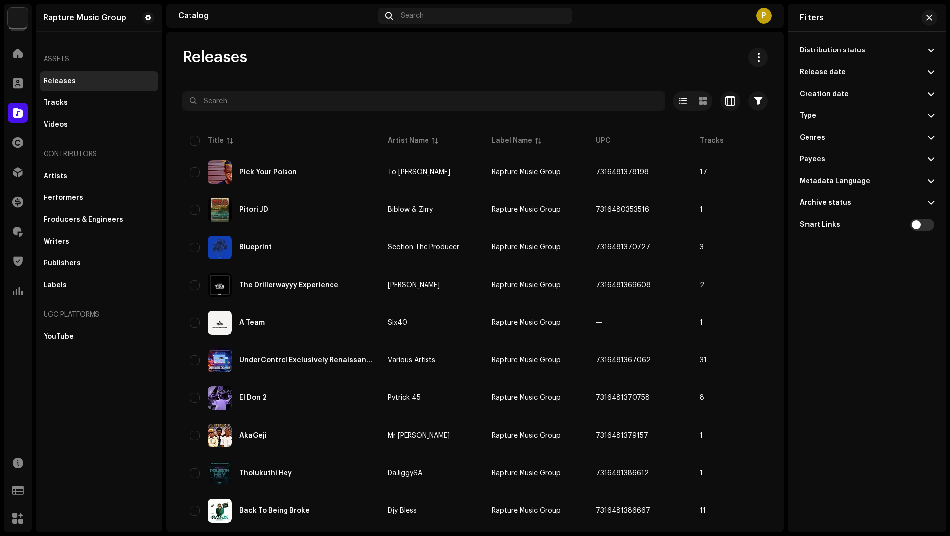
click at [932, 72] on span at bounding box center [930, 72] width 6 height 8
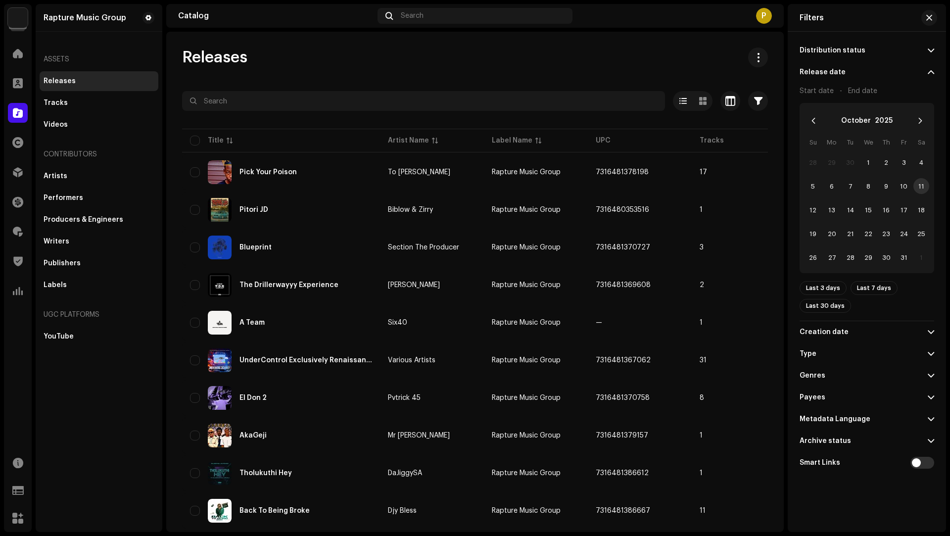
click at [932, 72] on span at bounding box center [930, 72] width 6 height 8
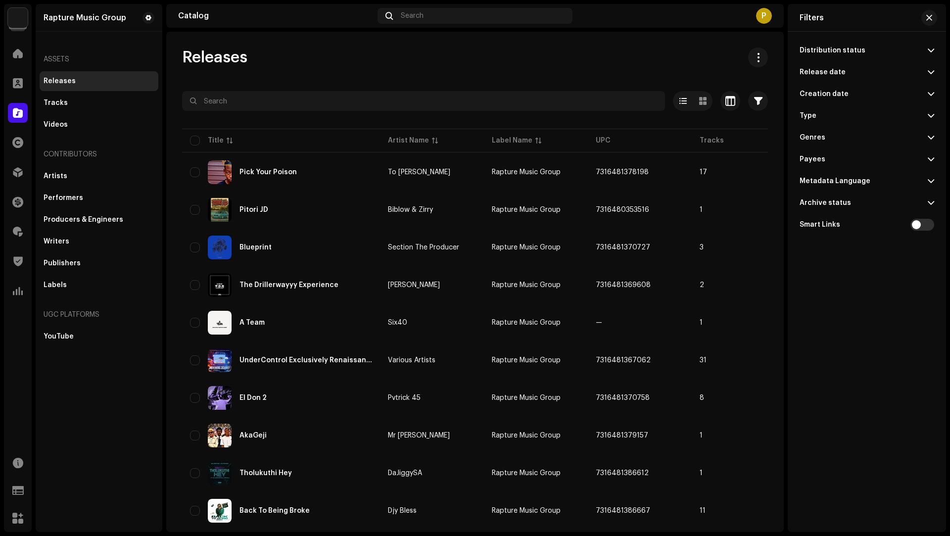
click at [930, 52] on span at bounding box center [930, 50] width 6 height 8
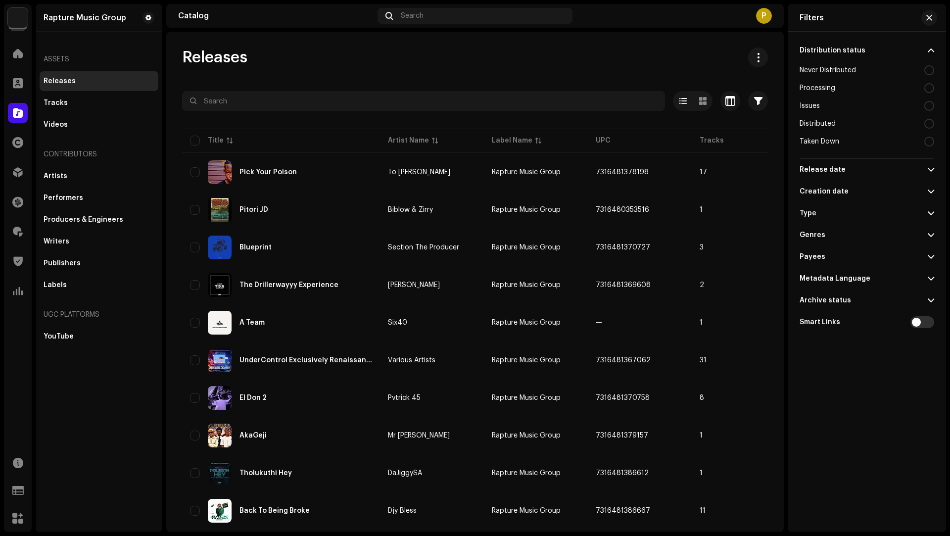
click at [927, 70] on div at bounding box center [929, 70] width 10 height 10
radio input "true"
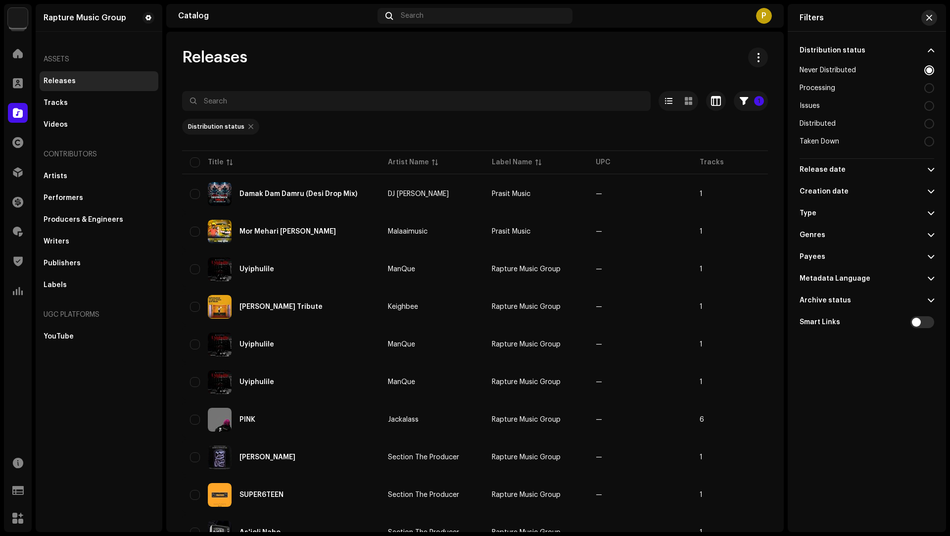
click at [931, 18] on span "button" at bounding box center [929, 18] width 6 height 8
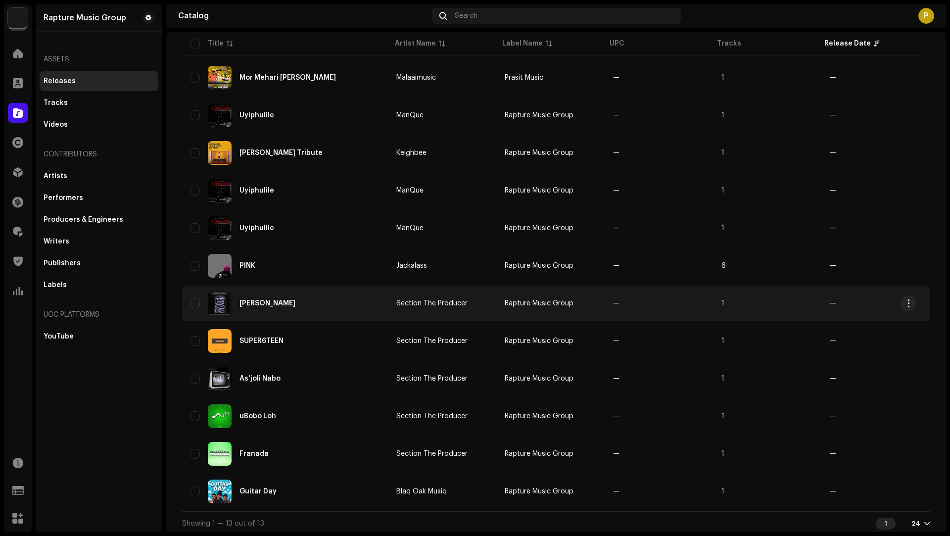
scroll to position [159, 0]
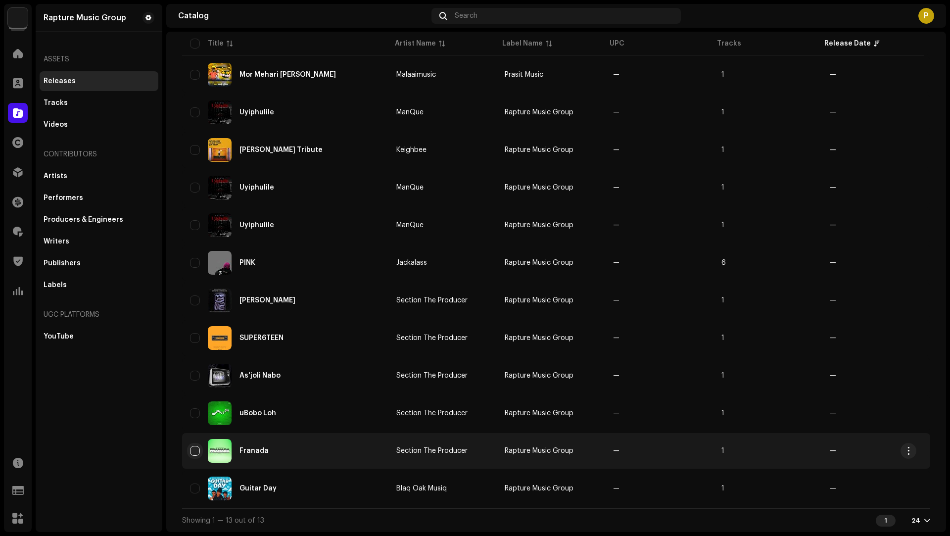
click at [196, 450] on input "checkbox" at bounding box center [195, 451] width 10 height 10
checkbox input "true"
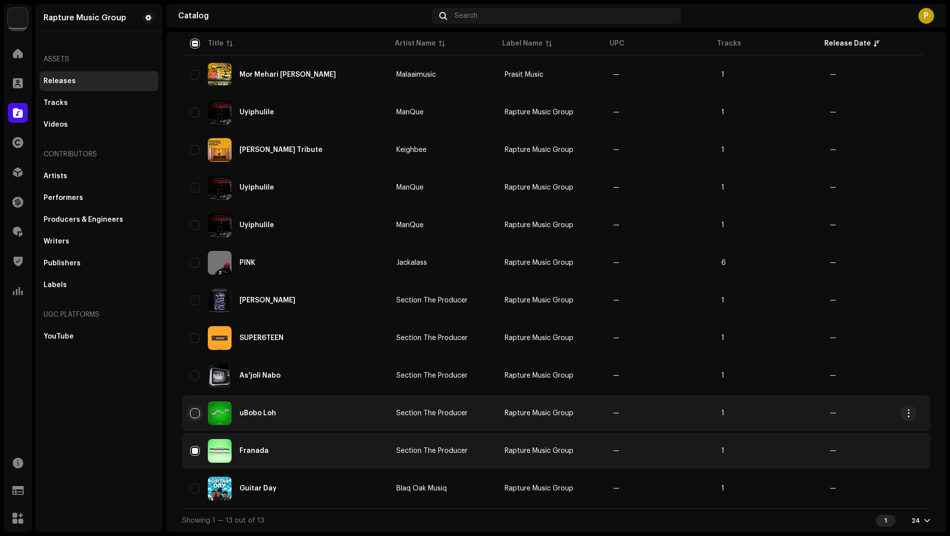
click at [196, 410] on input "Row Unselected" at bounding box center [195, 413] width 10 height 10
checkbox input "true"
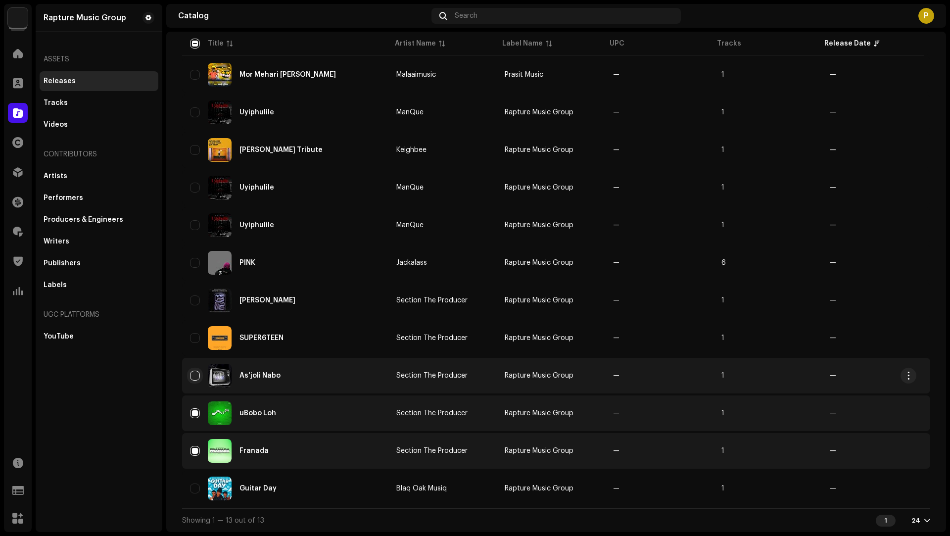
click at [194, 378] on input "Row Unselected" at bounding box center [195, 376] width 10 height 10
checkbox input "true"
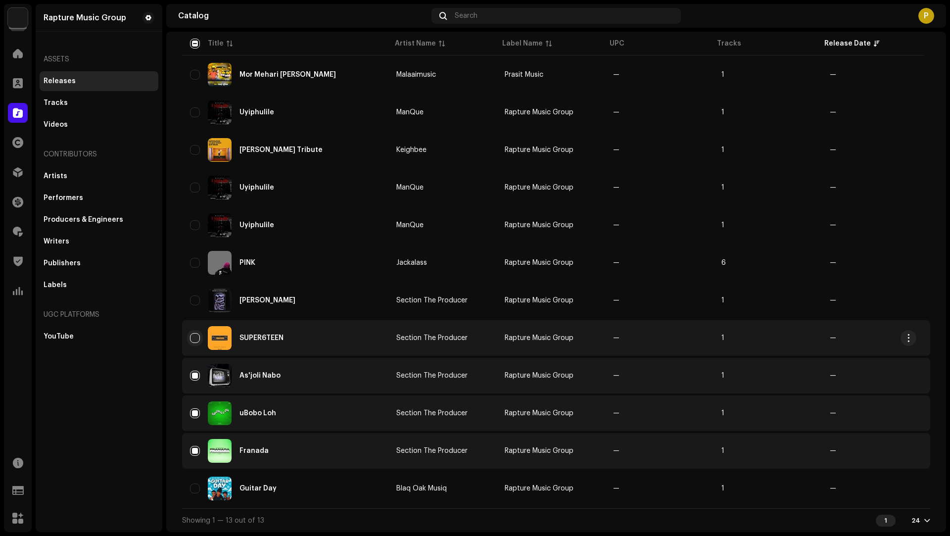
click at [191, 337] on input "Row Unselected" at bounding box center [195, 338] width 10 height 10
checkbox input "true"
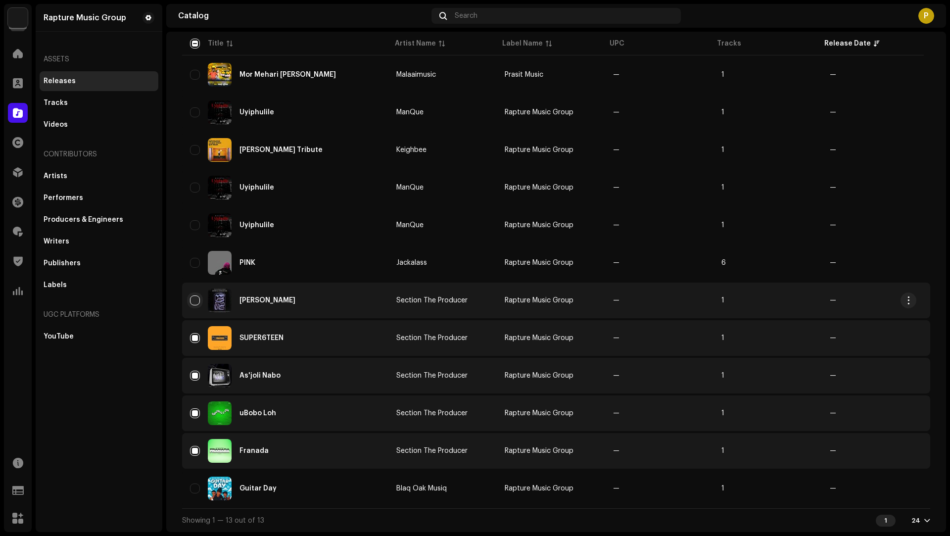
click at [195, 298] on input "Row Unselected" at bounding box center [195, 300] width 10 height 10
checkbox input "true"
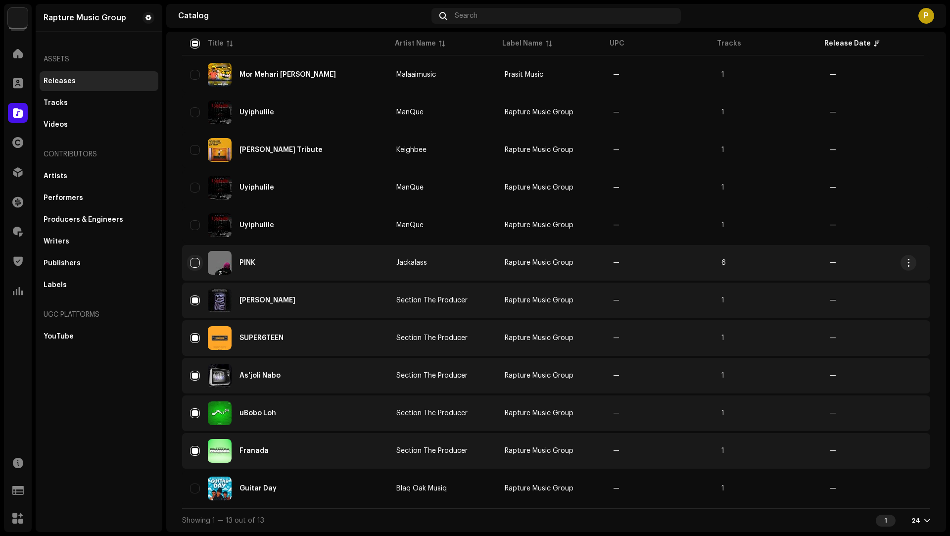
click at [196, 261] on input "Row Unselected" at bounding box center [195, 263] width 10 height 10
checkbox input "true"
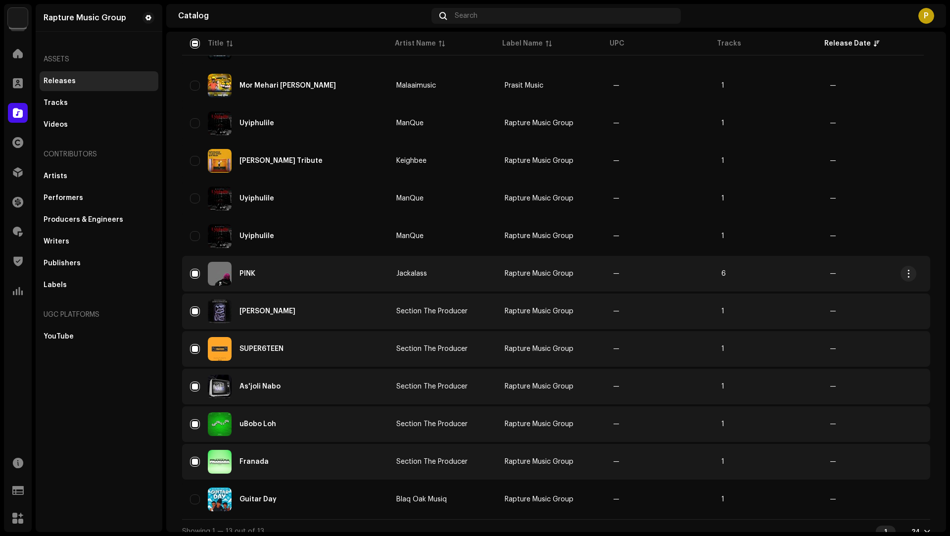
scroll to position [88, 0]
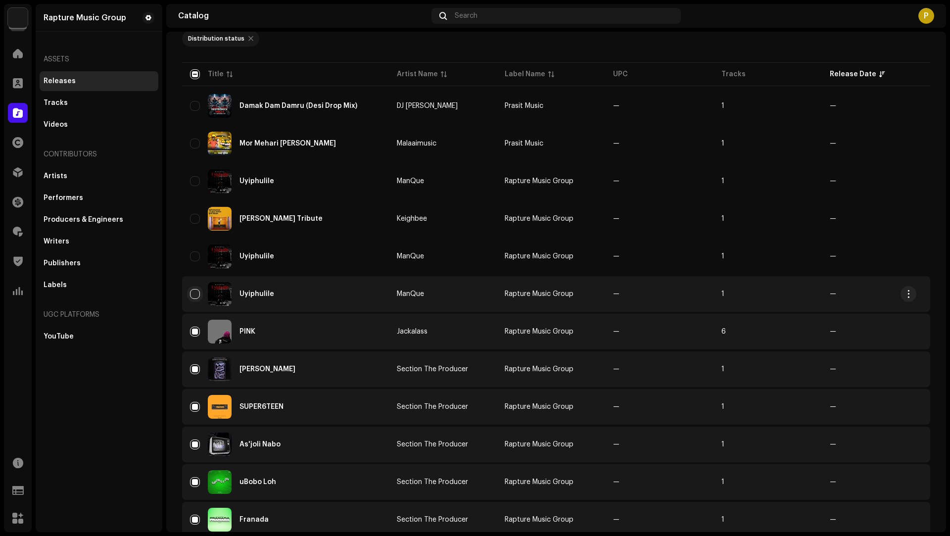
click at [193, 295] on input "Row Unselected" at bounding box center [195, 294] width 10 height 10
checkbox input "true"
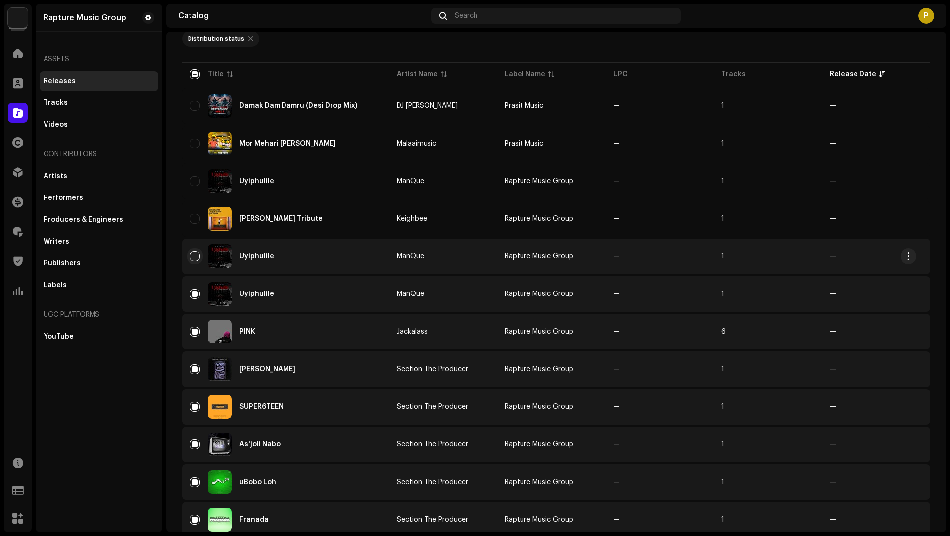
click at [193, 258] on input "Row Unselected" at bounding box center [195, 256] width 10 height 10
checkbox input "true"
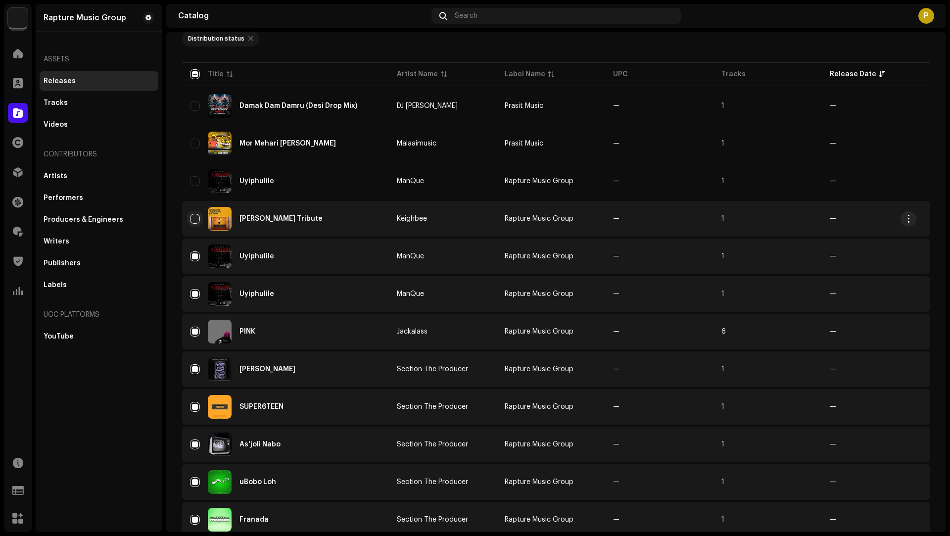
click at [191, 218] on input "Row Unselected" at bounding box center [195, 219] width 10 height 10
checkbox input "true"
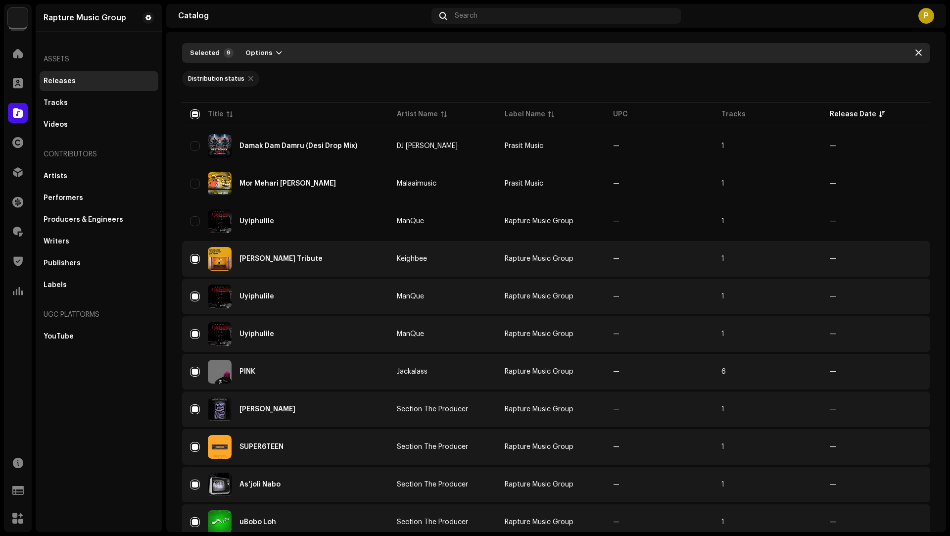
scroll to position [31, 0]
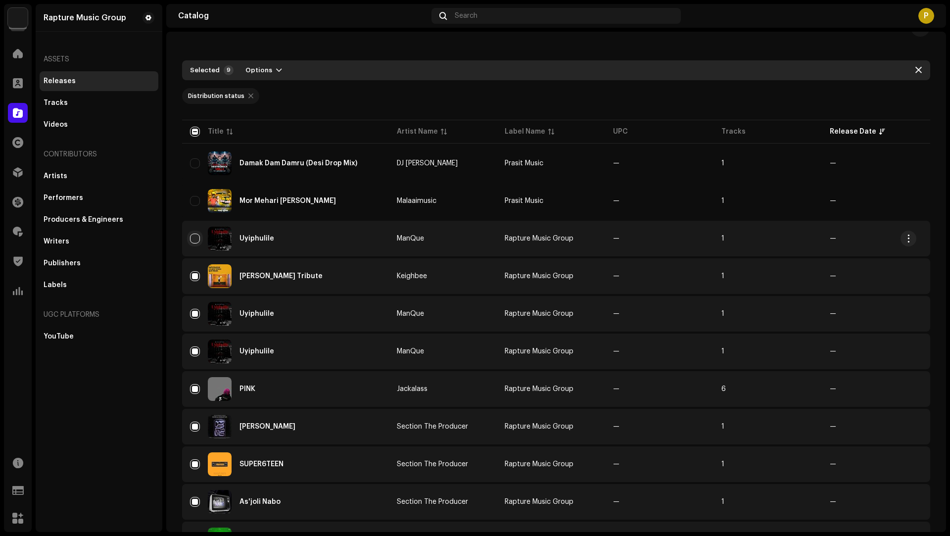
click at [194, 239] on input "Row Unselected" at bounding box center [195, 238] width 10 height 10
checkbox input "true"
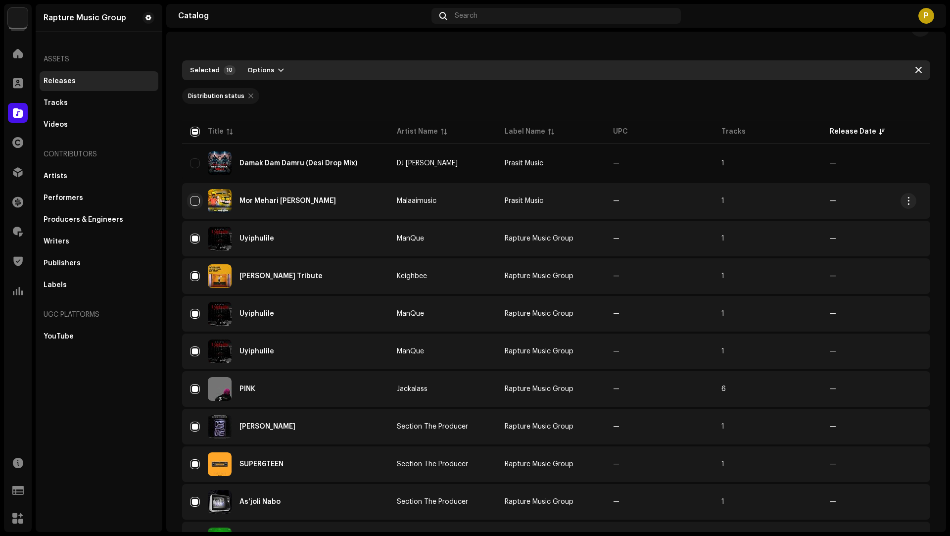
click at [191, 201] on input "Row Unselected" at bounding box center [195, 201] width 10 height 10
checkbox input "true"
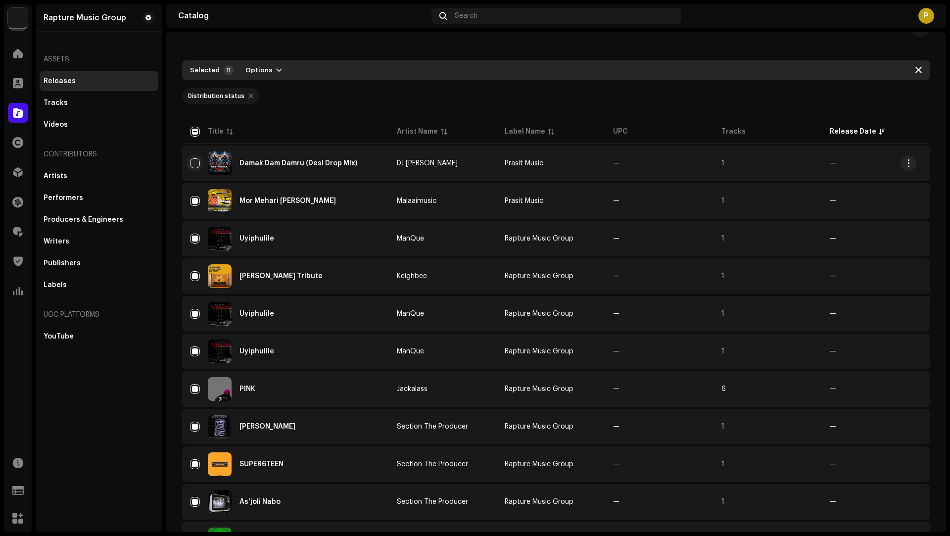
click at [196, 166] on input "Row Unselected" at bounding box center [195, 163] width 10 height 10
click at [282, 73] on button "Options" at bounding box center [265, 70] width 52 height 16
click at [300, 97] on div "Archive" at bounding box center [291, 93] width 100 height 20
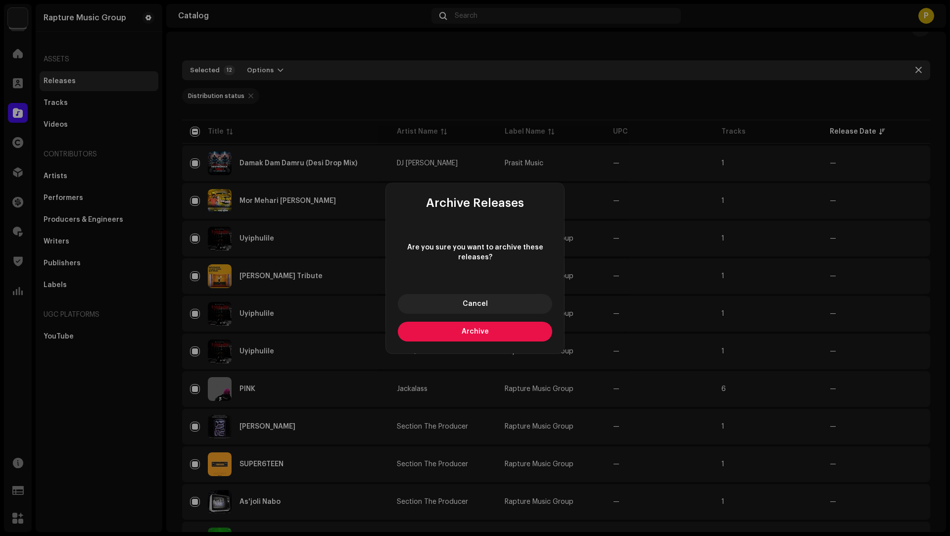
click at [493, 330] on button "Archive" at bounding box center [475, 332] width 154 height 20
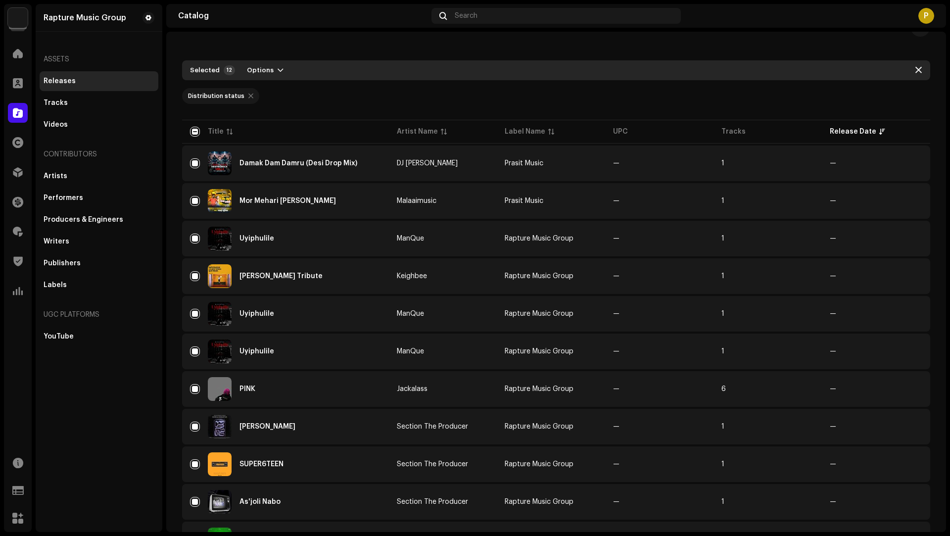
checkbox input "false"
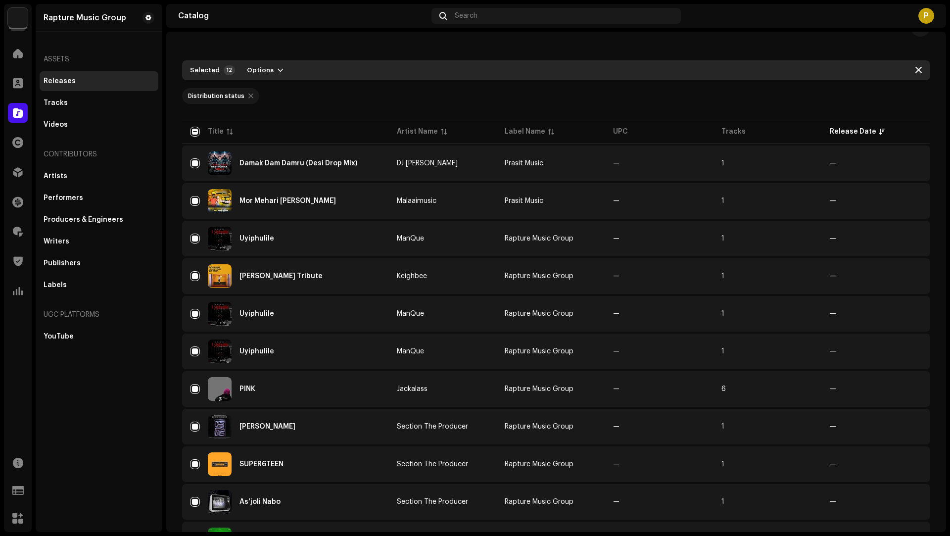
checkbox input "false"
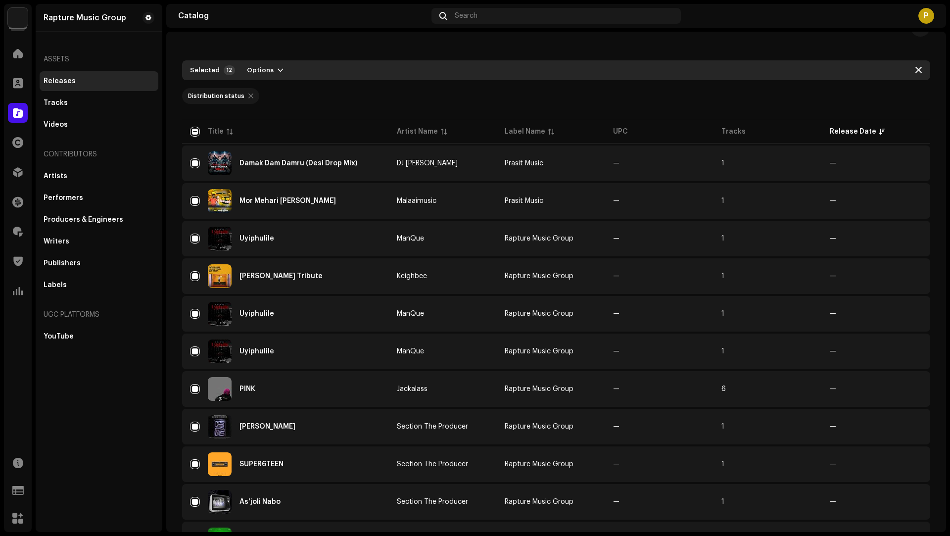
checkbox input "false"
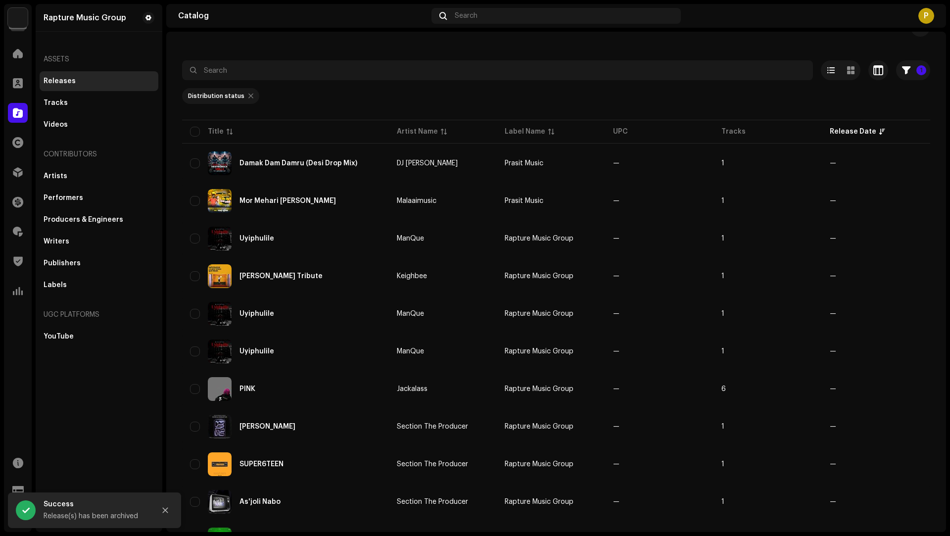
scroll to position [0, 0]
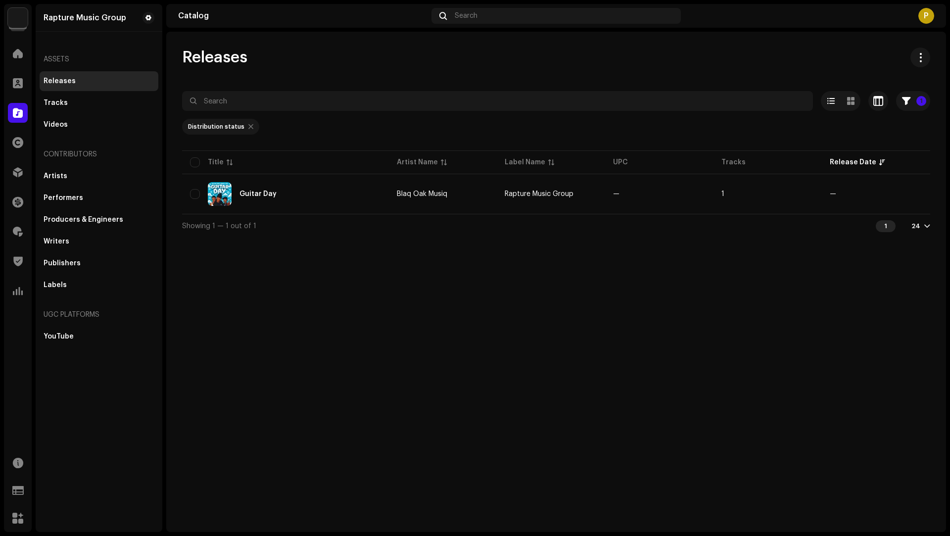
click at [250, 127] on div "Distribution status" at bounding box center [220, 127] width 77 height 16
click at [248, 130] on div at bounding box center [250, 127] width 5 height 8
radio input "false"
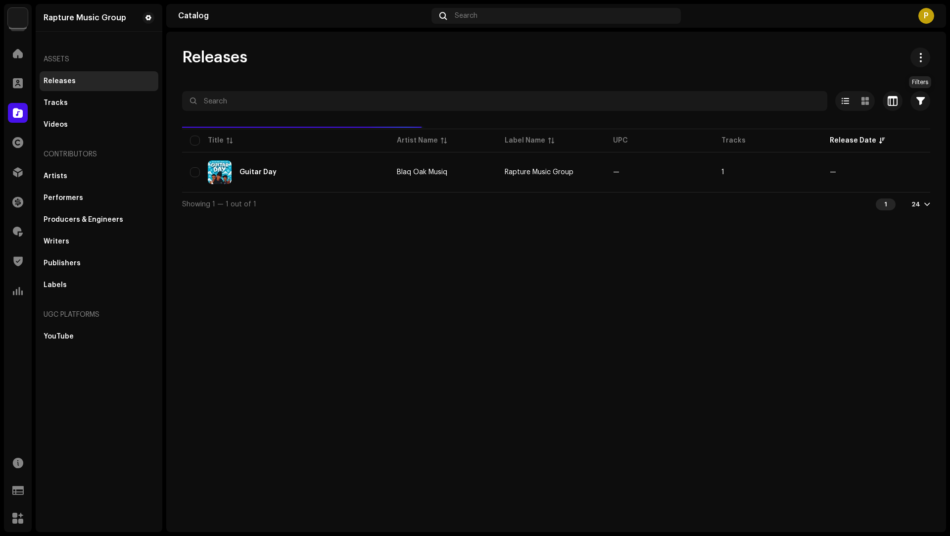
click at [914, 95] on button "button" at bounding box center [920, 101] width 20 height 20
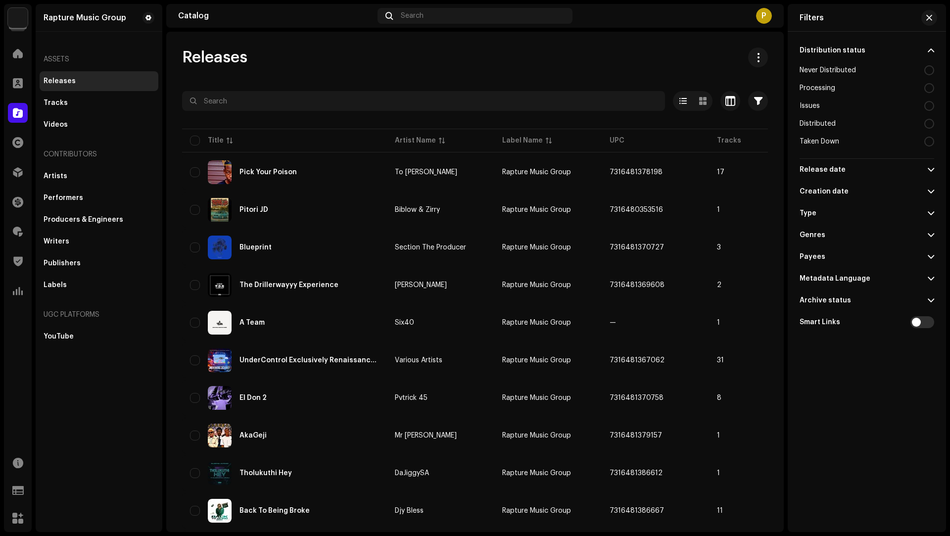
click at [928, 140] on div at bounding box center [929, 142] width 10 height 10
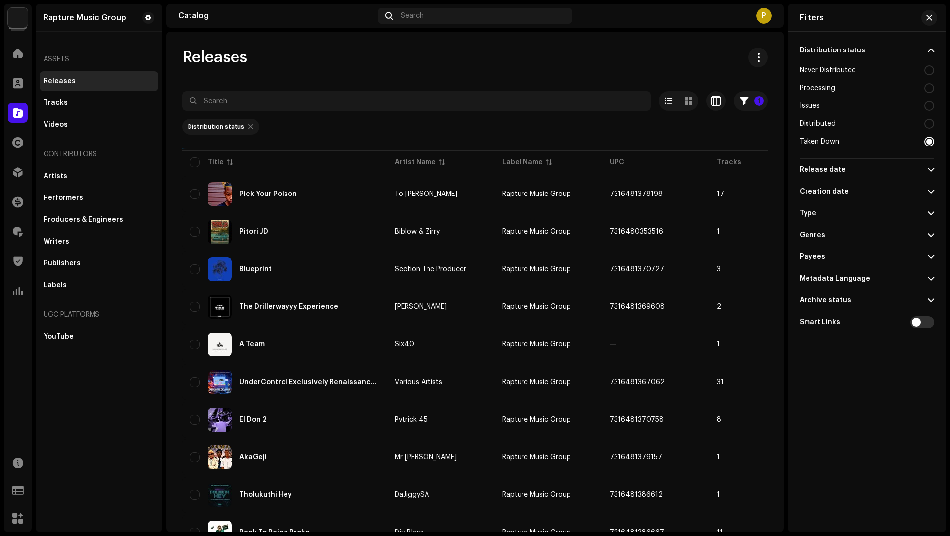
radio input "true"
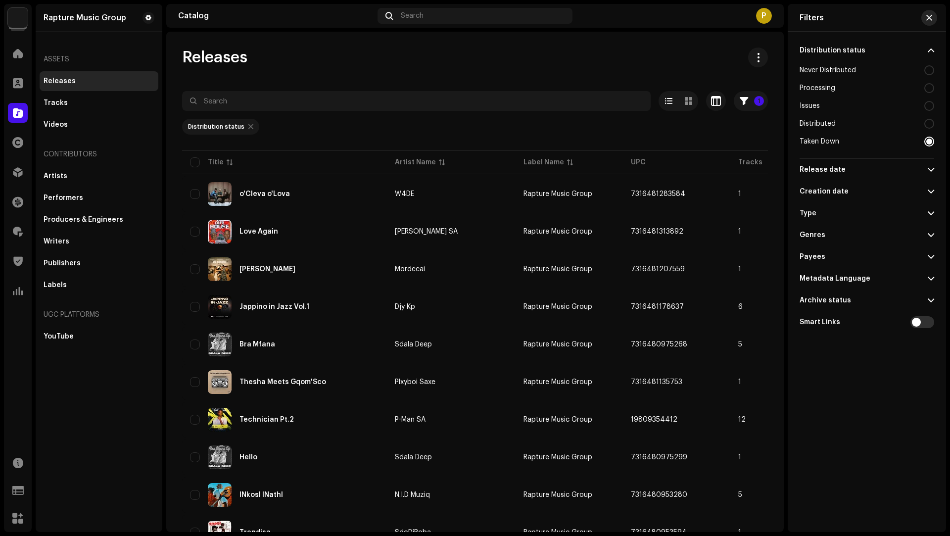
click at [932, 16] on button "button" at bounding box center [929, 18] width 16 height 16
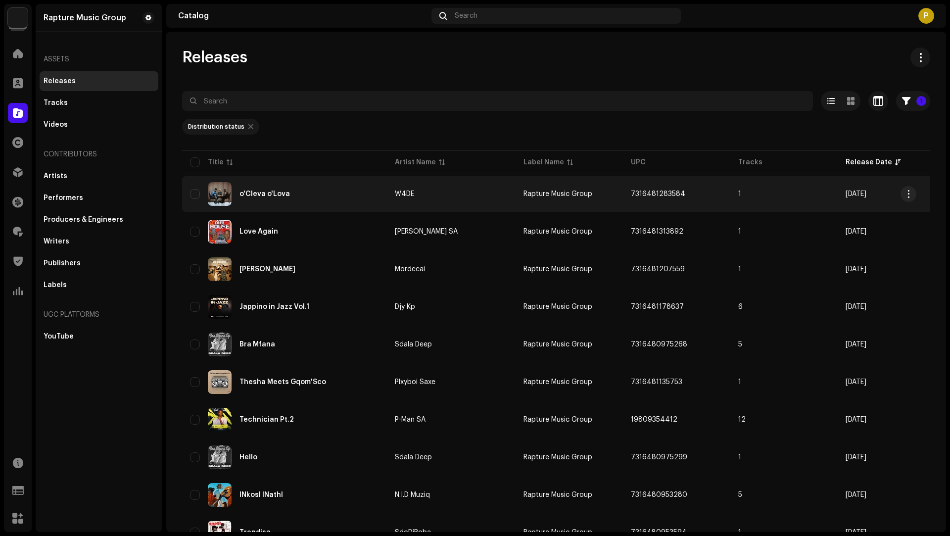
click at [322, 195] on div "o'Cleva o'Lova" at bounding box center [284, 194] width 189 height 24
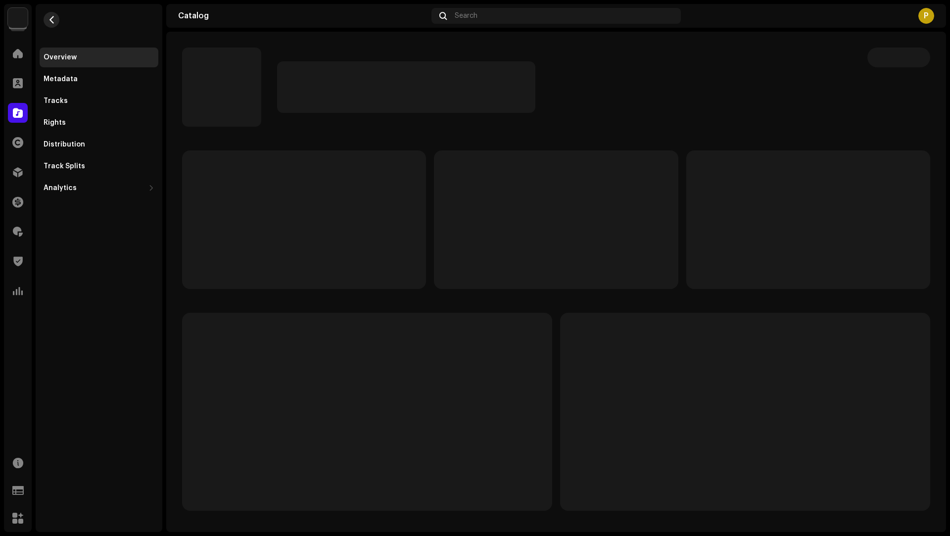
click at [48, 19] on span "button" at bounding box center [51, 20] width 7 height 8
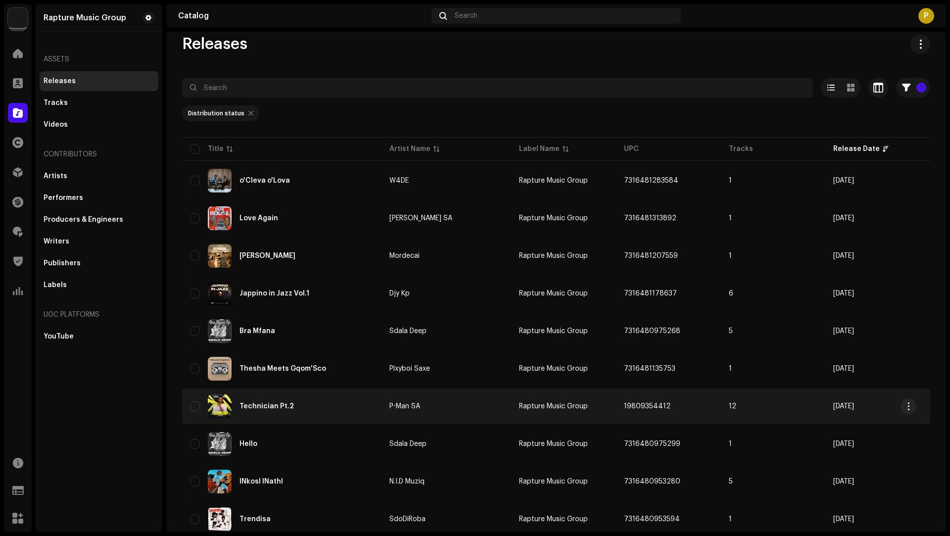
scroll to position [14, 0]
click at [346, 409] on div "Technician Pt.2" at bounding box center [282, 406] width 184 height 24
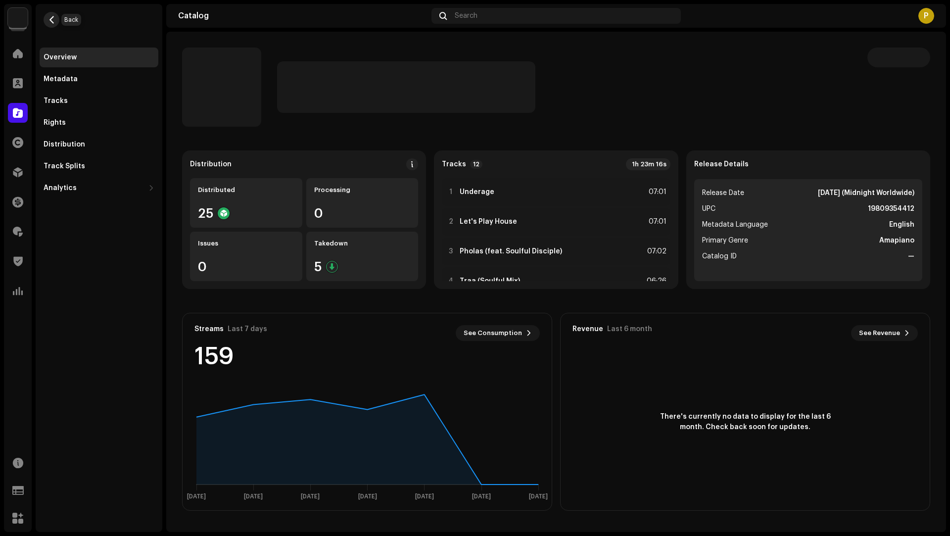
click at [57, 19] on button "button" at bounding box center [52, 20] width 16 height 16
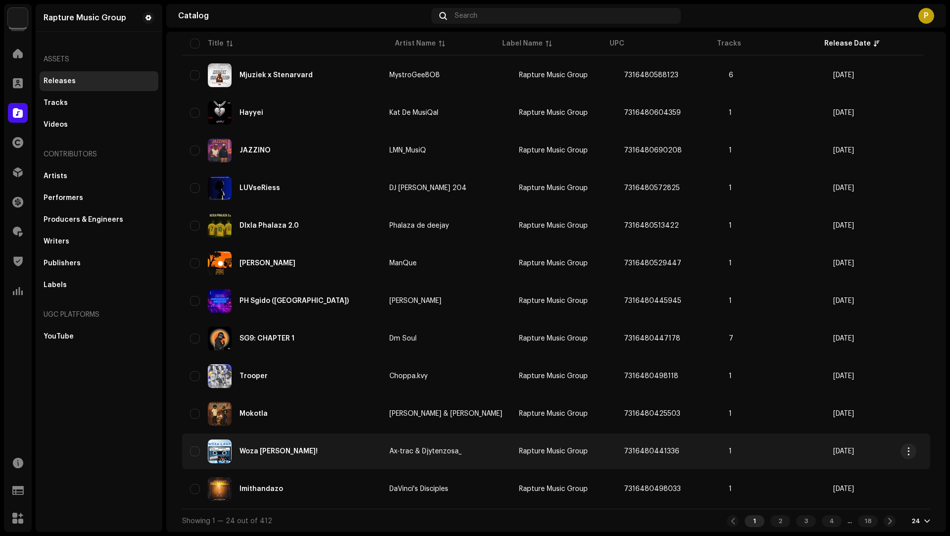
scroll to position [573, 0]
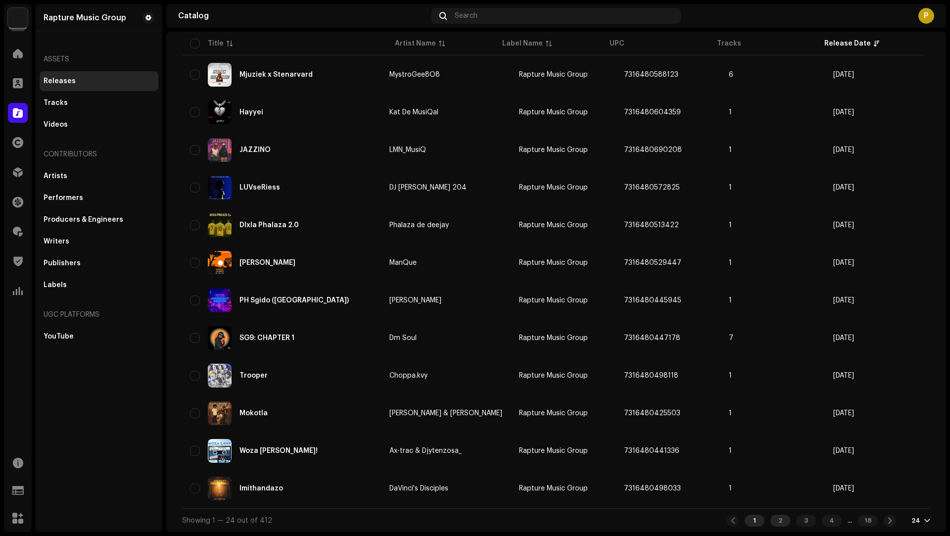
click at [775, 522] on div "2" at bounding box center [780, 520] width 20 height 12
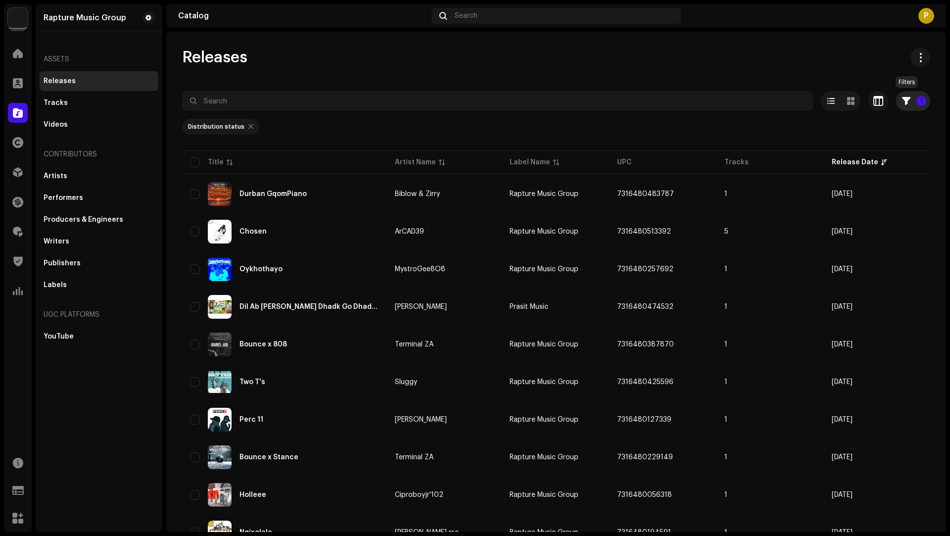
click at [908, 101] on button "1" at bounding box center [913, 101] width 34 height 20
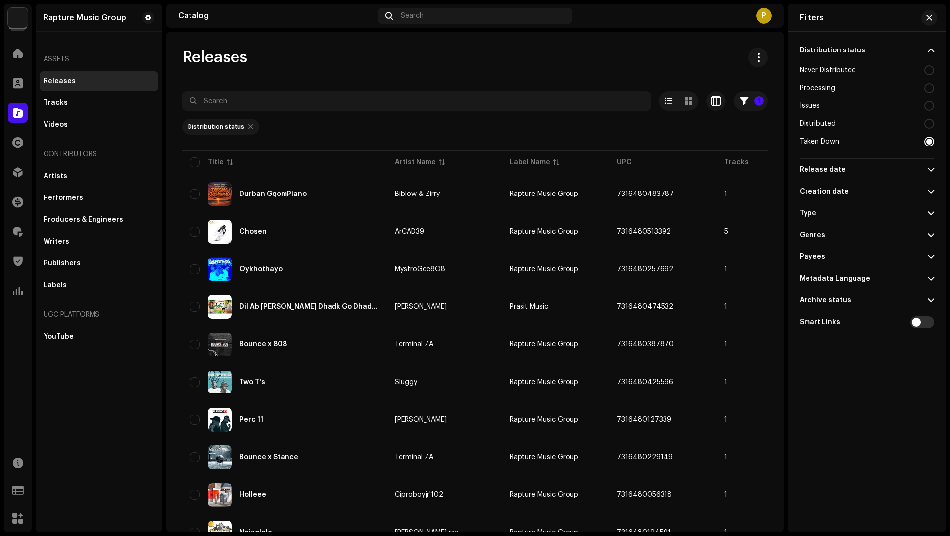
click at [930, 254] on span at bounding box center [930, 257] width 6 height 8
click at [850, 283] on input "text" at bounding box center [866, 278] width 135 height 20
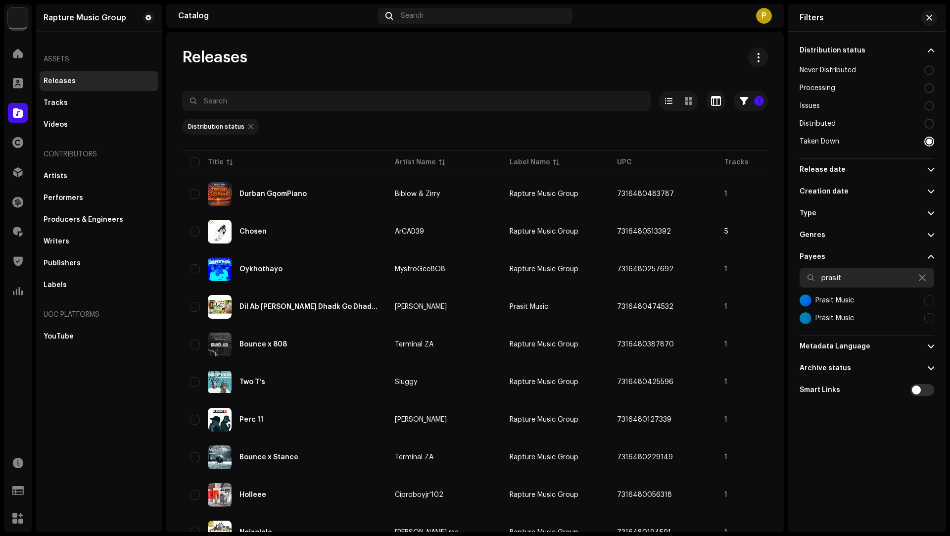
type input "prasit"
click at [929, 303] on div at bounding box center [929, 300] width 10 height 10
checkbox input "true"
click at [927, 316] on div at bounding box center [929, 318] width 10 height 10
checkbox input "true"
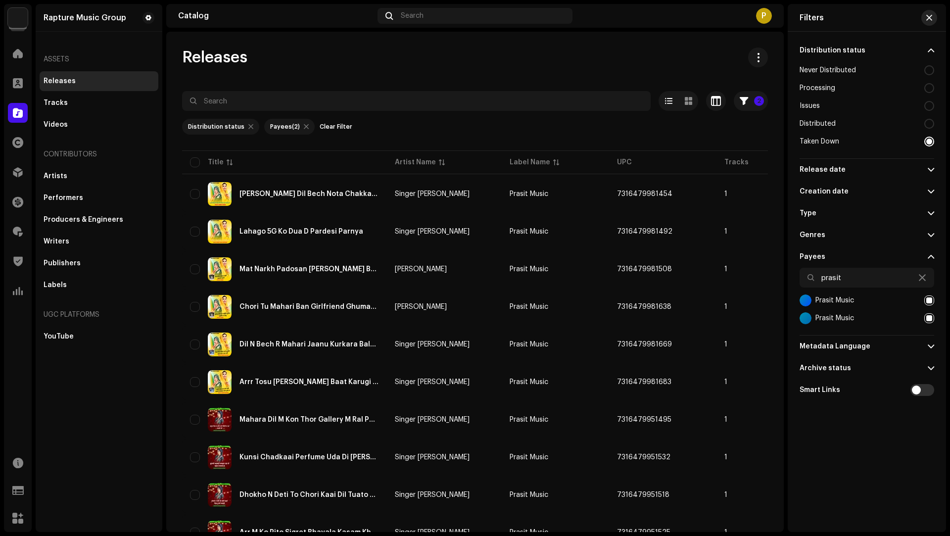
click at [928, 19] on span "button" at bounding box center [929, 18] width 6 height 8
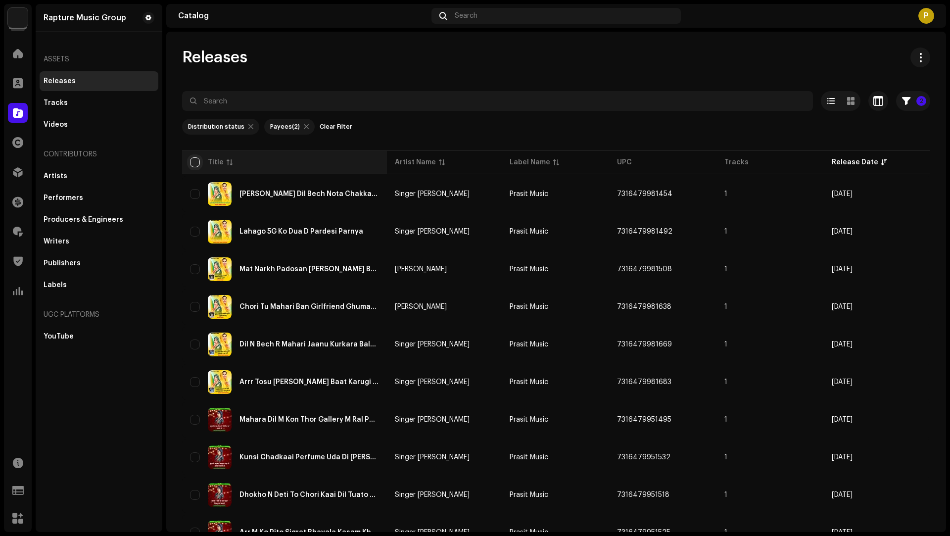
click at [193, 163] on input "checkbox" at bounding box center [195, 162] width 10 height 10
checkbox input "true"
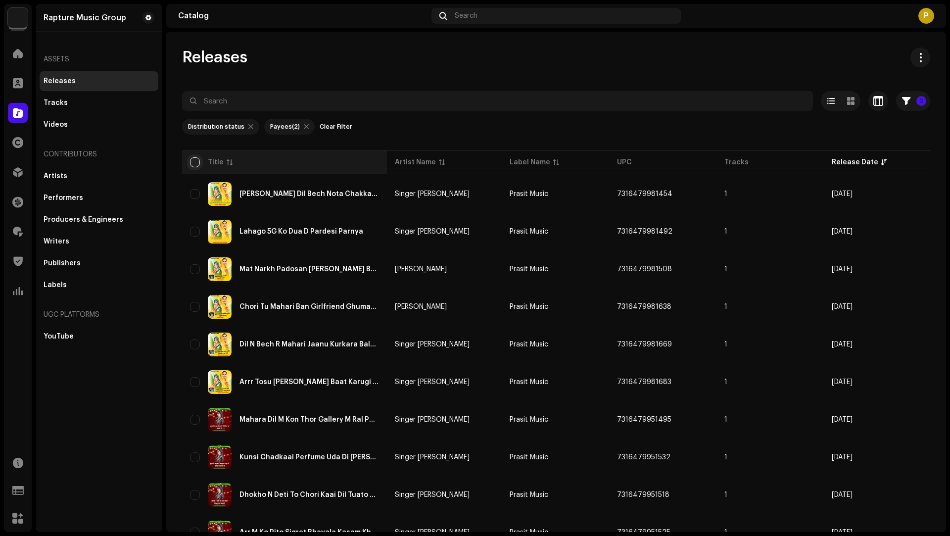
checkbox input "true"
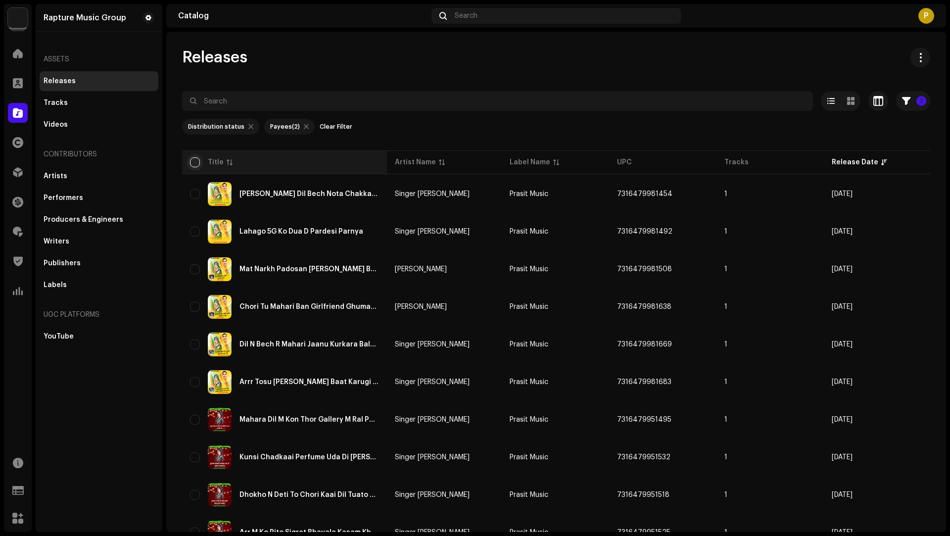
checkbox input "true"
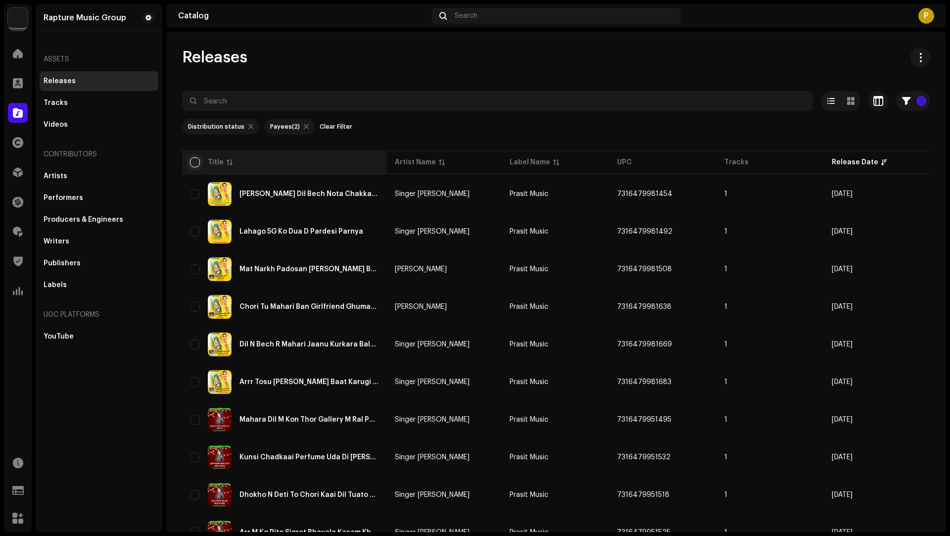
checkbox input "true"
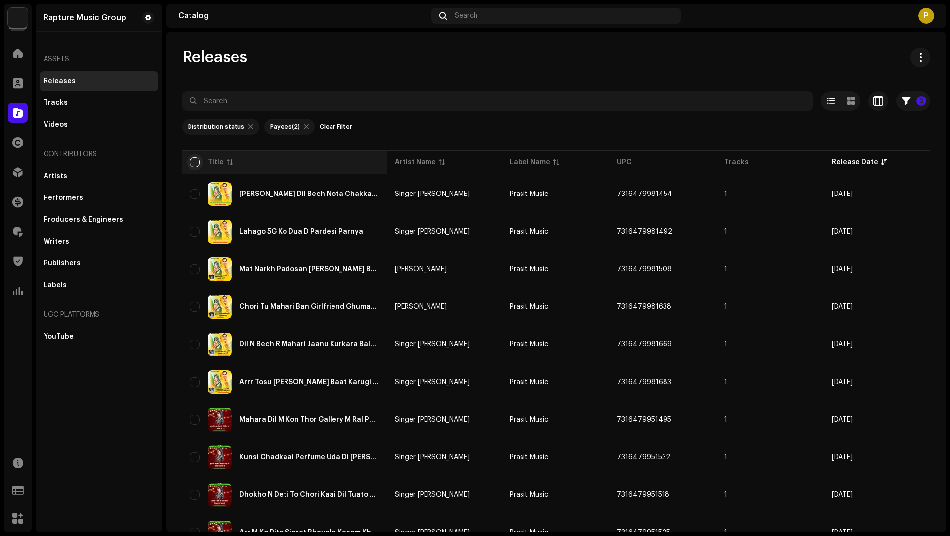
checkbox input "true"
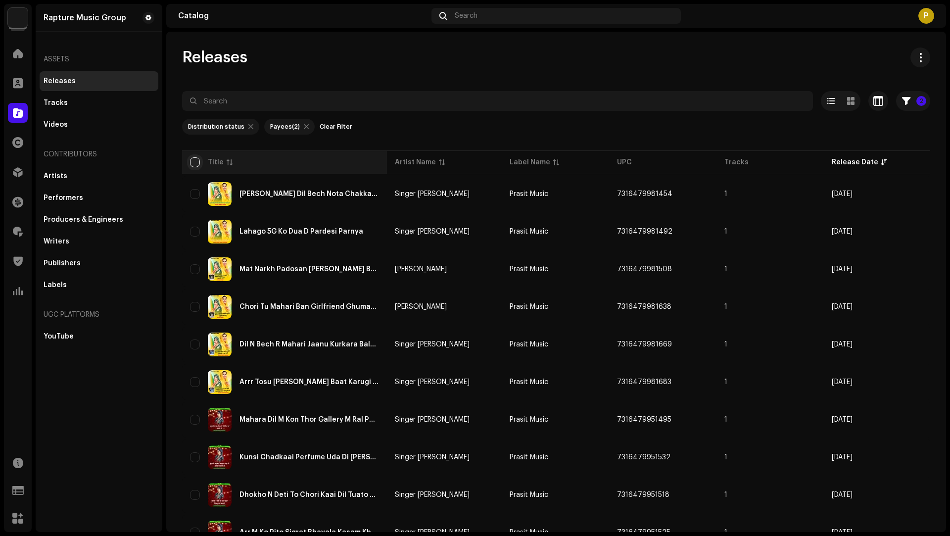
checkbox input "true"
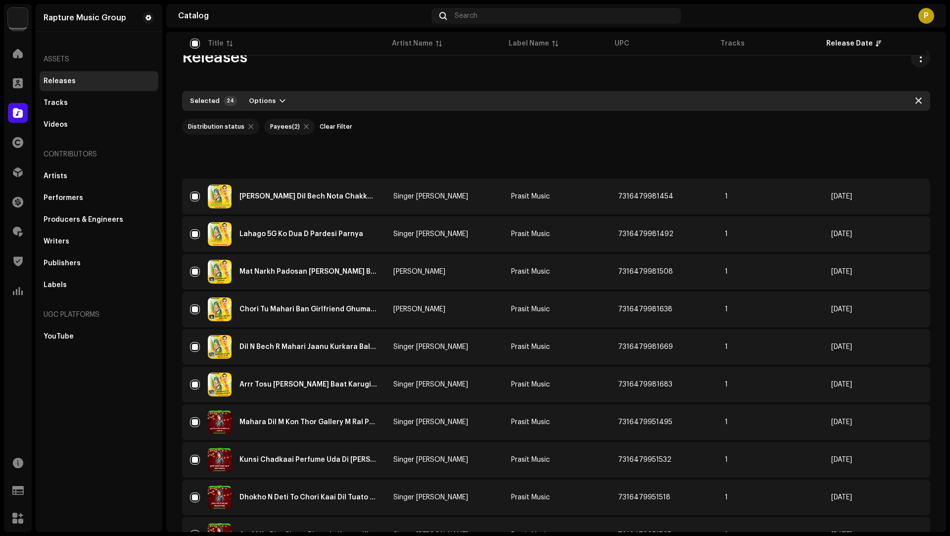
scroll to position [573, 0]
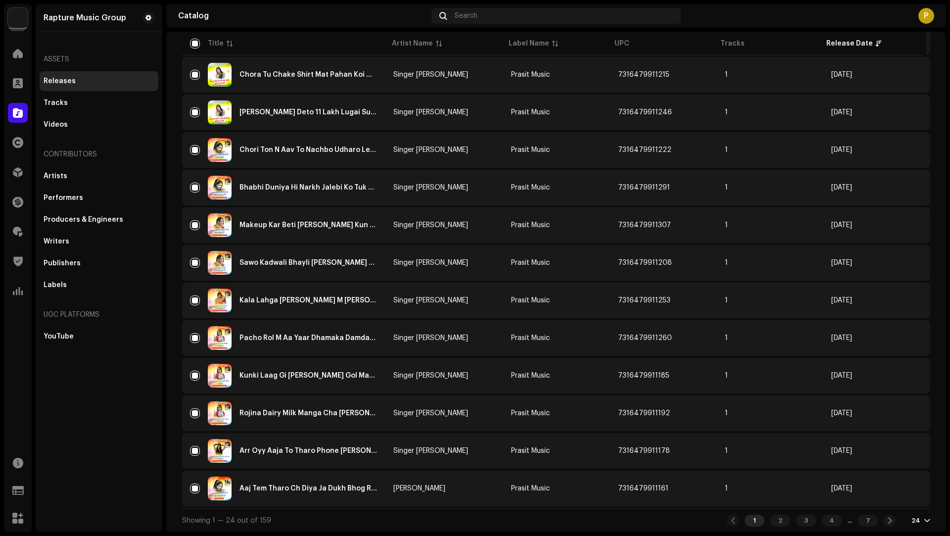
click at [911, 521] on div "24" at bounding box center [915, 520] width 9 height 8
click at [896, 500] on div "72" at bounding box center [899, 502] width 41 height 20
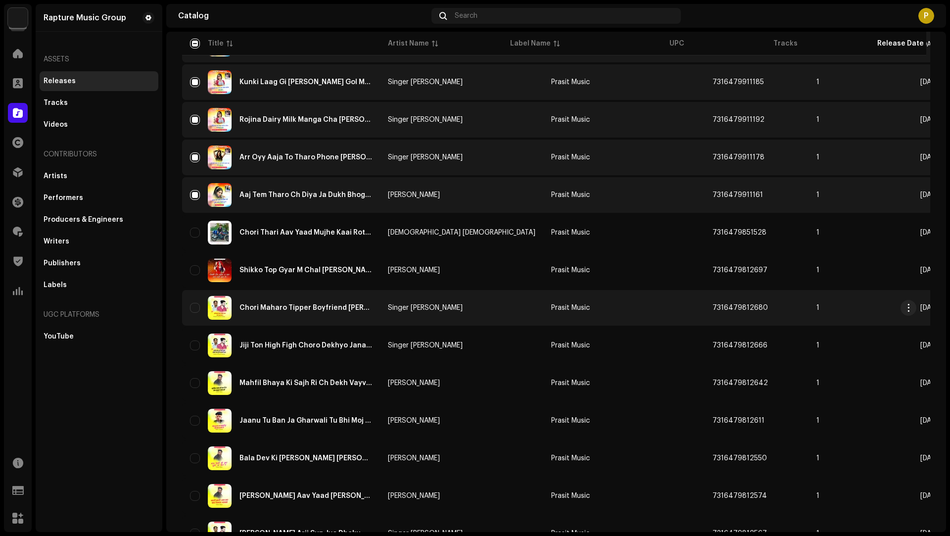
scroll to position [1, 0]
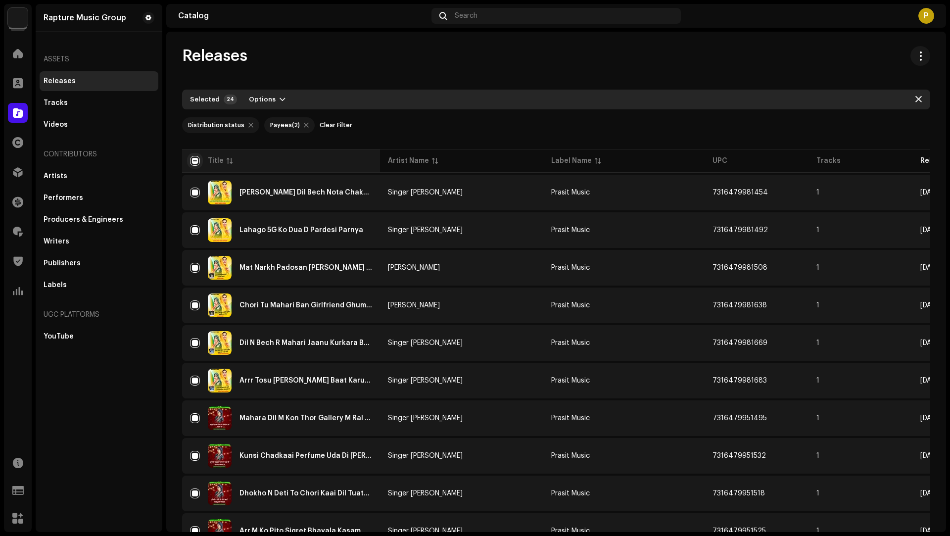
click at [197, 159] on input "checkbox" at bounding box center [195, 161] width 10 height 10
checkbox input "true"
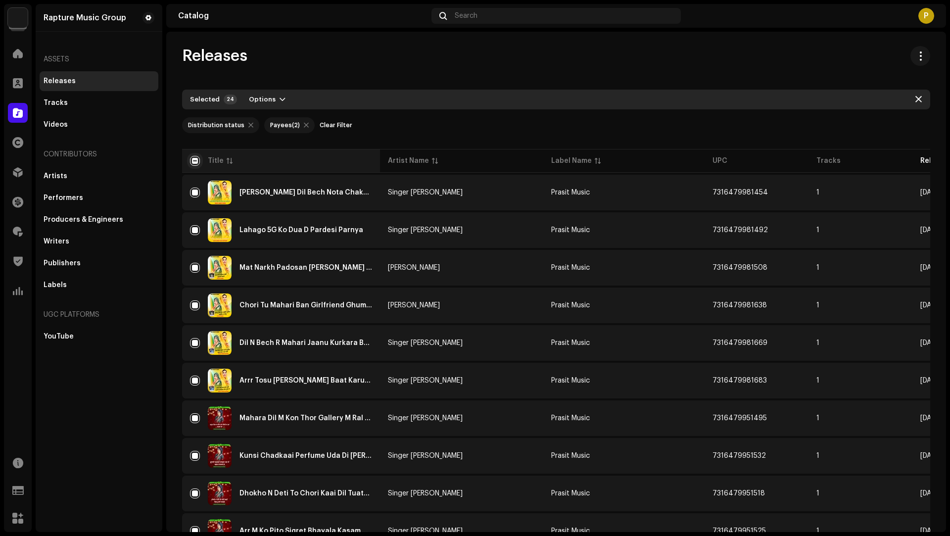
checkbox input "true"
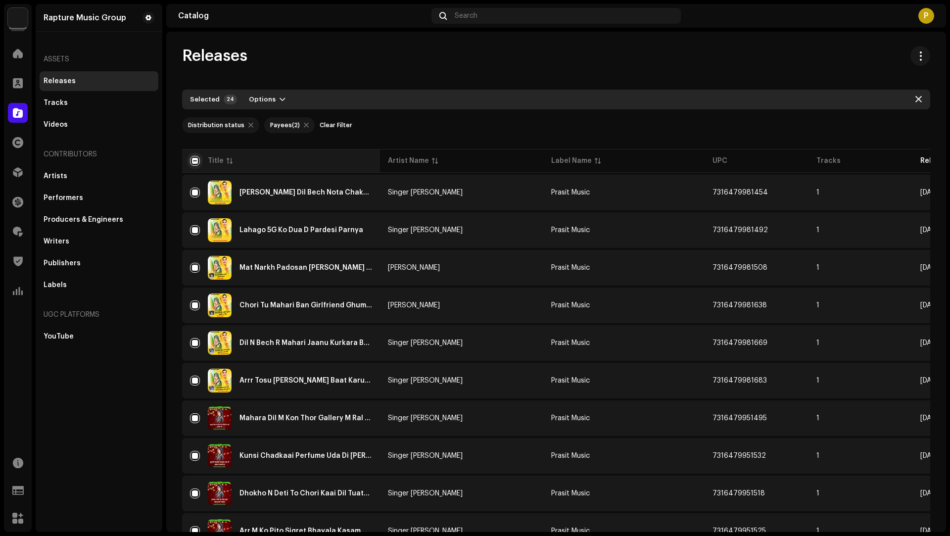
checkbox input "true"
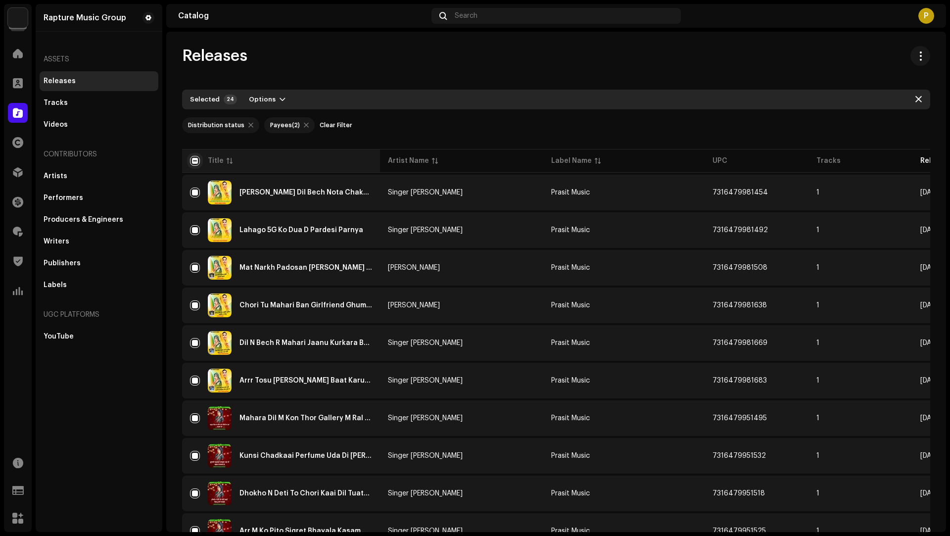
checkbox input "true"
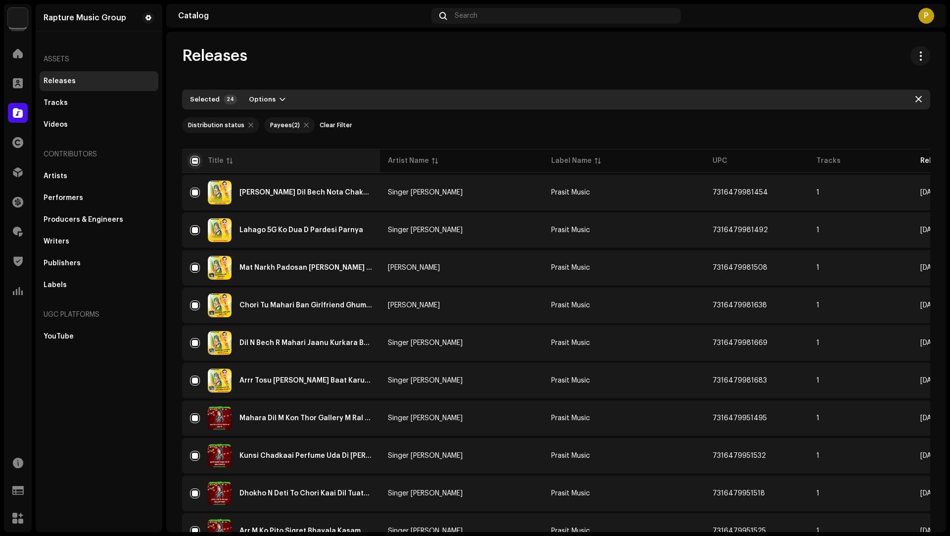
checkbox input "true"
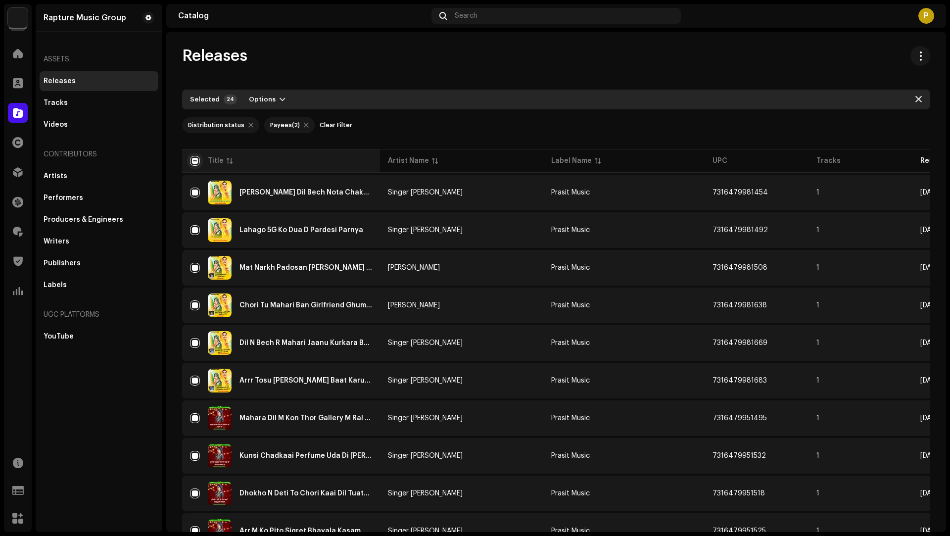
checkbox input "true"
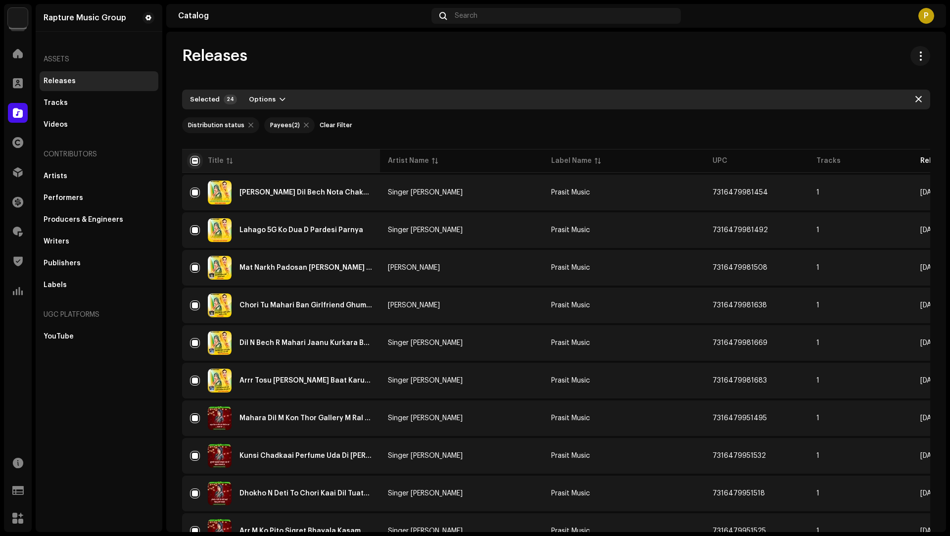
checkbox input "true"
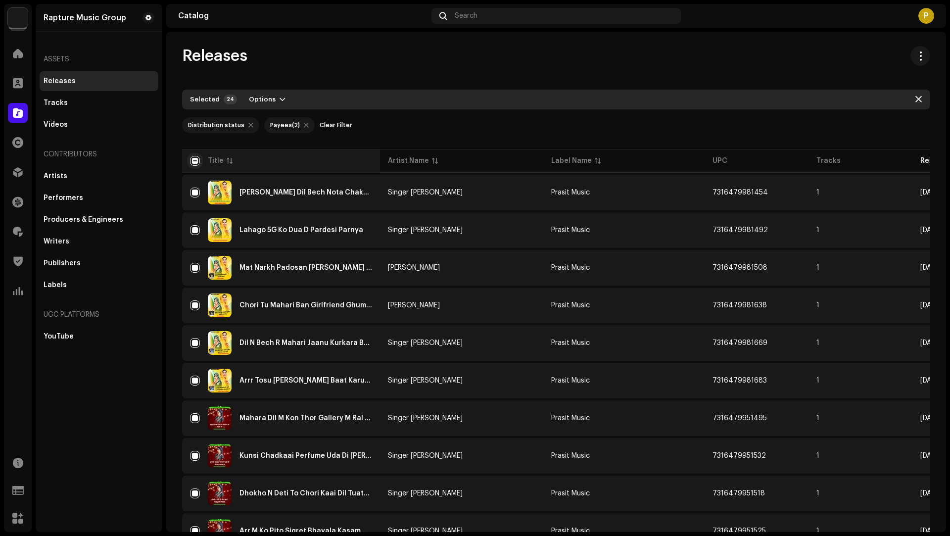
checkbox input "true"
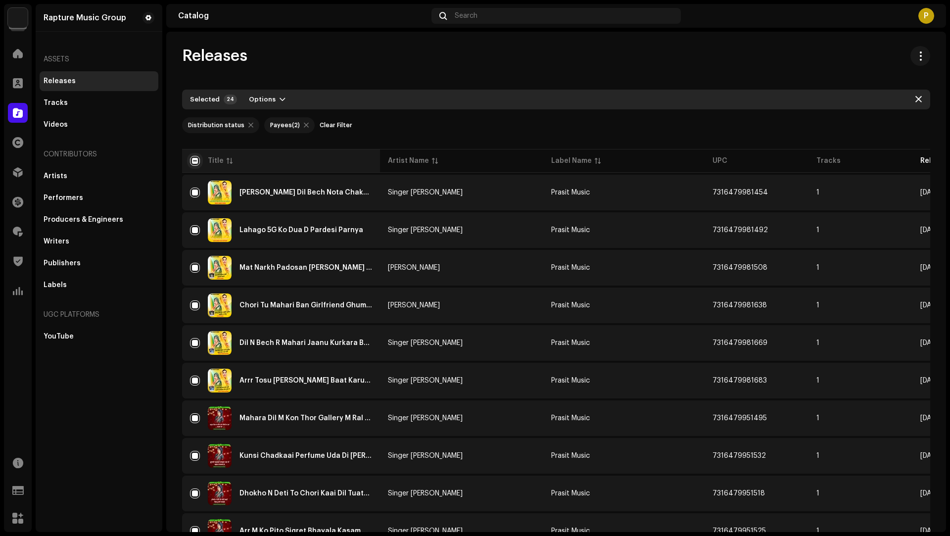
checkbox input "true"
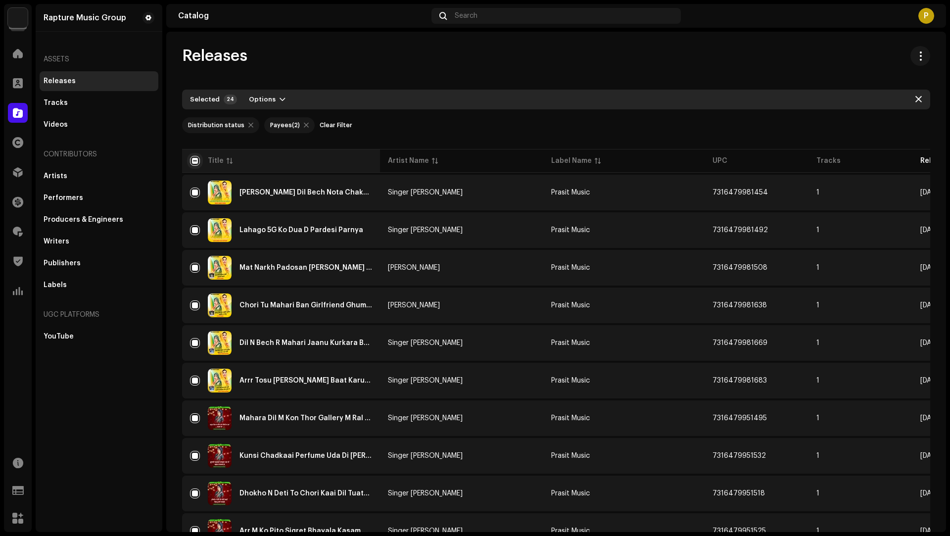
checkbox input "true"
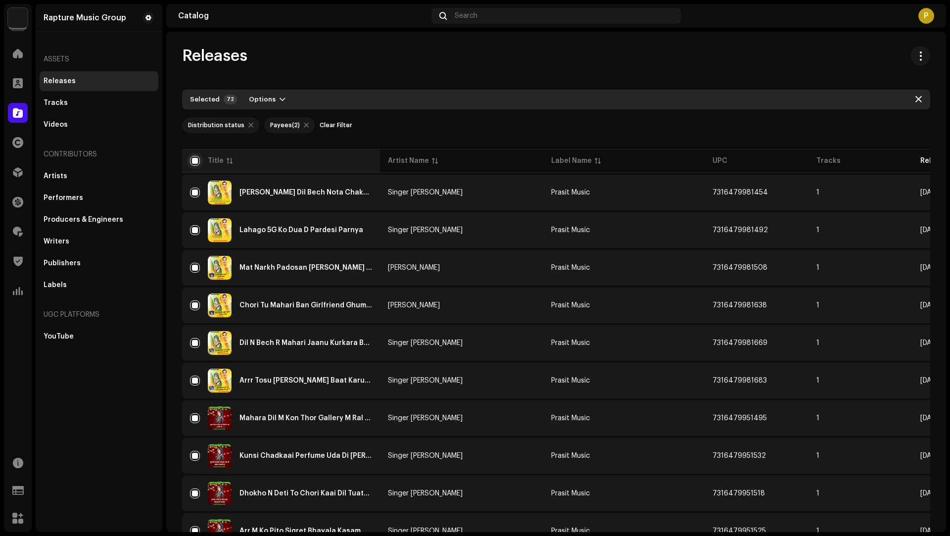
click at [197, 159] on input "checkbox" at bounding box center [195, 161] width 10 height 10
checkbox input "false"
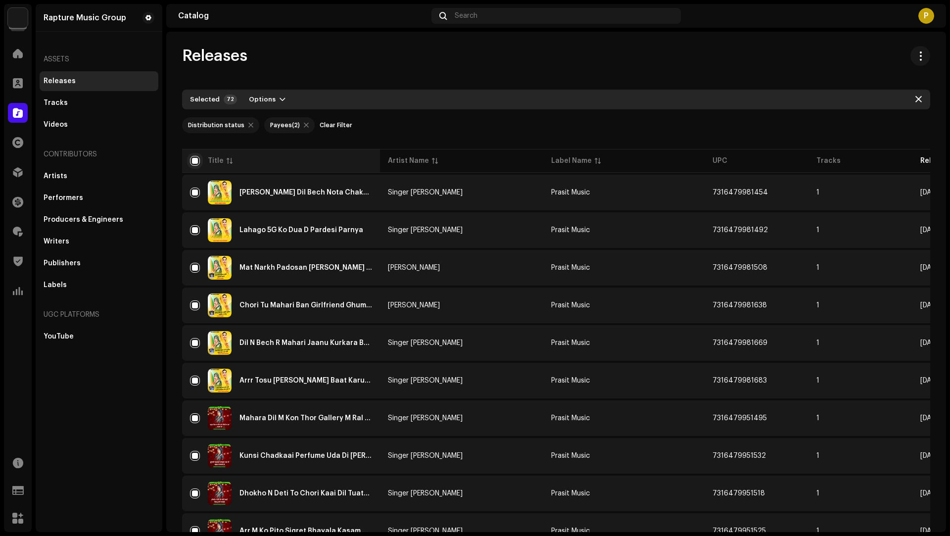
checkbox input "false"
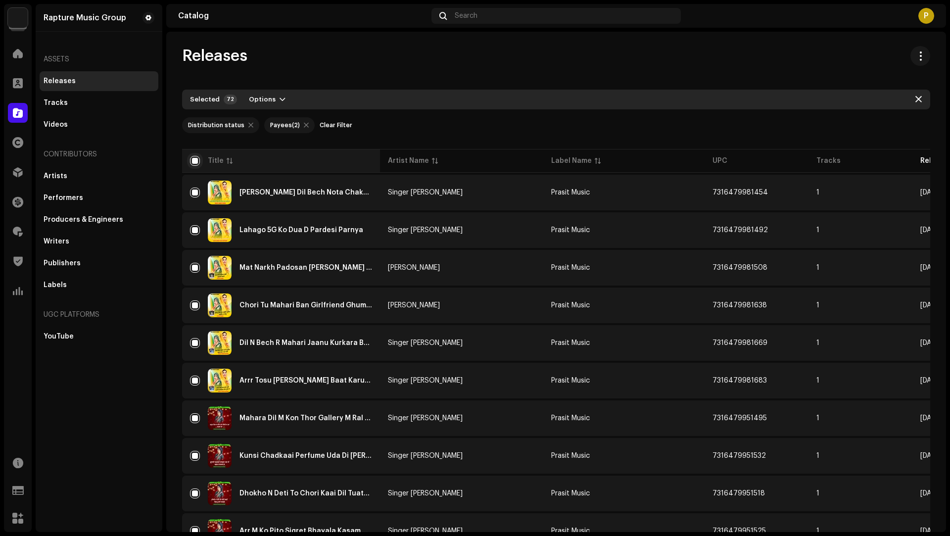
checkbox input "false"
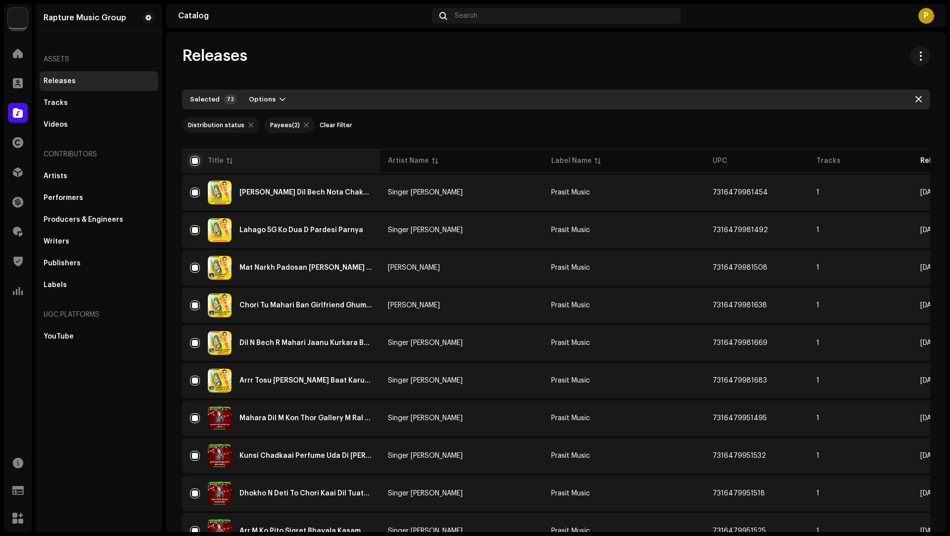
checkbox input "false"
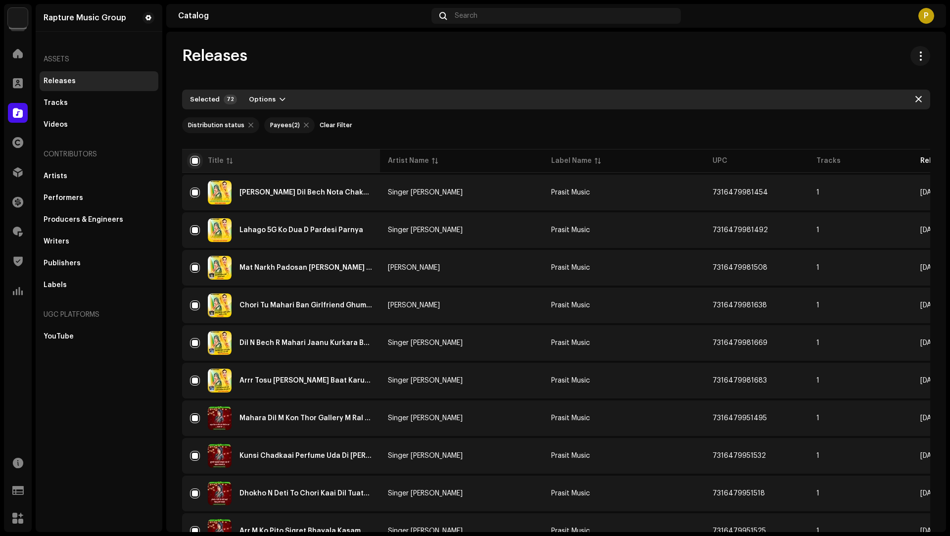
checkbox input "false"
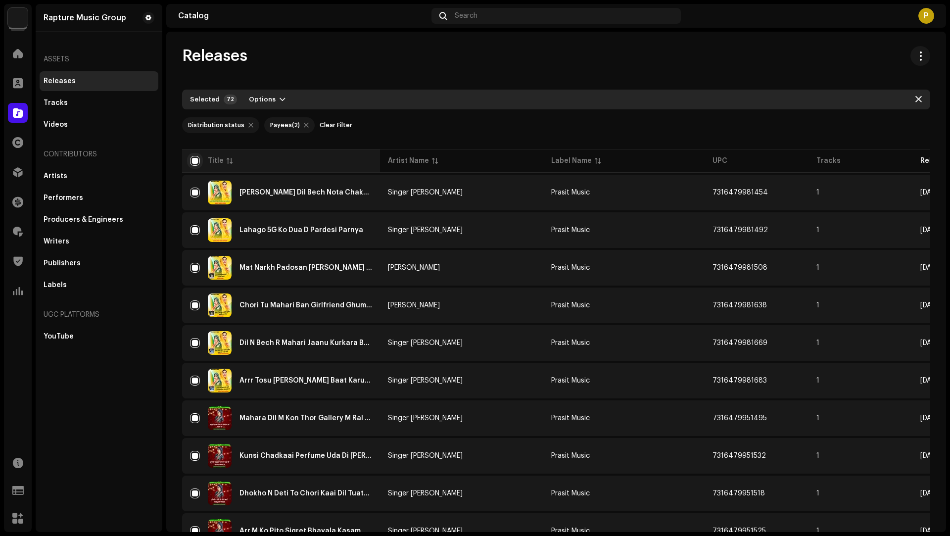
checkbox input "false"
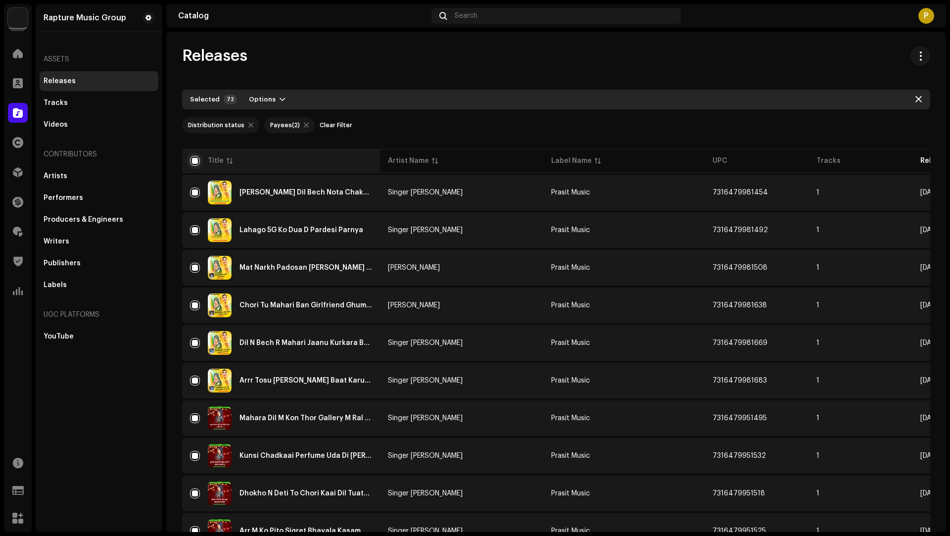
checkbox input "false"
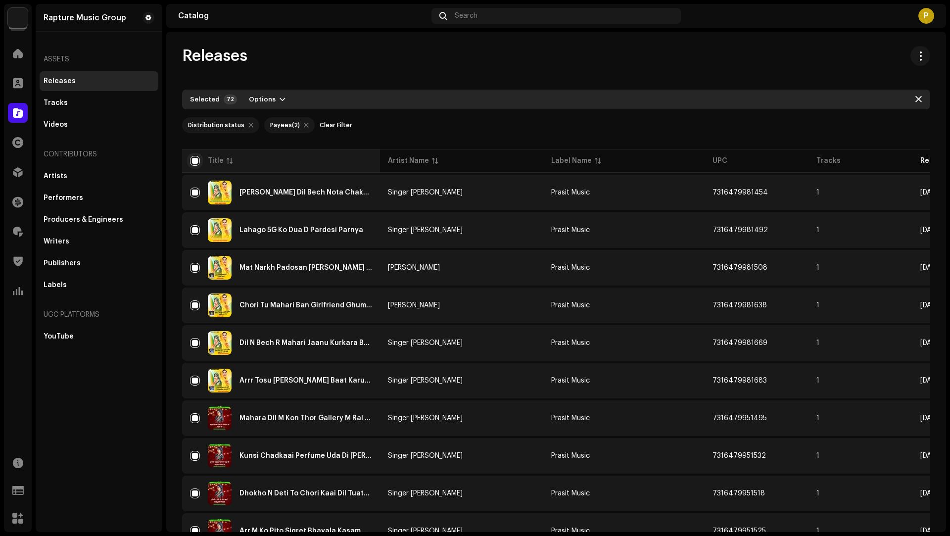
checkbox input "false"
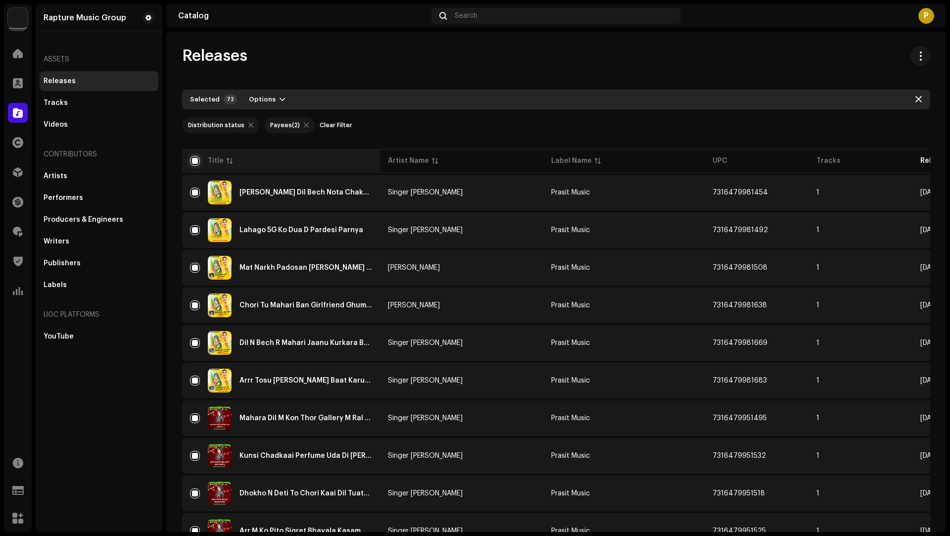
checkbox input "false"
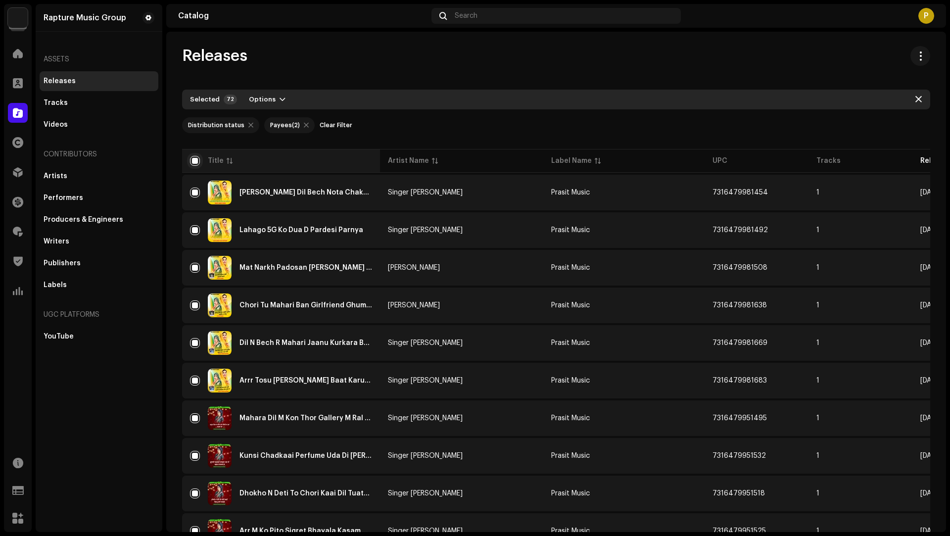
checkbox input "false"
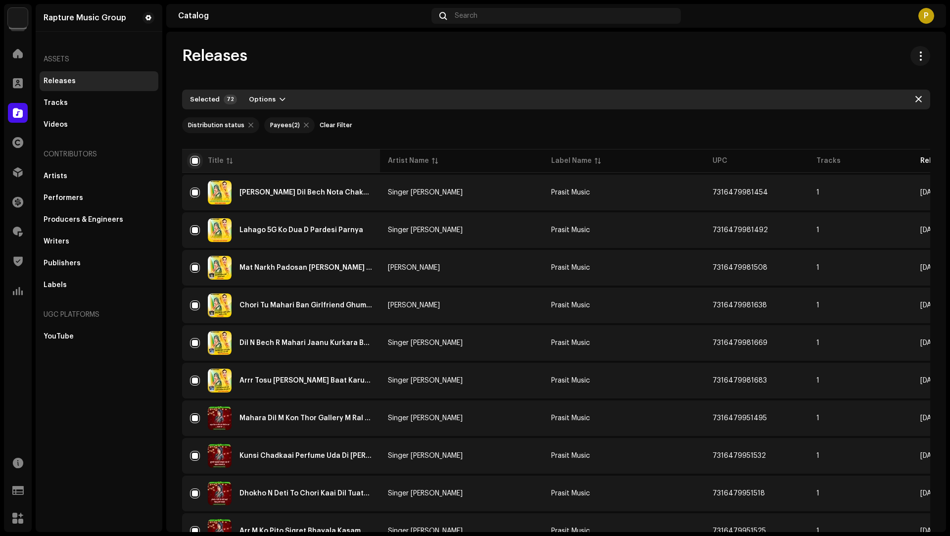
checkbox input "false"
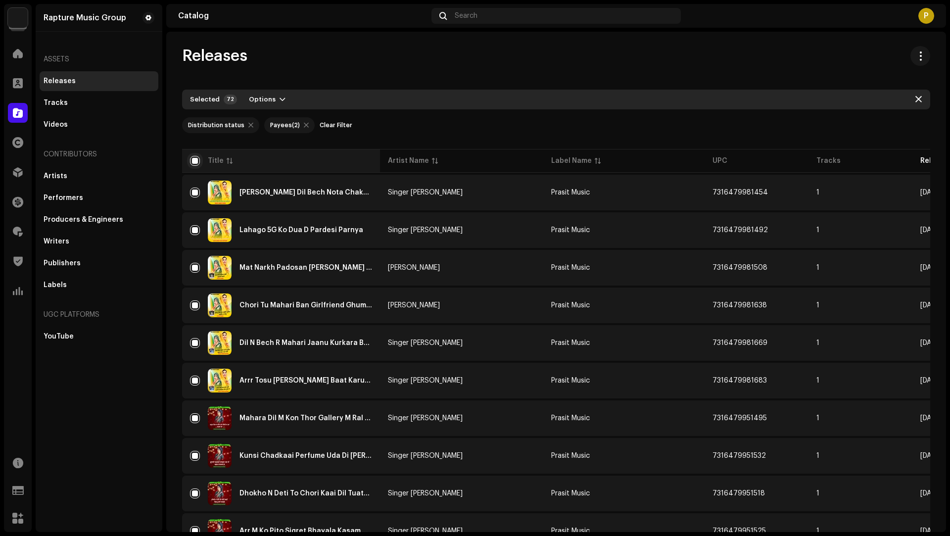
checkbox input "false"
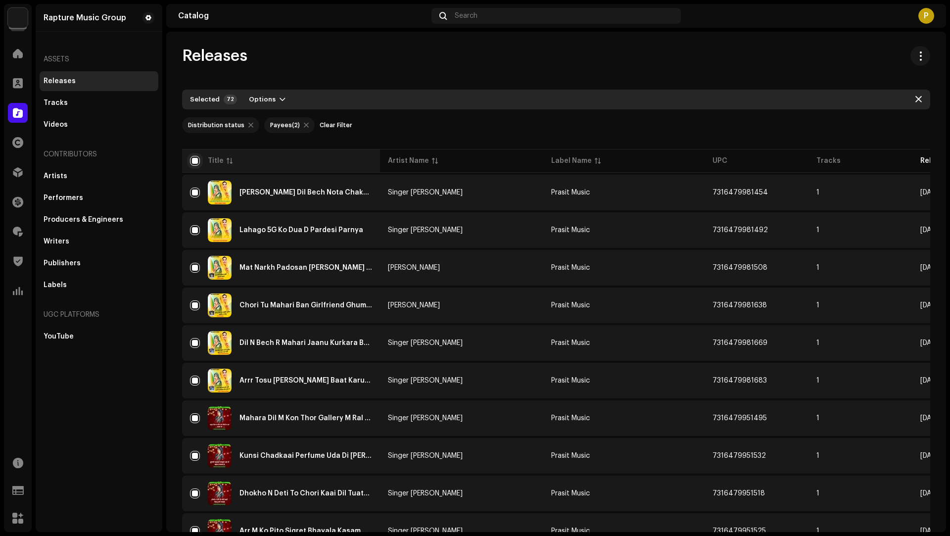
checkbox input "false"
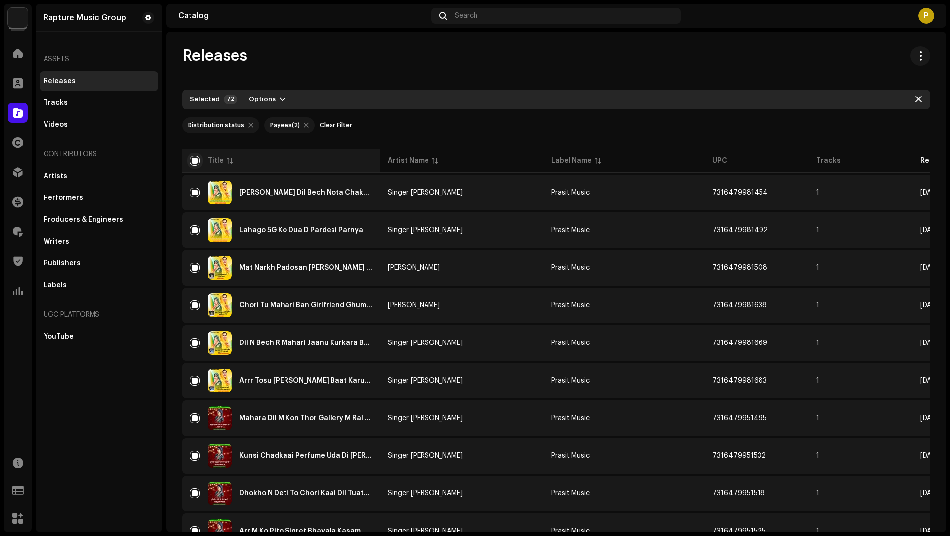
checkbox input "false"
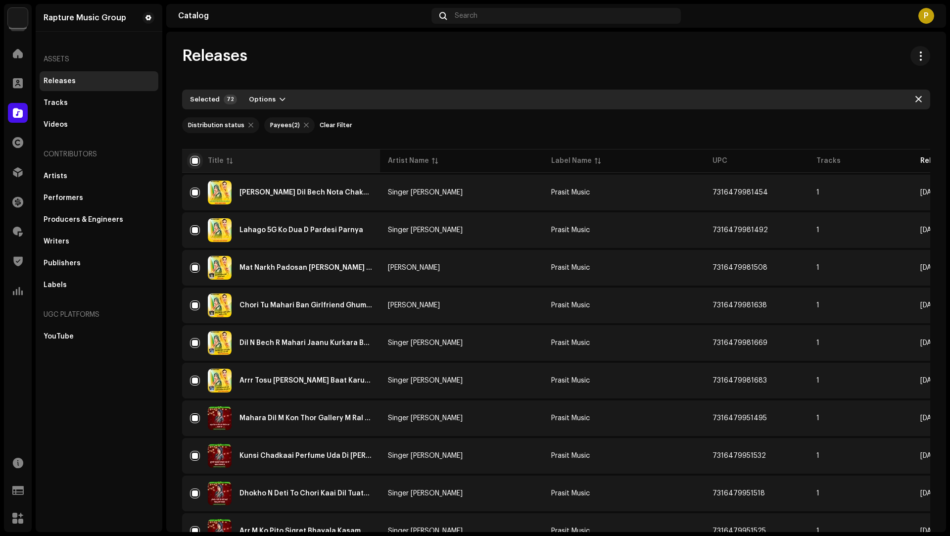
checkbox input "false"
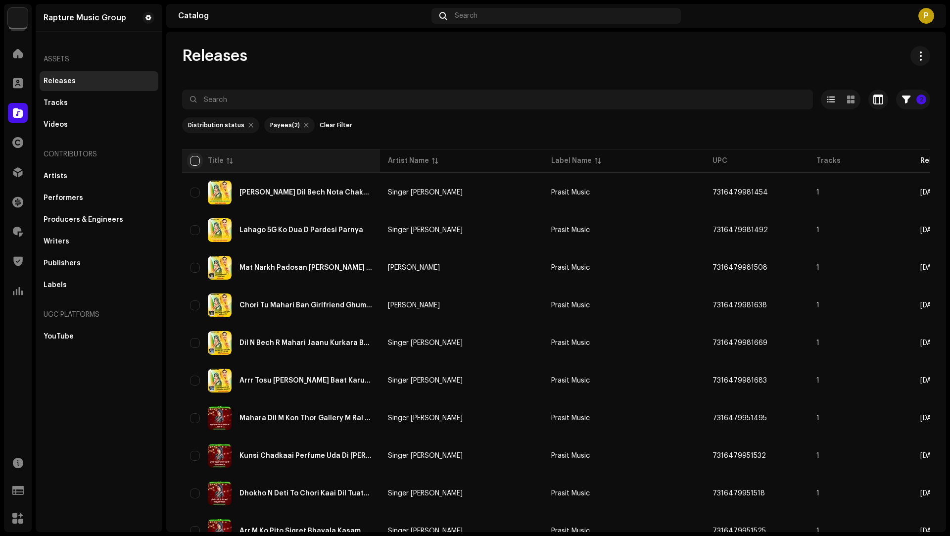
click at [197, 159] on input "checkbox" at bounding box center [195, 161] width 10 height 10
checkbox input "true"
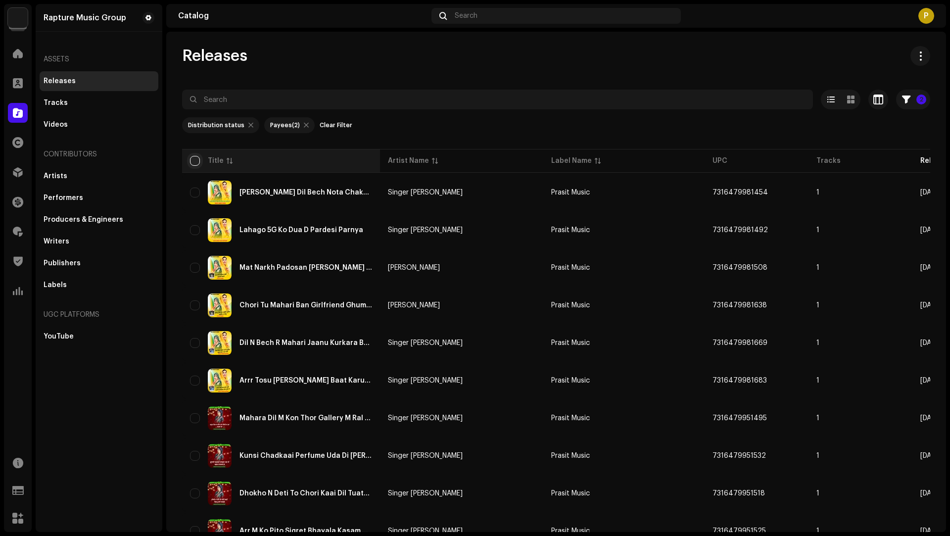
checkbox input "true"
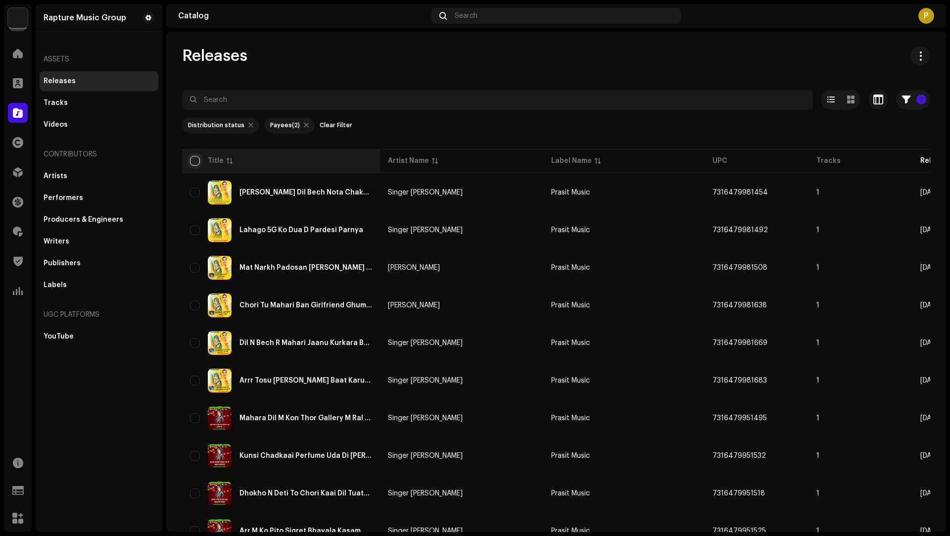
checkbox input "true"
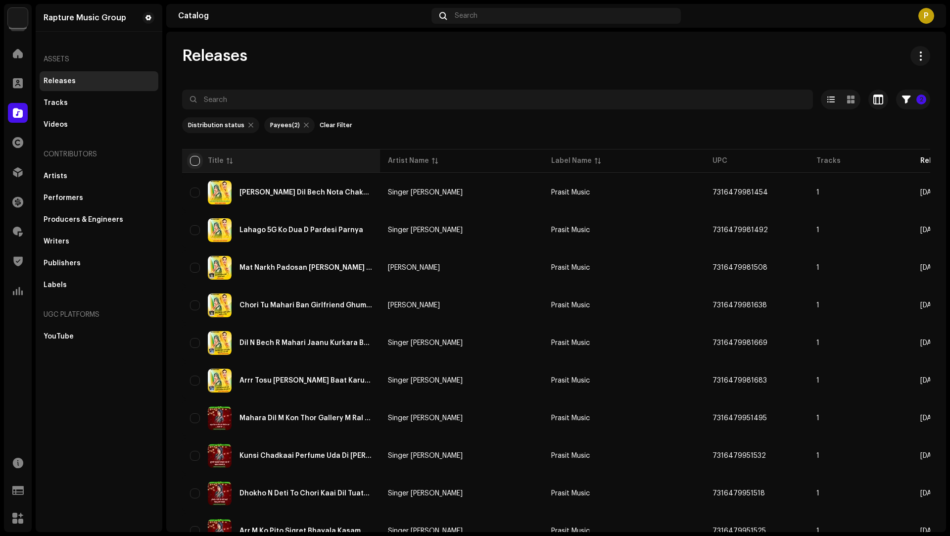
checkbox input "true"
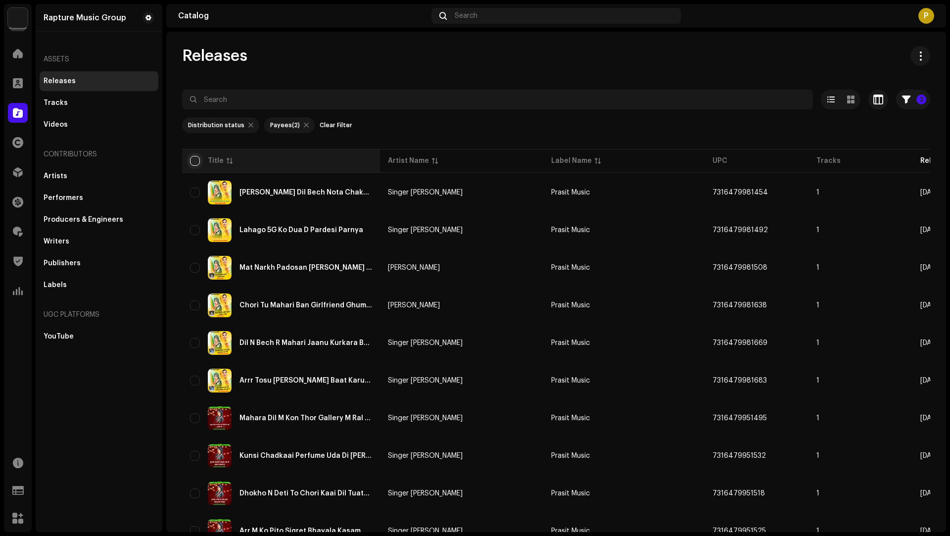
checkbox input "true"
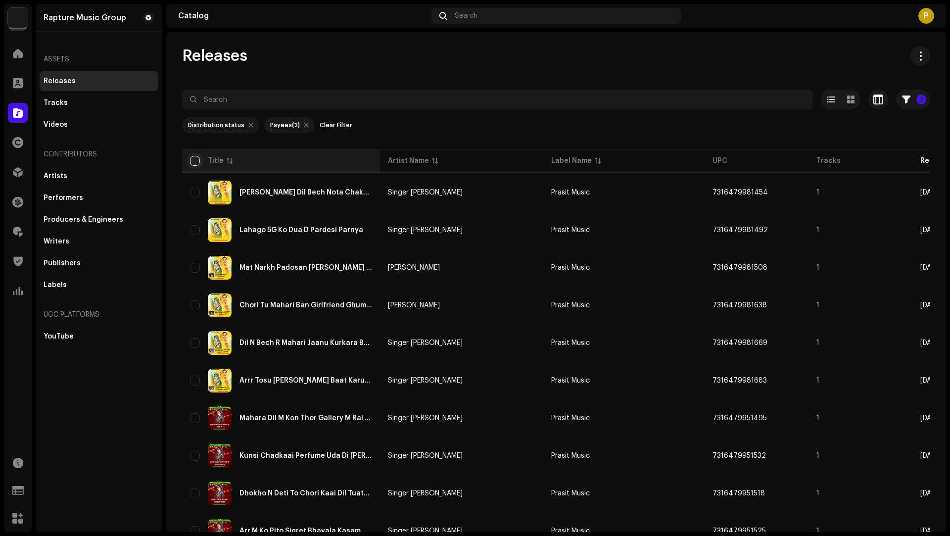
checkbox input "true"
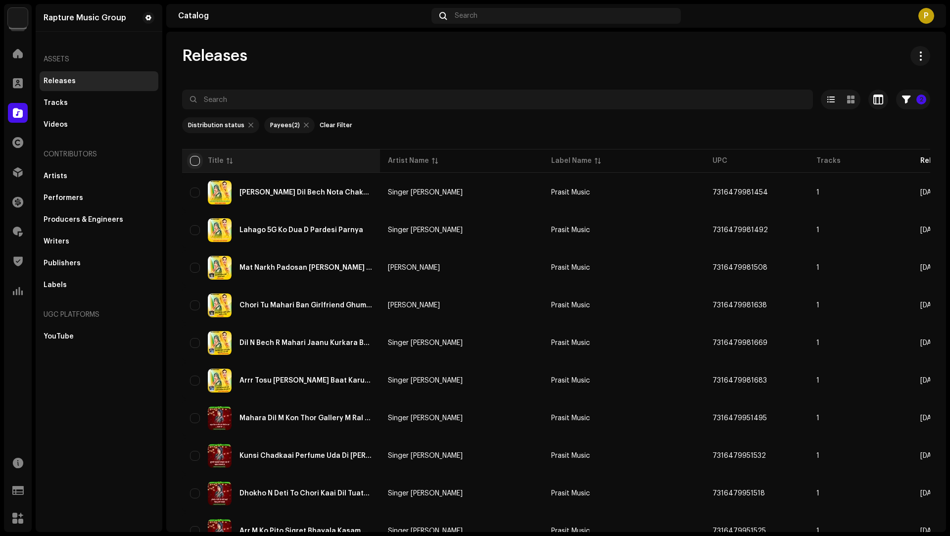
checkbox input "true"
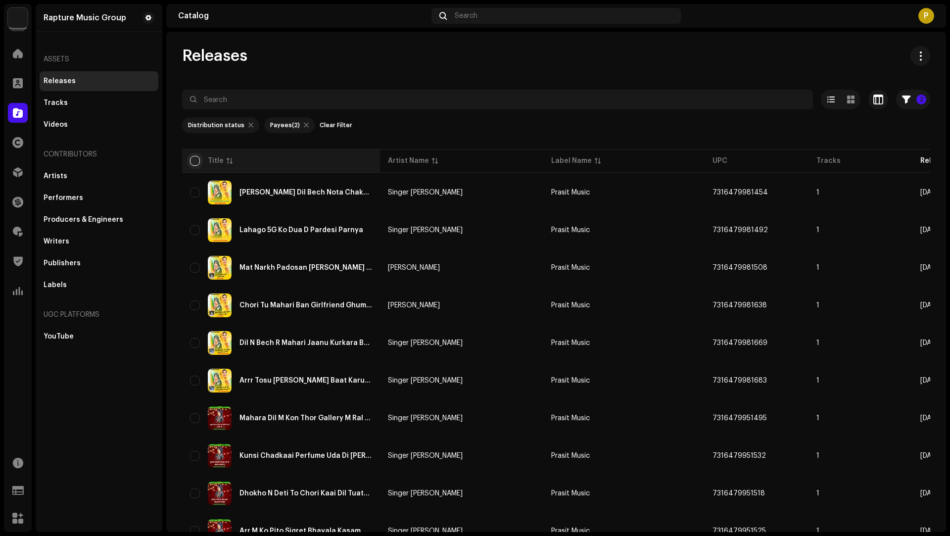
checkbox input "true"
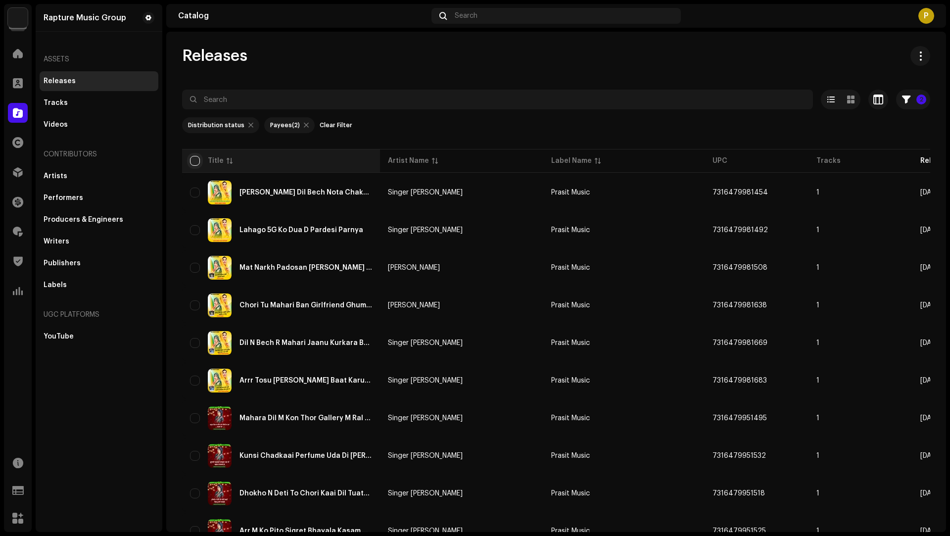
checkbox input "true"
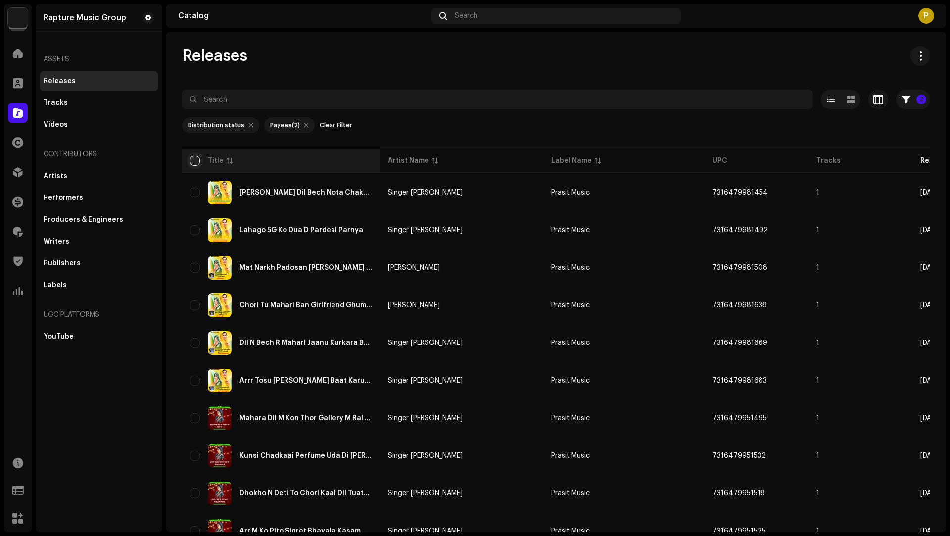
checkbox input "true"
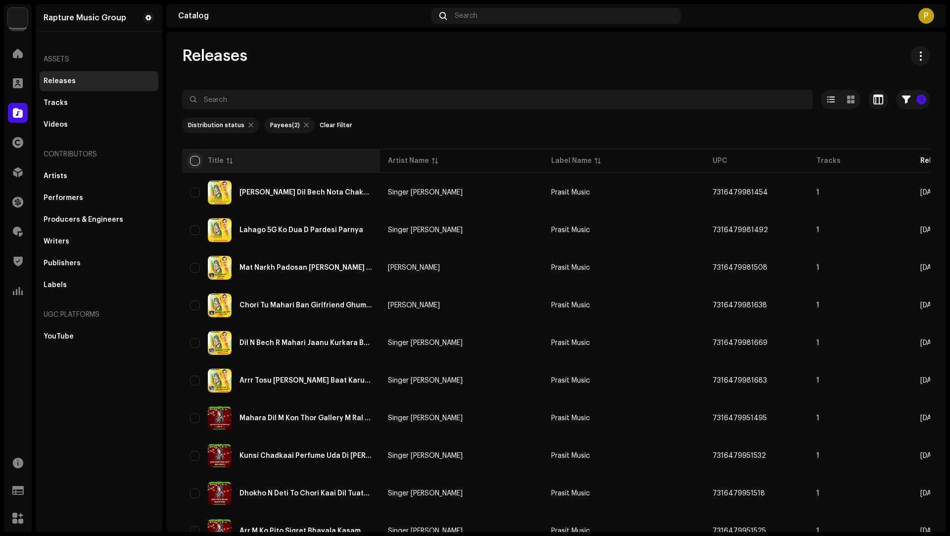
checkbox input "true"
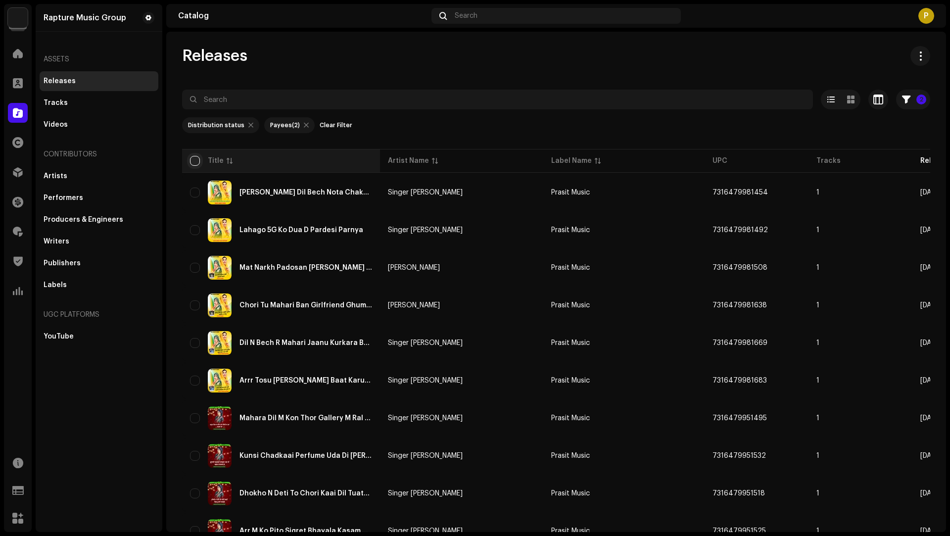
checkbox input "true"
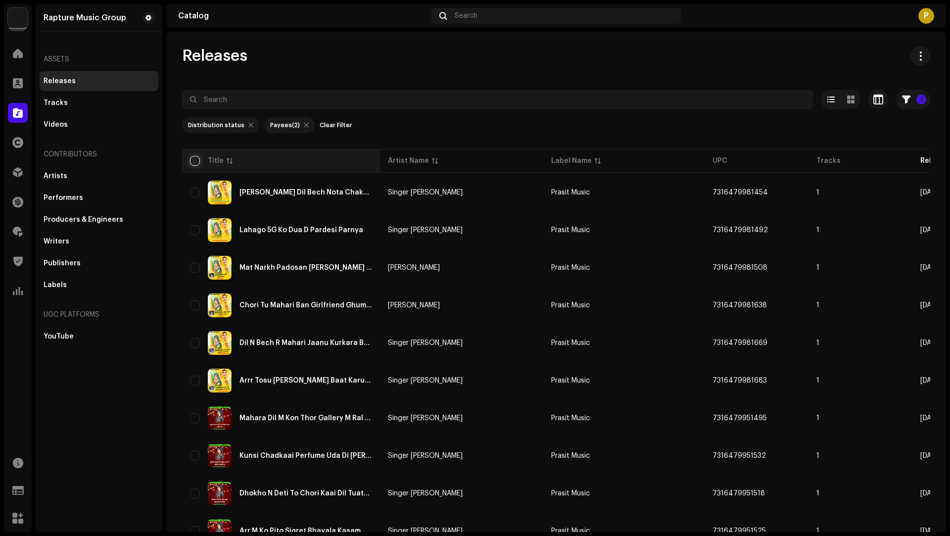
checkbox input "true"
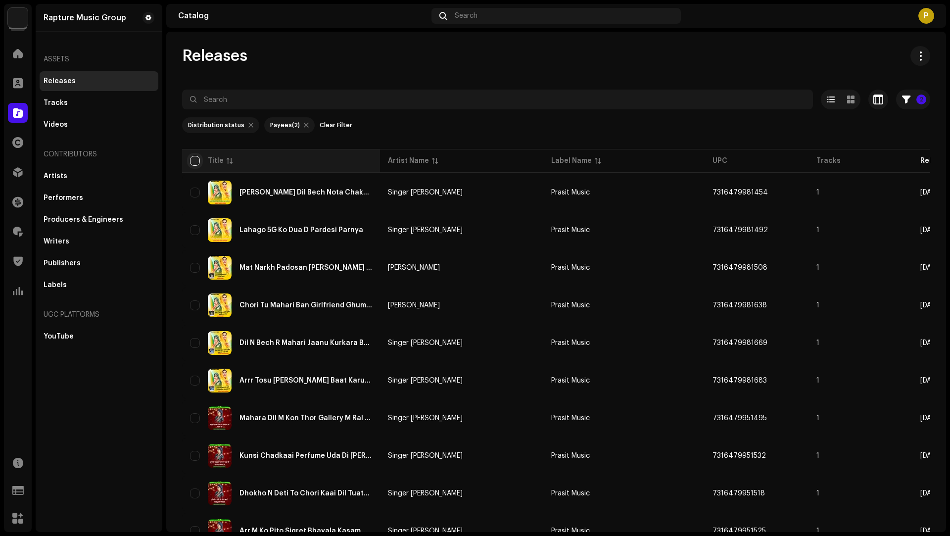
checkbox input "true"
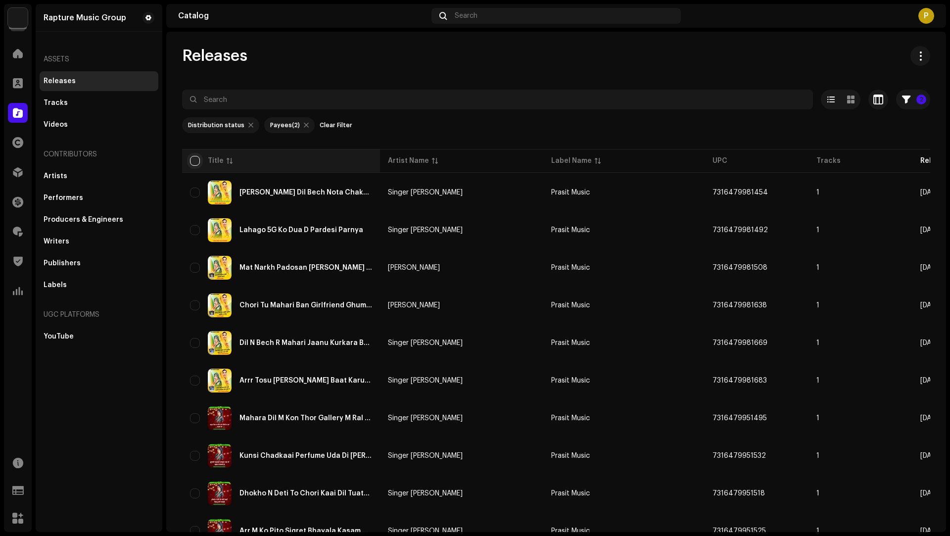
checkbox input "true"
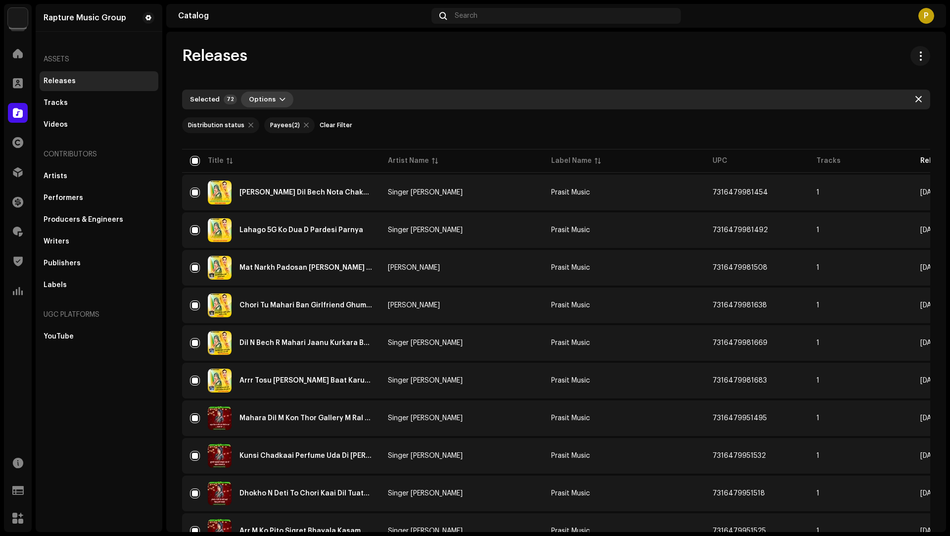
click at [262, 95] on span "Options" at bounding box center [262, 100] width 27 height 20
click at [269, 115] on div "Archive" at bounding box center [291, 122] width 100 height 20
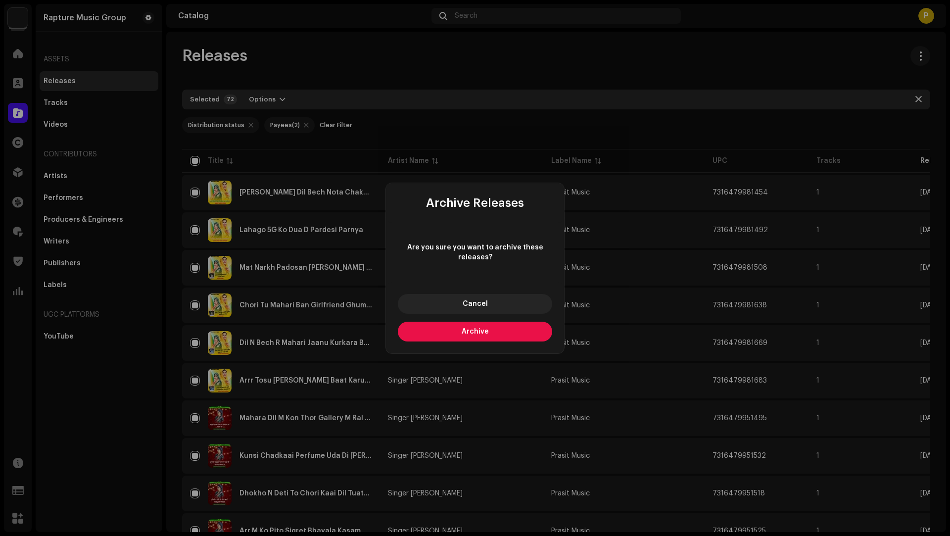
click at [471, 332] on span "Archive" at bounding box center [475, 331] width 27 height 7
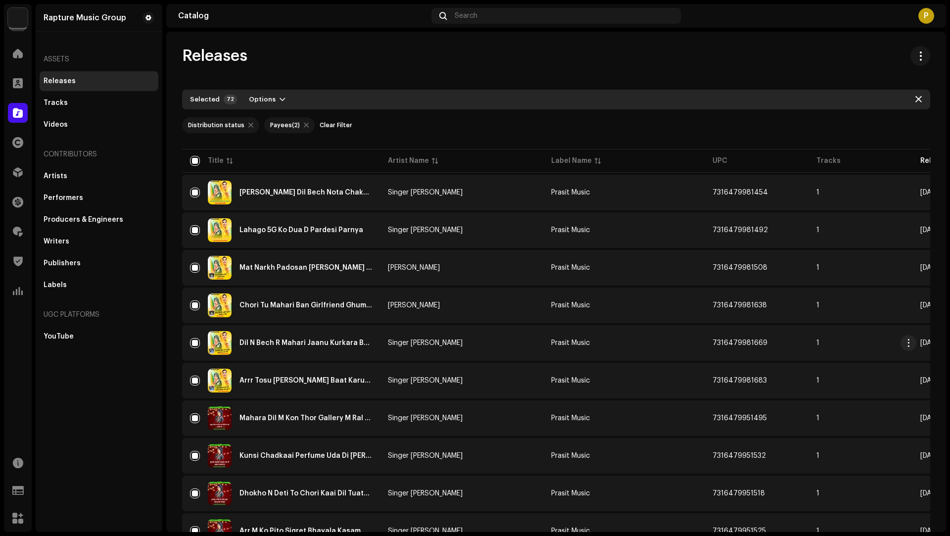
checkbox input "false"
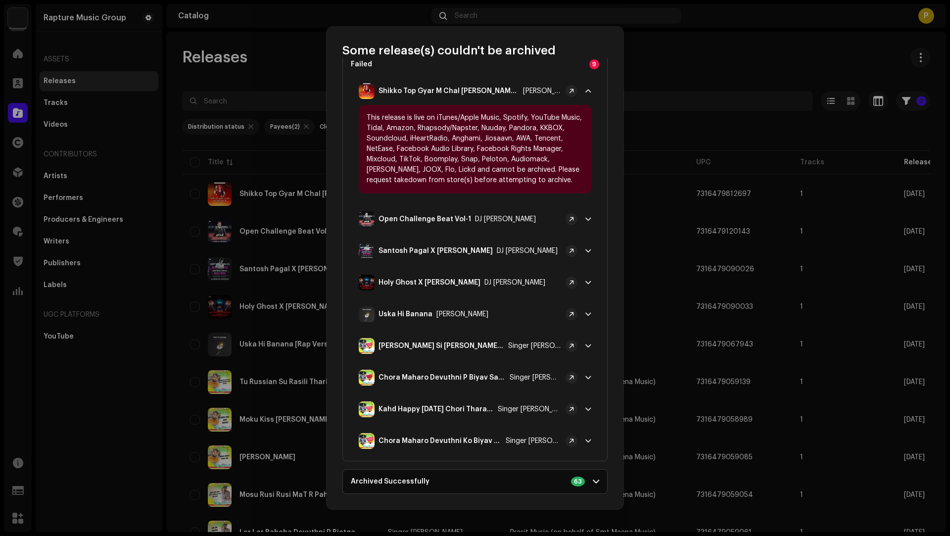
scroll to position [0, 0]
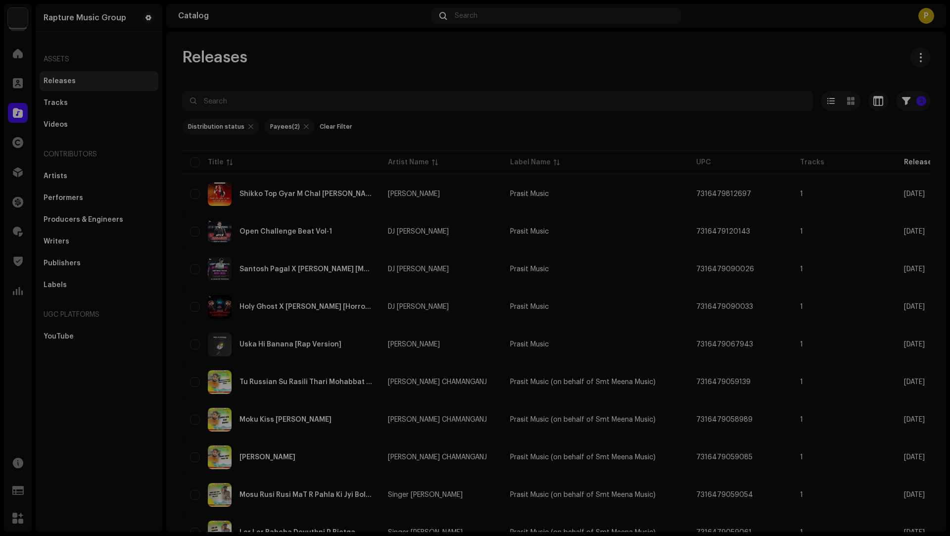
click at [778, 76] on div "Some release(s) couldn't be archived Failed 9 Shikko Top Gyar M Chal [PERSON_NA…" at bounding box center [475, 268] width 950 height 536
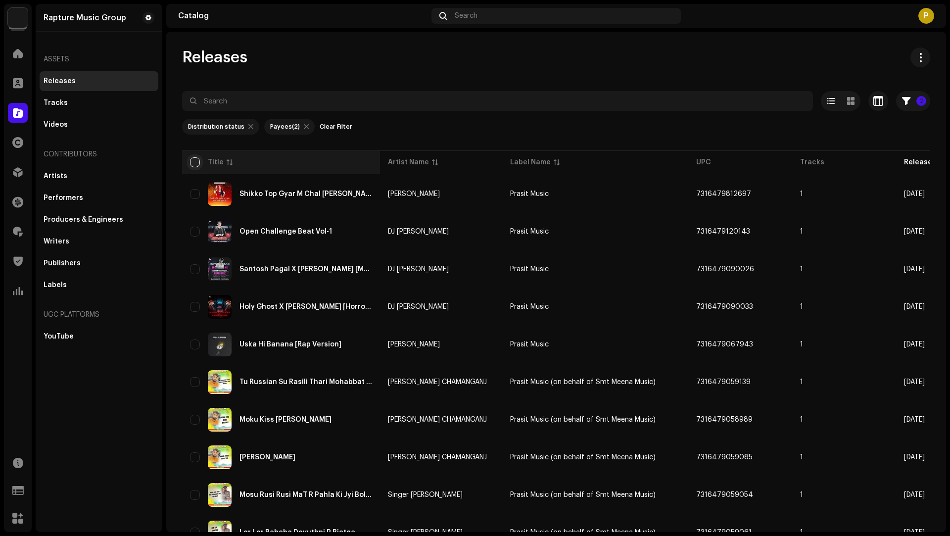
click at [194, 163] on input "checkbox" at bounding box center [195, 162] width 10 height 10
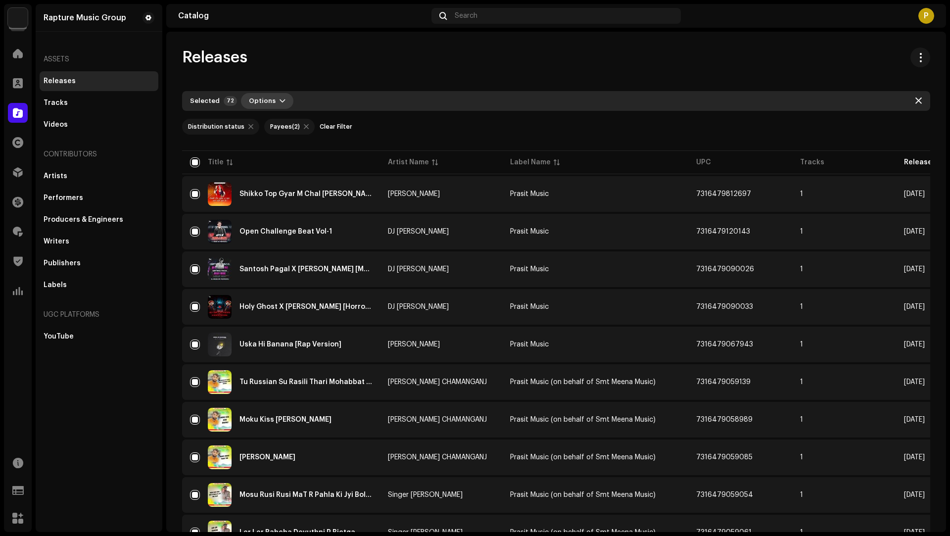
click at [279, 97] on span "button" at bounding box center [282, 101] width 6 height 8
click at [282, 119] on div "Archive" at bounding box center [291, 123] width 92 height 8
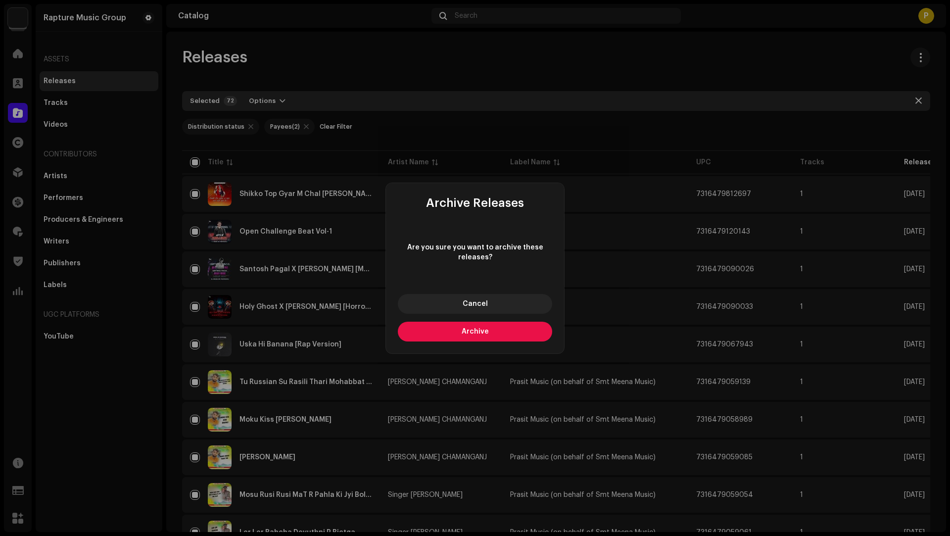
click at [486, 331] on span "Archive" at bounding box center [475, 331] width 27 height 7
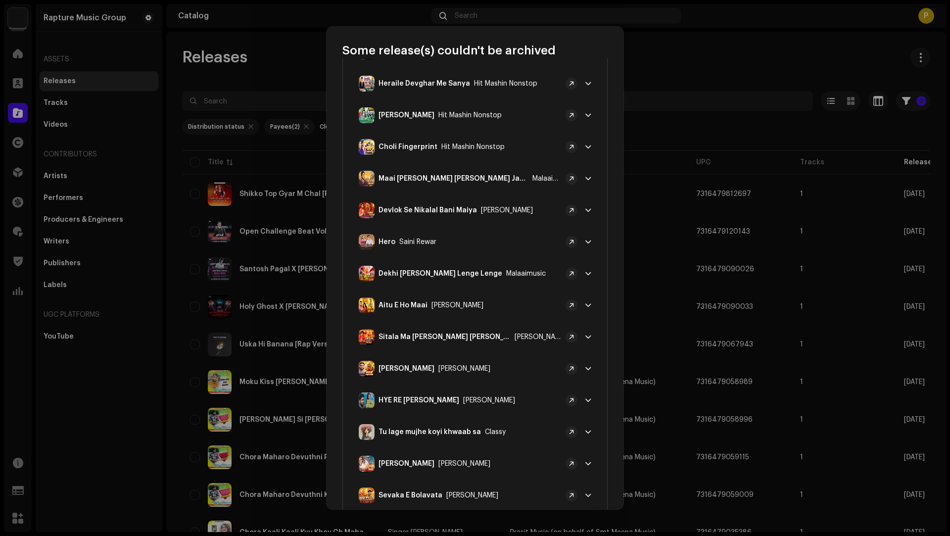
scroll to position [1762, 0]
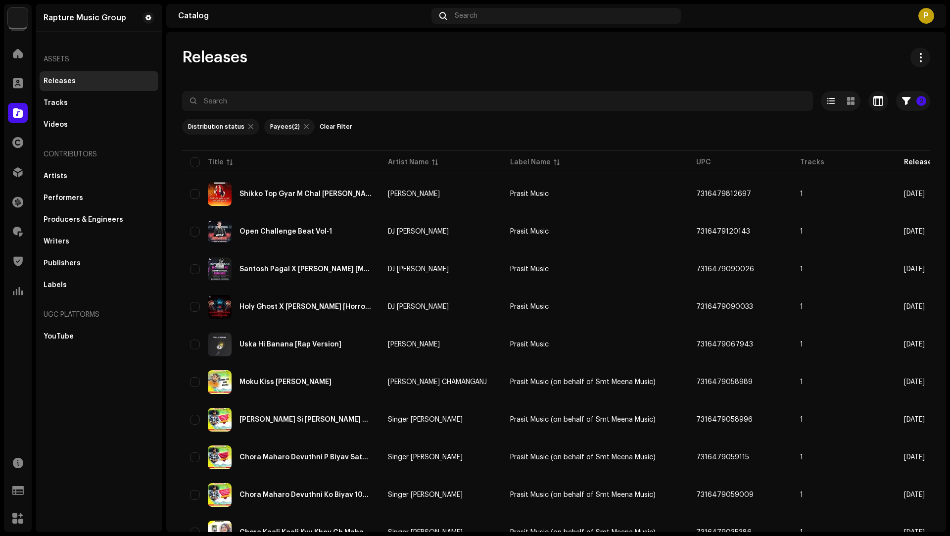
click at [689, 275] on div "Some release(s) couldn't be archived Failed 64 Shikko Top Gyar M Chal [PERSON_N…" at bounding box center [475, 268] width 950 height 536
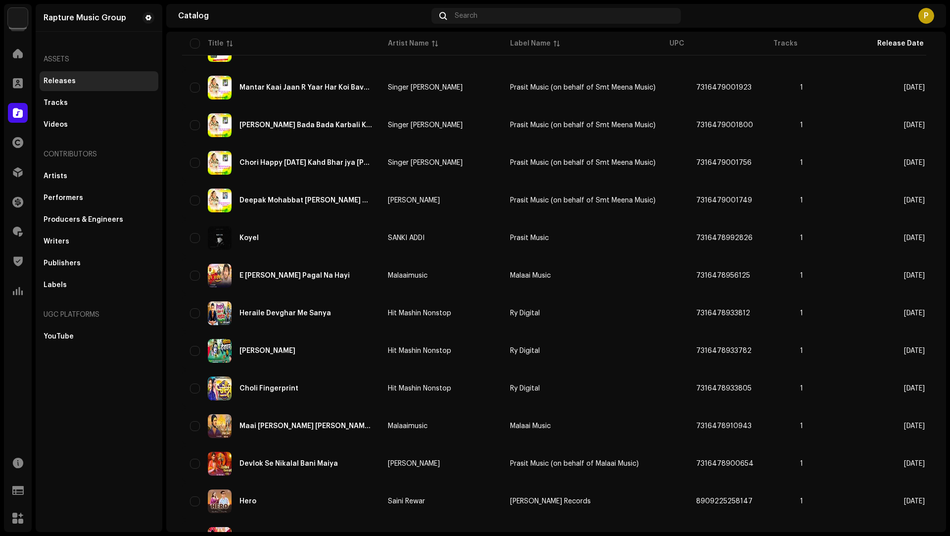
scroll to position [0, 0]
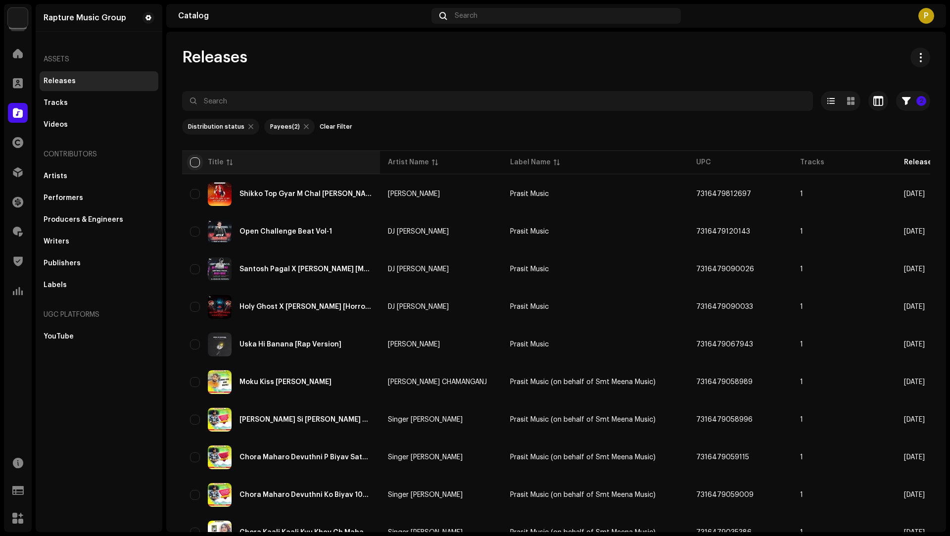
click at [196, 160] on input "checkbox" at bounding box center [195, 162] width 10 height 10
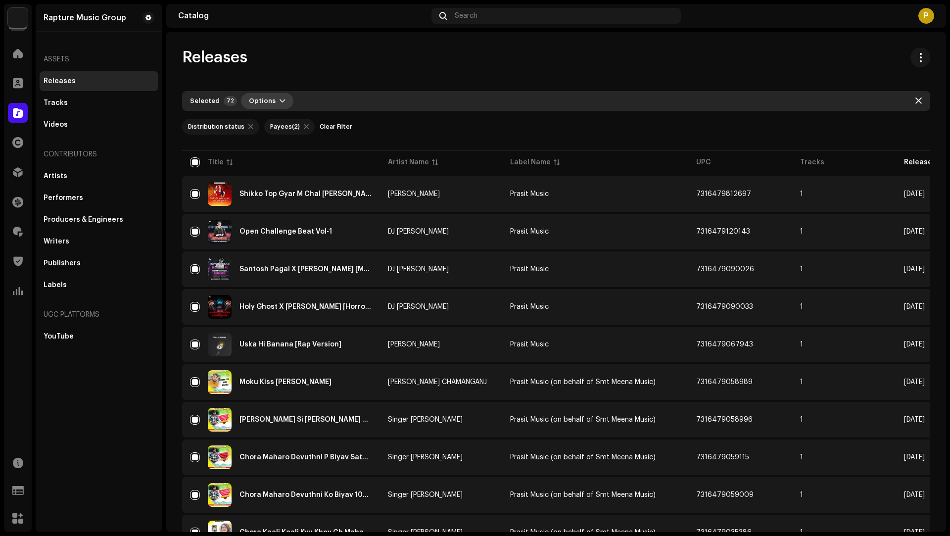
click at [265, 95] on span "Options" at bounding box center [262, 101] width 27 height 20
click at [269, 122] on span "Archive" at bounding box center [258, 123] width 27 height 8
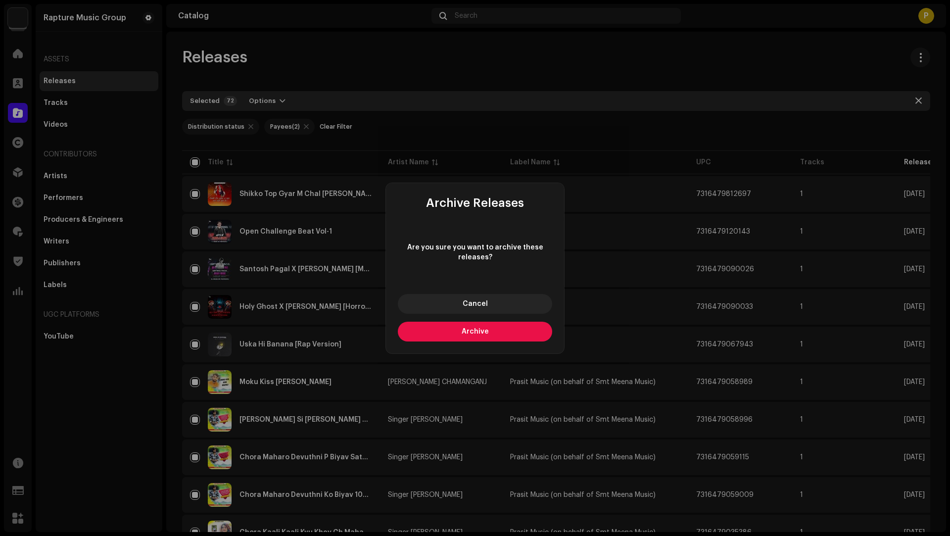
click at [481, 329] on span "Archive" at bounding box center [475, 331] width 27 height 7
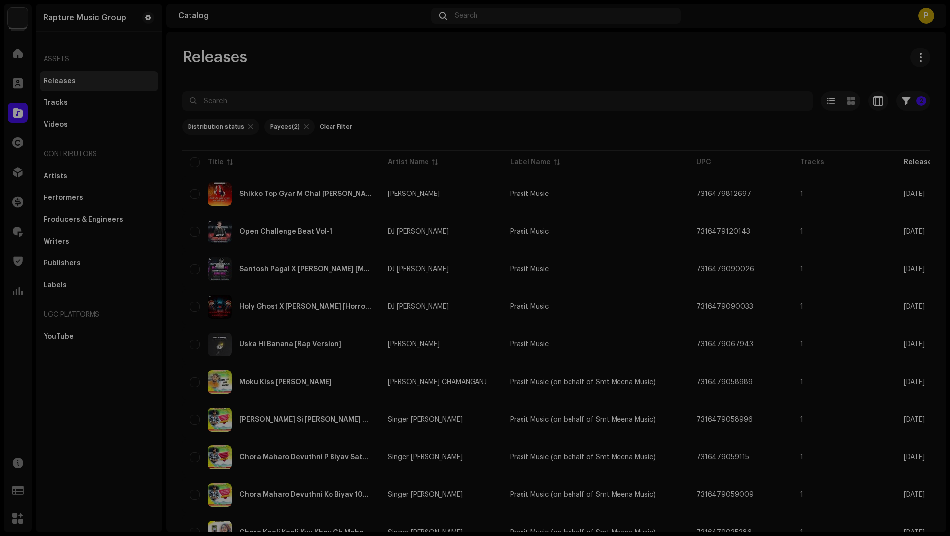
click at [696, 446] on div "Some release(s) couldn't be archived Failed 72 Shikko Top Gyar M Chal [PERSON_N…" at bounding box center [475, 268] width 950 height 536
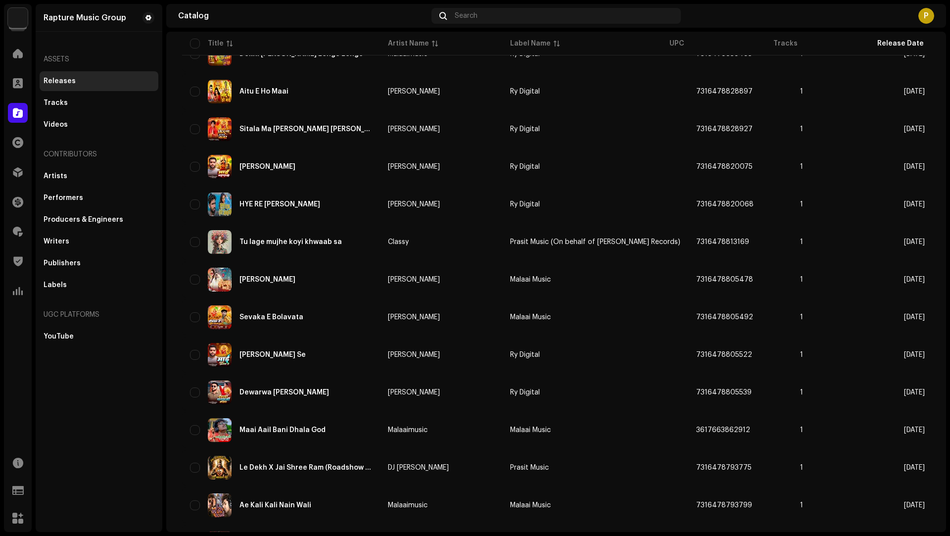
scroll to position [2381, 0]
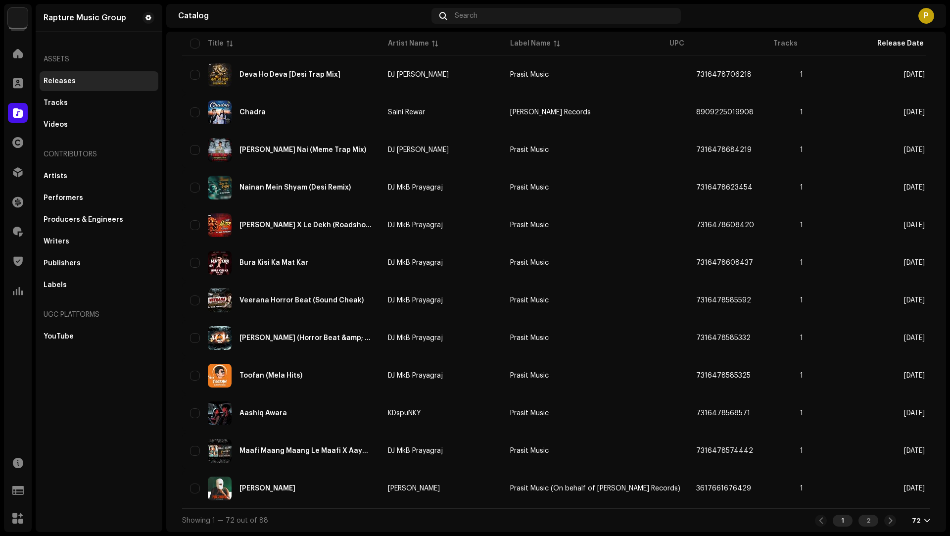
click at [864, 517] on div "2" at bounding box center [868, 520] width 20 height 12
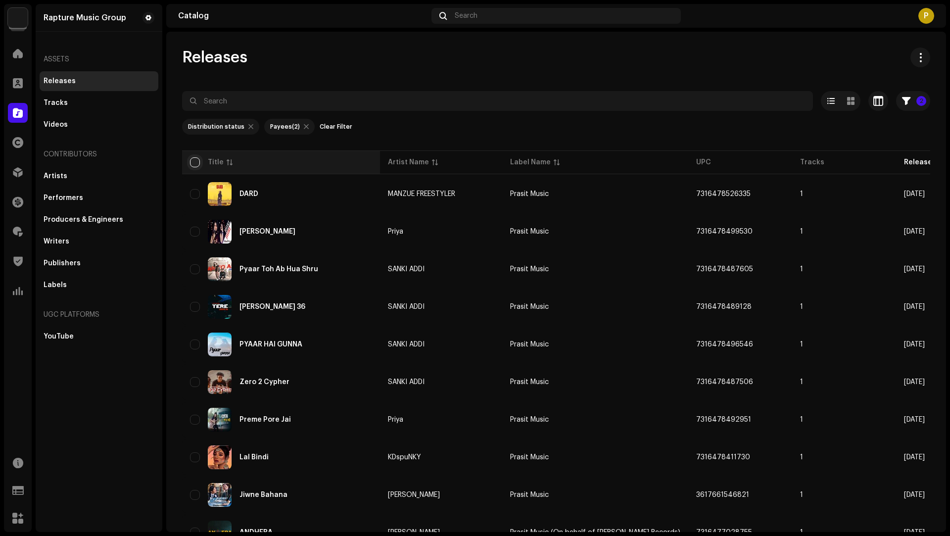
click at [193, 159] on input "checkbox" at bounding box center [195, 162] width 10 height 10
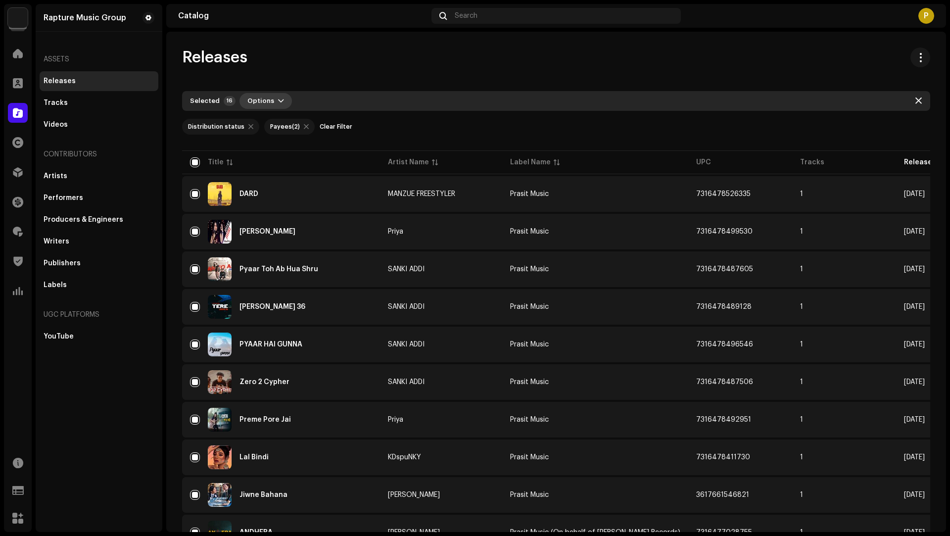
click at [271, 99] on button "Options" at bounding box center [265, 101] width 52 height 16
click at [261, 128] on div "Archive" at bounding box center [291, 123] width 100 height 20
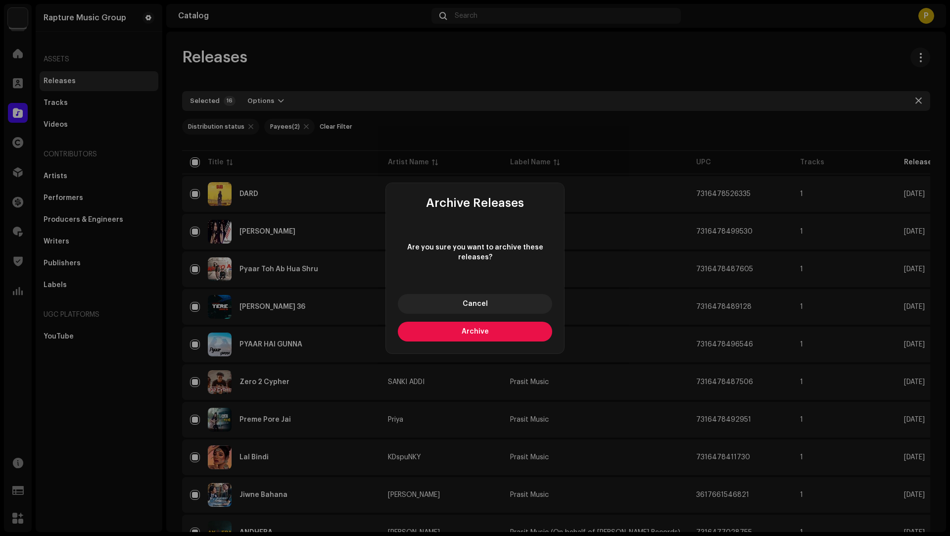
click at [457, 335] on button "Archive" at bounding box center [475, 332] width 154 height 20
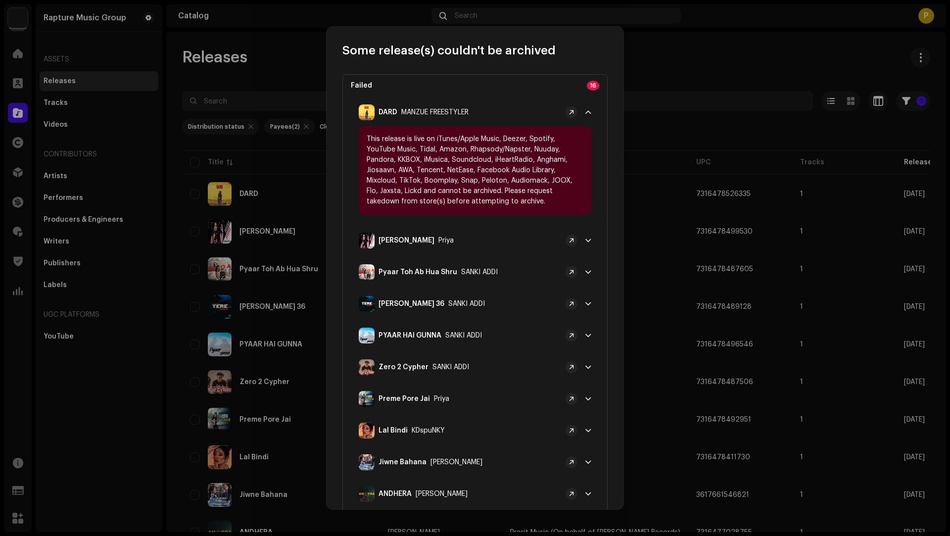
click at [476, 242] on div "[PERSON_NAME]" at bounding box center [460, 240] width 203 height 16
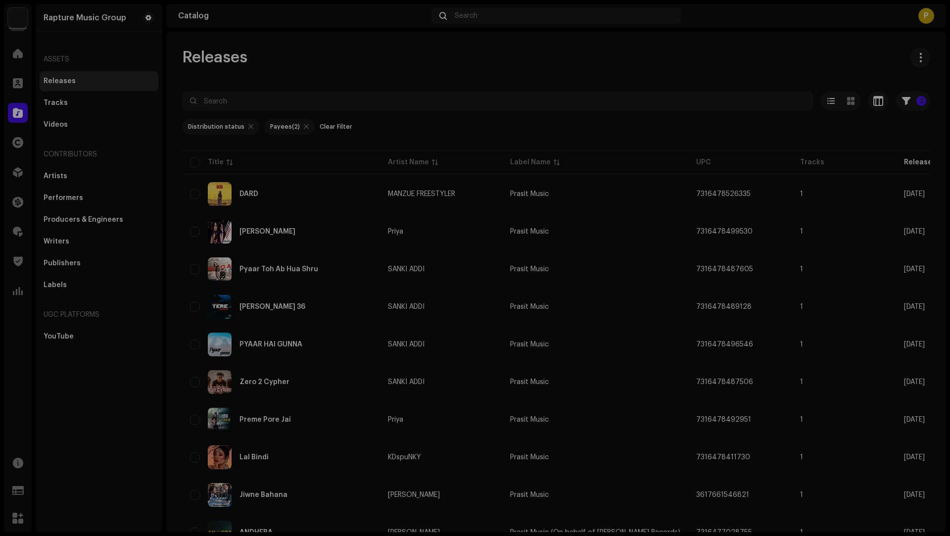
click at [705, 345] on div "Some release(s) couldn't be archived Failed 16 DARD MANZUE FREESTYLER This rele…" at bounding box center [475, 268] width 950 height 536
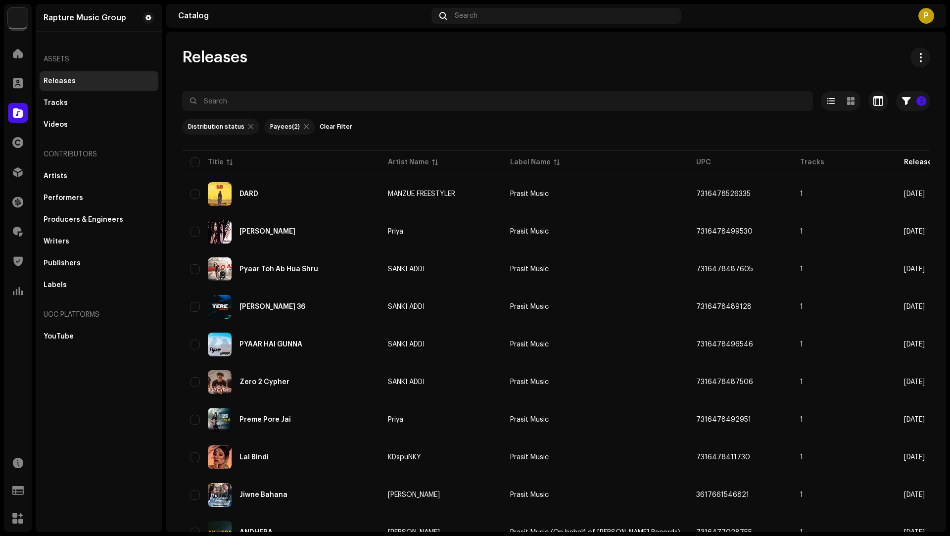
click at [339, 121] on div "Clear Filter" at bounding box center [336, 127] width 33 height 16
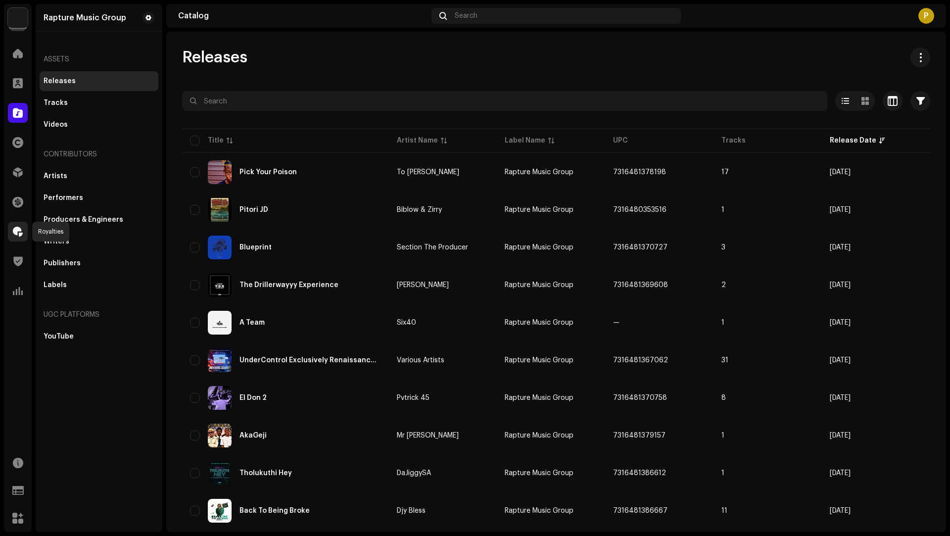
click at [14, 238] on div at bounding box center [18, 232] width 20 height 20
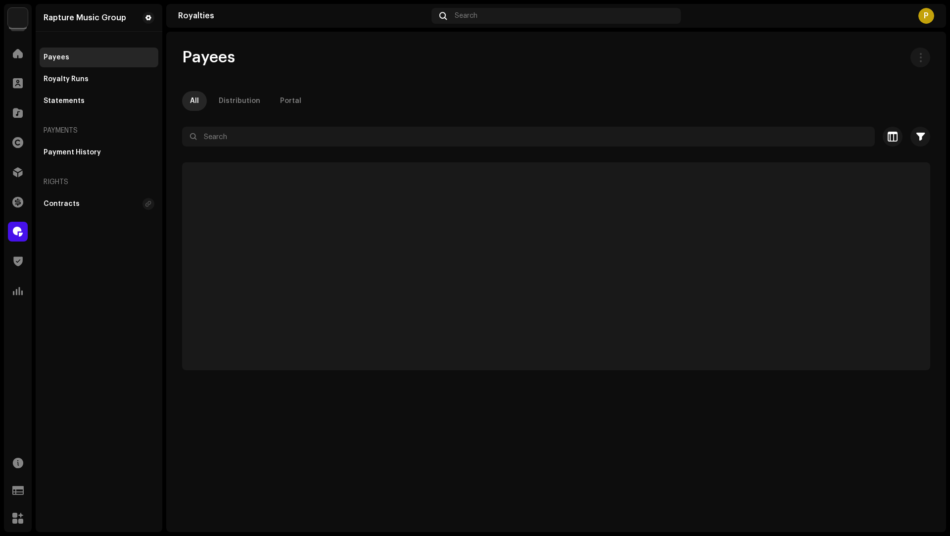
click at [264, 103] on p-tab "Distribution" at bounding box center [239, 101] width 57 height 20
click at [196, 99] on div "All" at bounding box center [194, 101] width 9 height 20
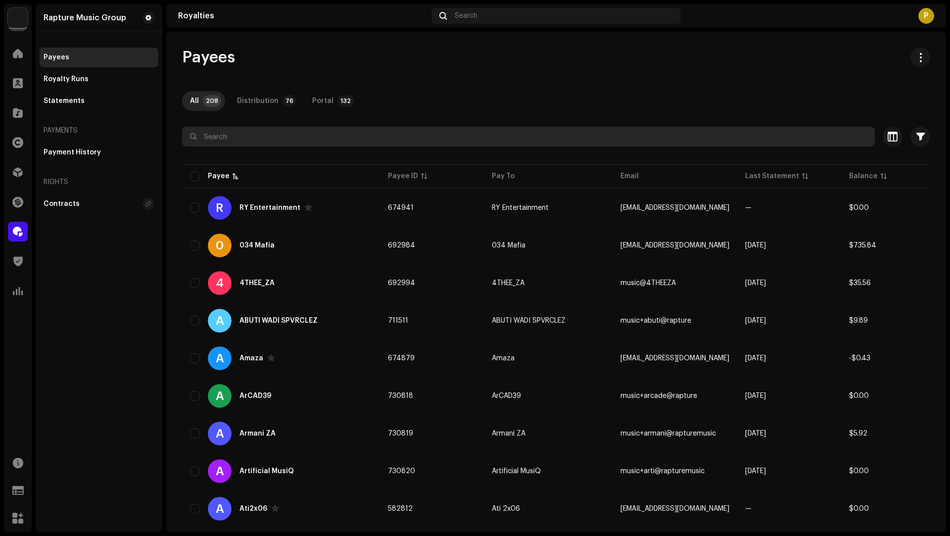
click at [212, 138] on input "text" at bounding box center [528, 137] width 693 height 20
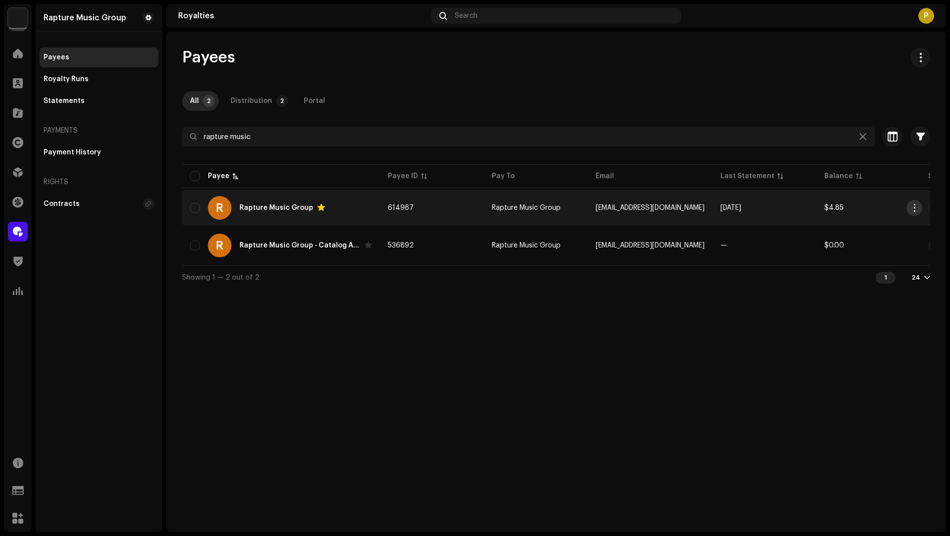
click at [914, 209] on span "button" at bounding box center [914, 208] width 7 height 8
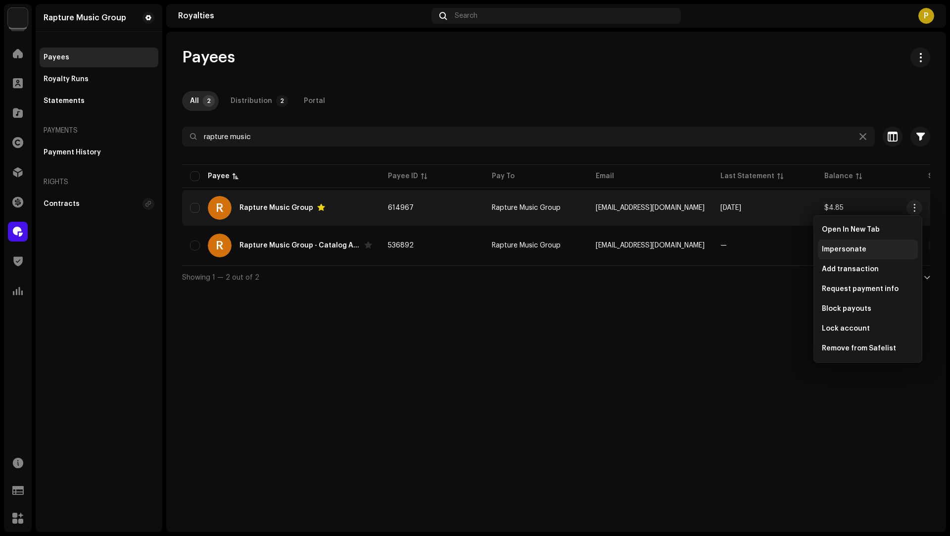
click at [840, 248] on span "Impersonate" at bounding box center [844, 249] width 45 height 8
